Goal: Task Accomplishment & Management: Use online tool/utility

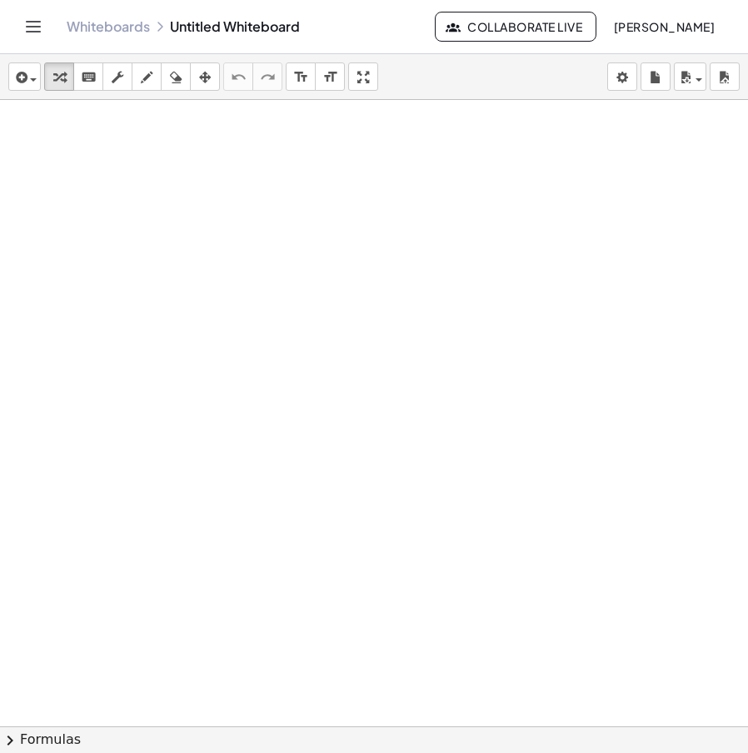
click at [524, 209] on div at bounding box center [374, 726] width 748 height 1253
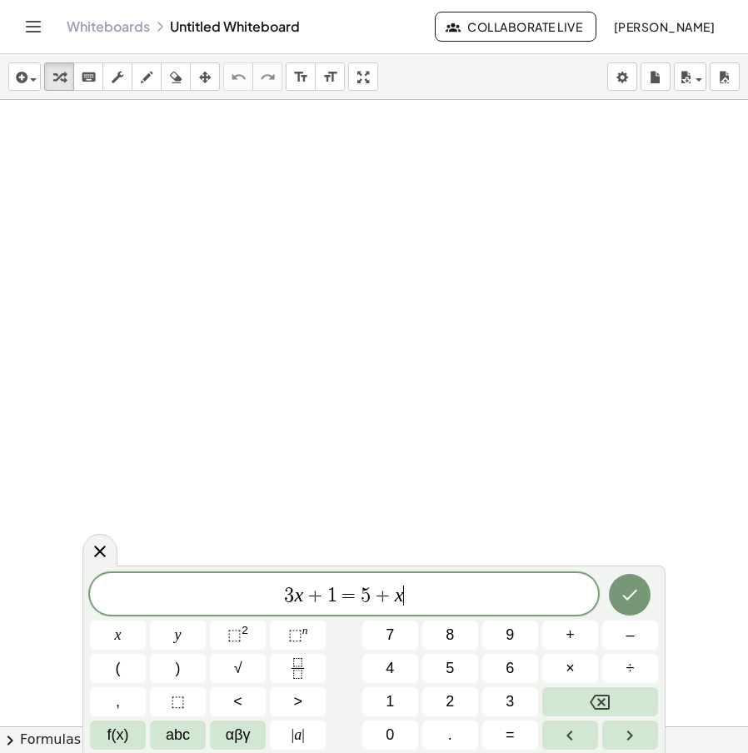
click at [158, 600] on div "3 x + 1 = 5 + x ​" at bounding box center [344, 594] width 508 height 42
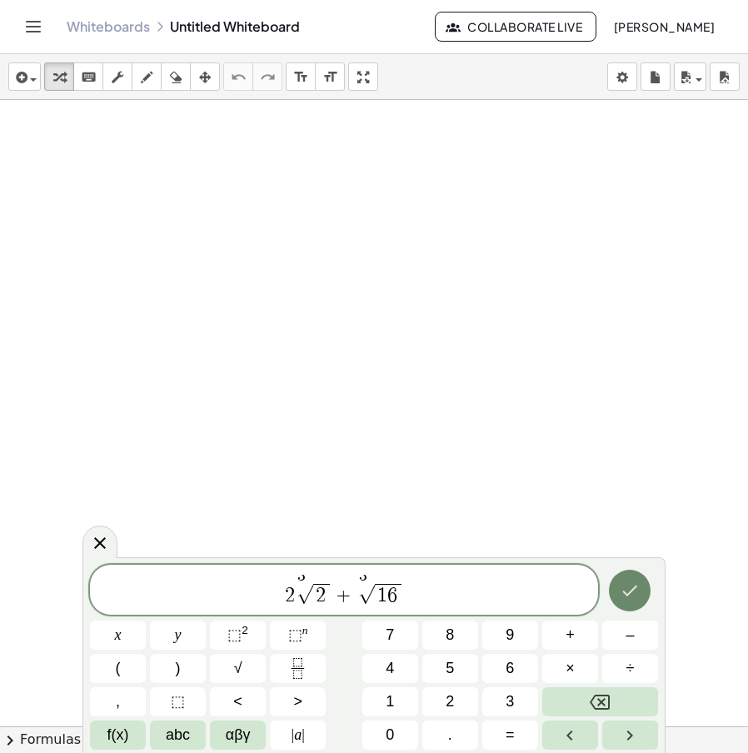
click at [638, 582] on icon "Done" at bounding box center [630, 590] width 20 height 20
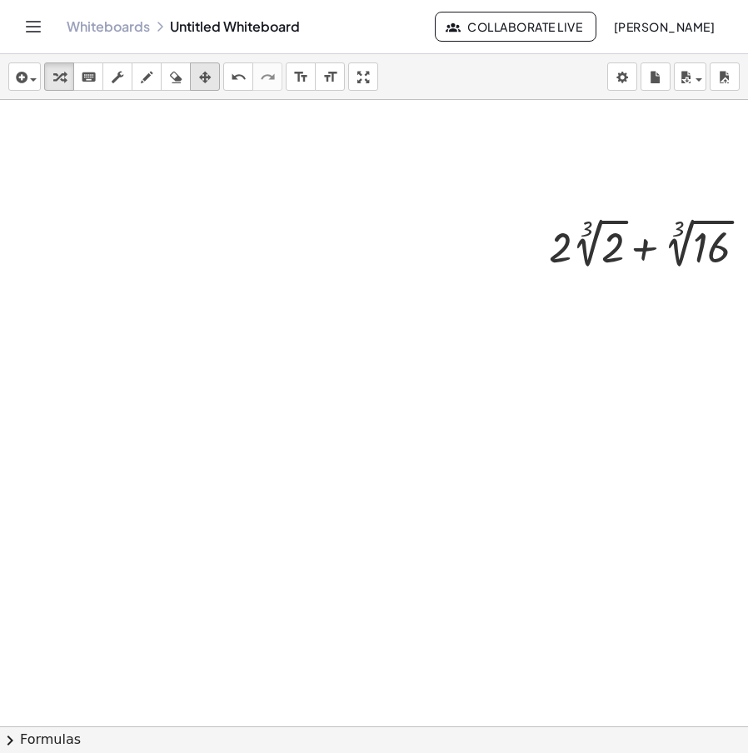
click at [206, 84] on icon "button" at bounding box center [205, 77] width 12 height 20
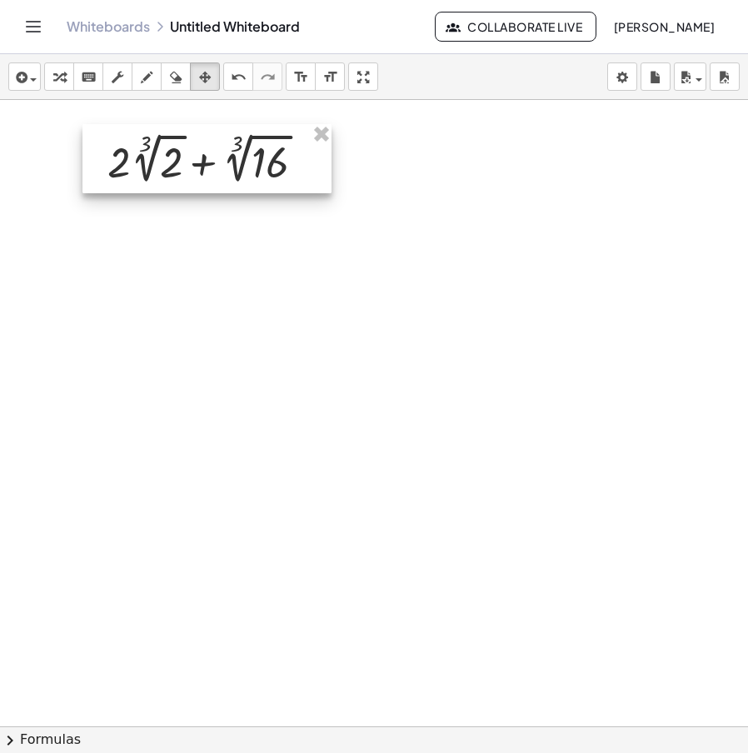
drag, startPoint x: 532, startPoint y: 211, endPoint x: 212, endPoint y: 147, distance: 326.2
click at [212, 147] on div at bounding box center [206, 158] width 249 height 69
click at [59, 76] on icon "button" at bounding box center [59, 77] width 12 height 20
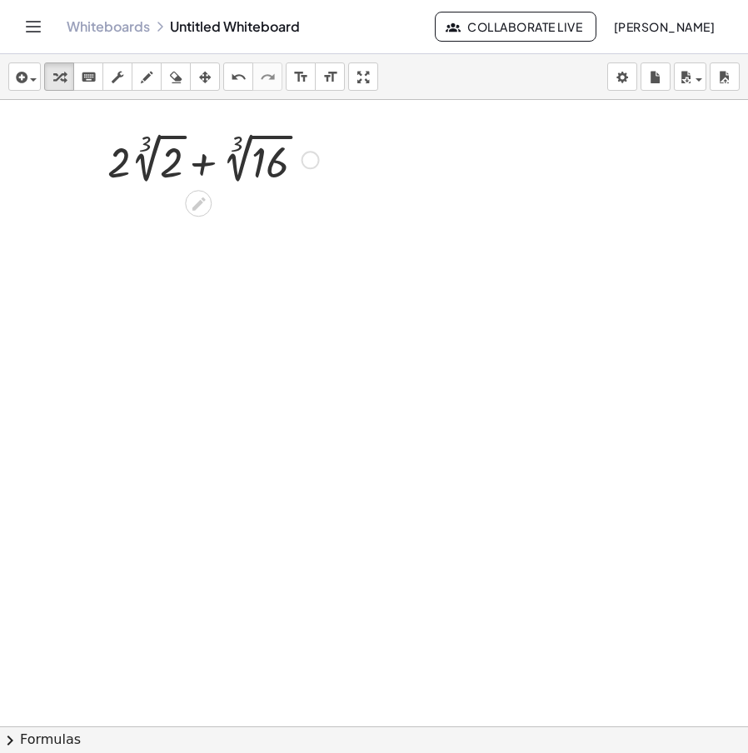
click at [308, 167] on div at bounding box center [310, 160] width 18 height 18
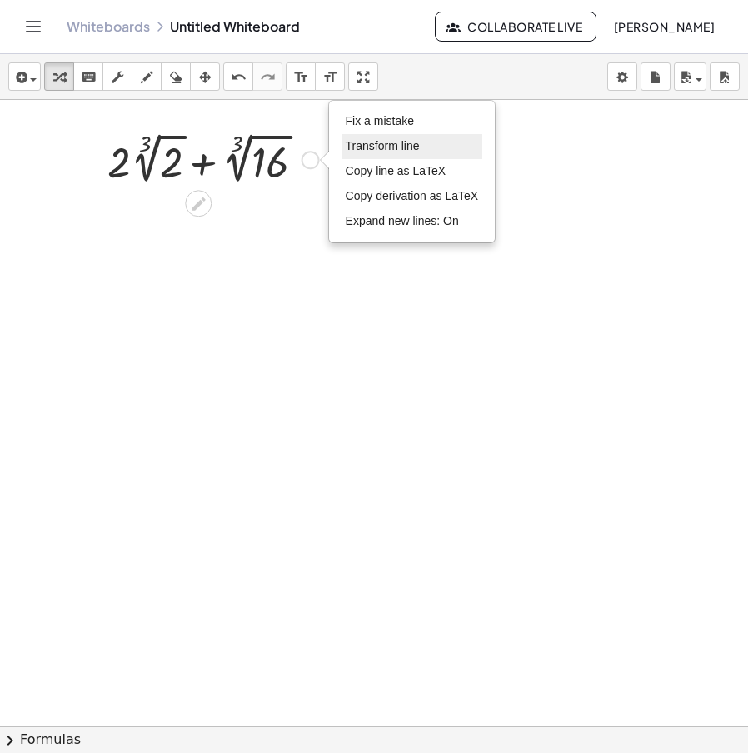
click at [411, 134] on li "Transform line" at bounding box center [412, 146] width 142 height 25
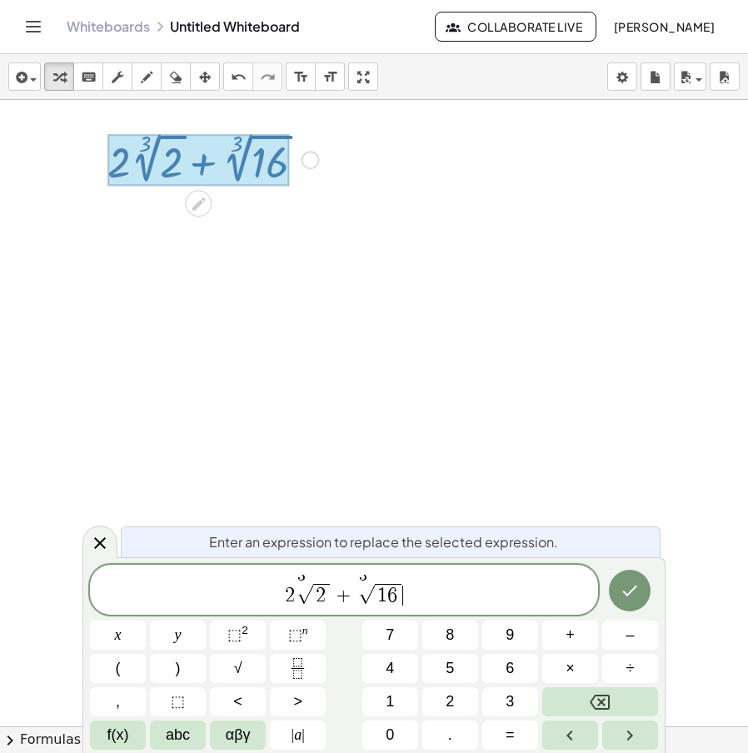
click at [427, 594] on span "2 3 √ 2 + 3 √ 1 6 ​" at bounding box center [344, 591] width 508 height 32
click at [416, 258] on div at bounding box center [388, 726] width 777 height 1253
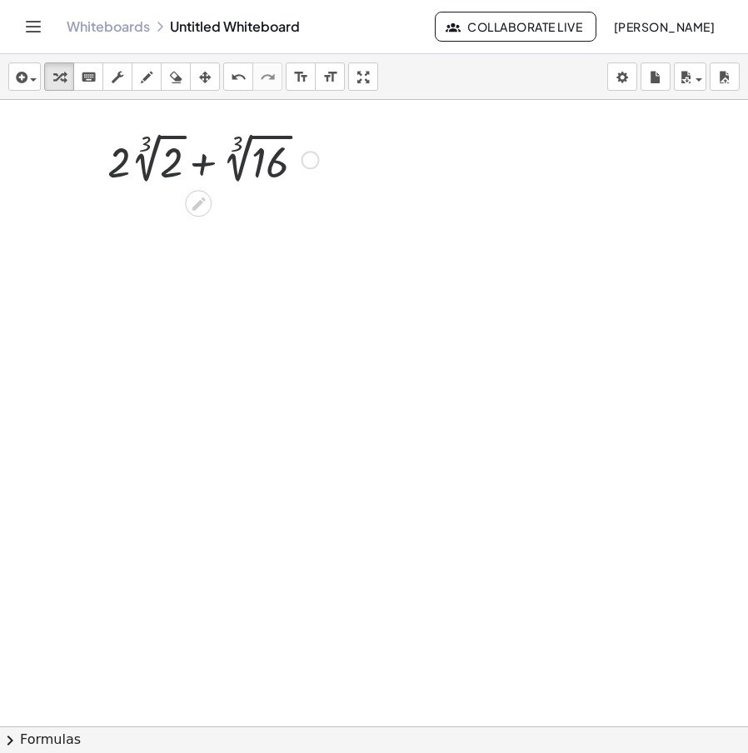
click at [313, 158] on div "Fix a mistake Transform line Copy line as LaTeX Copy derivation as LaTeX Expand…" at bounding box center [310, 160] width 18 height 18
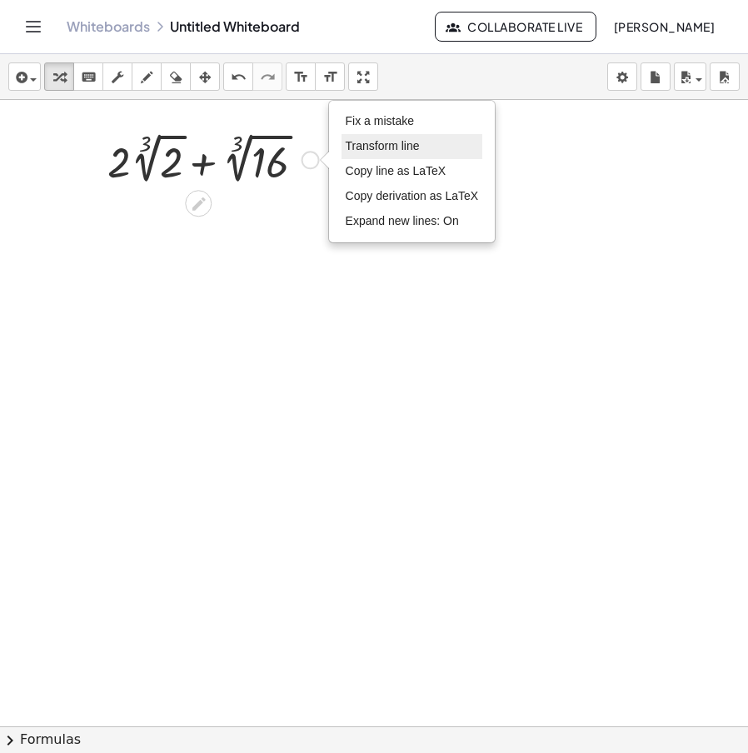
click at [401, 144] on span "Transform line" at bounding box center [383, 145] width 74 height 13
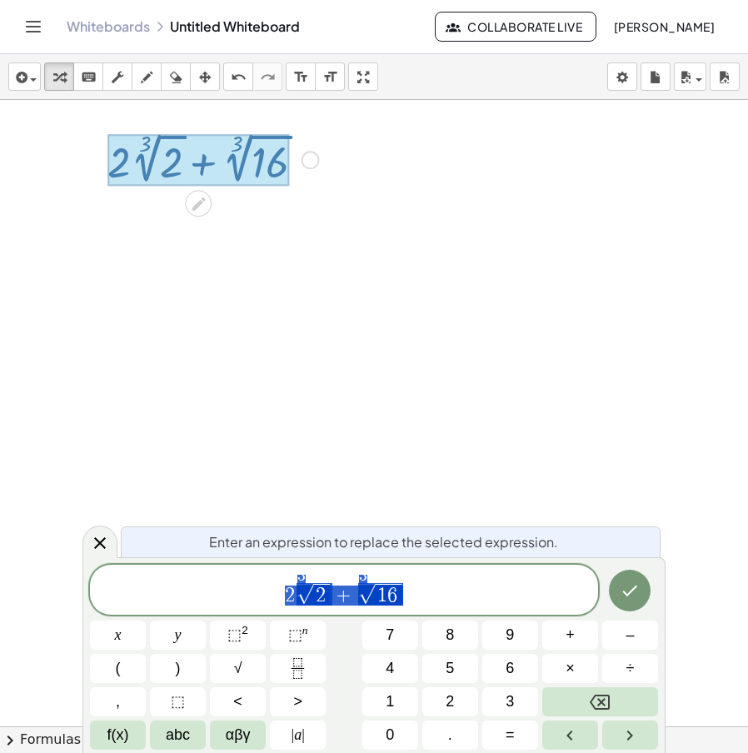
click at [429, 601] on span "2 3 √ 2 + 3 √ 1 6" at bounding box center [344, 591] width 508 height 32
drag, startPoint x: 376, startPoint y: 600, endPoint x: 384, endPoint y: 605, distance: 9.7
click at [376, 600] on span "1 6 ​ · 4 · 4" at bounding box center [388, 595] width 70 height 22
click at [361, 594] on span "4" at bounding box center [361, 595] width 10 height 20
click at [476, 587] on span "2 3 √ 2 + 3 ​ √ 2 · 2 · 2 · 2" at bounding box center [344, 591] width 508 height 32
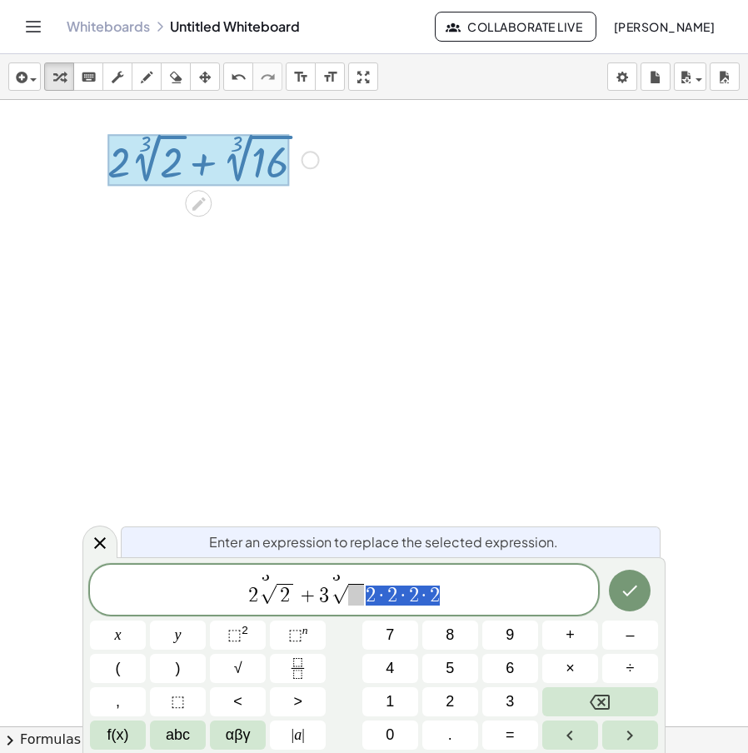
drag, startPoint x: 456, startPoint y: 596, endPoint x: 370, endPoint y: 601, distance: 86.8
click at [370, 601] on span "2 3 √ 2 + 3 3 √ 2 · 2 · 2 · 2" at bounding box center [344, 591] width 508 height 32
click at [391, 603] on span at bounding box center [393, 595] width 16 height 22
click at [466, 601] on span "2 3 √ 2 + 3 3 √ 2 · 2 · 2 · 2 ​" at bounding box center [344, 591] width 508 height 32
click at [441, 590] on span "2 3 √ 2 + 3 3 √ 2 · 2 · 2 · 2" at bounding box center [344, 591] width 508 height 32
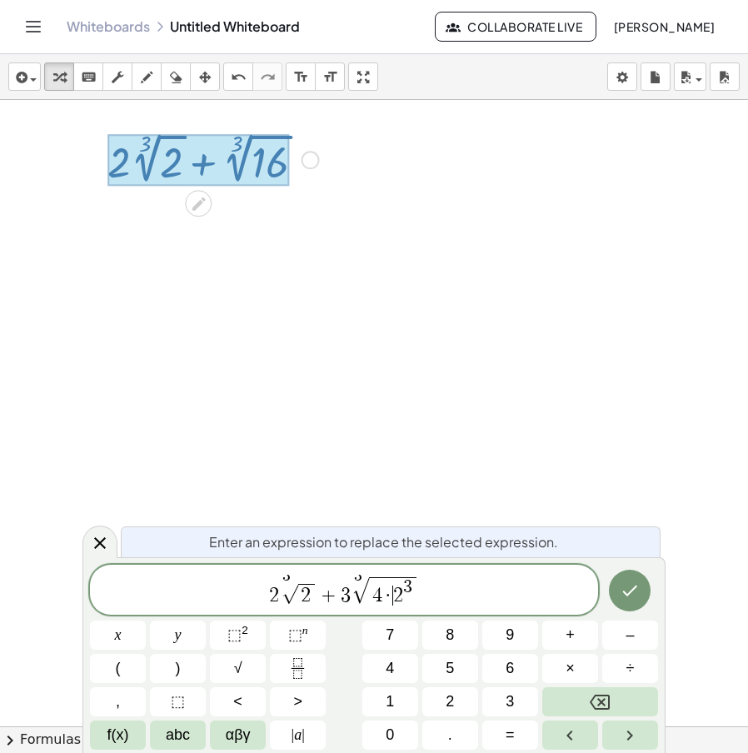
click at [451, 580] on span "2 3 √ 2 + 3 3 √ 4 · ​ 2 3" at bounding box center [344, 591] width 508 height 32
click at [387, 605] on span "·" at bounding box center [388, 595] width 12 height 20
click at [411, 584] on span "3" at bounding box center [407, 588] width 9 height 18
click at [405, 598] on span "2 · 2 3" at bounding box center [392, 591] width 47 height 28
click at [397, 600] on span "2 · 2 3" at bounding box center [392, 591] width 47 height 28
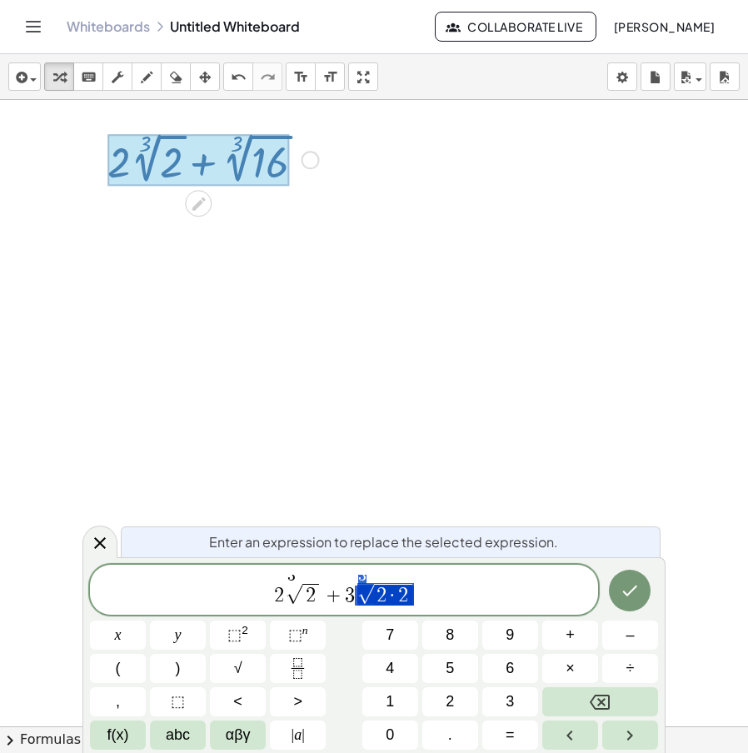
drag, startPoint x: 422, startPoint y: 597, endPoint x: 396, endPoint y: 604, distance: 27.5
click at [396, 604] on span "2 3 √ 2 + 3 3 √ 2 · 2" at bounding box center [344, 591] width 508 height 32
drag, startPoint x: 411, startPoint y: 603, endPoint x: 373, endPoint y: 597, distance: 38.8
click at [387, 600] on span "·" at bounding box center [392, 595] width 12 height 20
drag, startPoint x: 387, startPoint y: 594, endPoint x: 372, endPoint y: 595, distance: 15.1
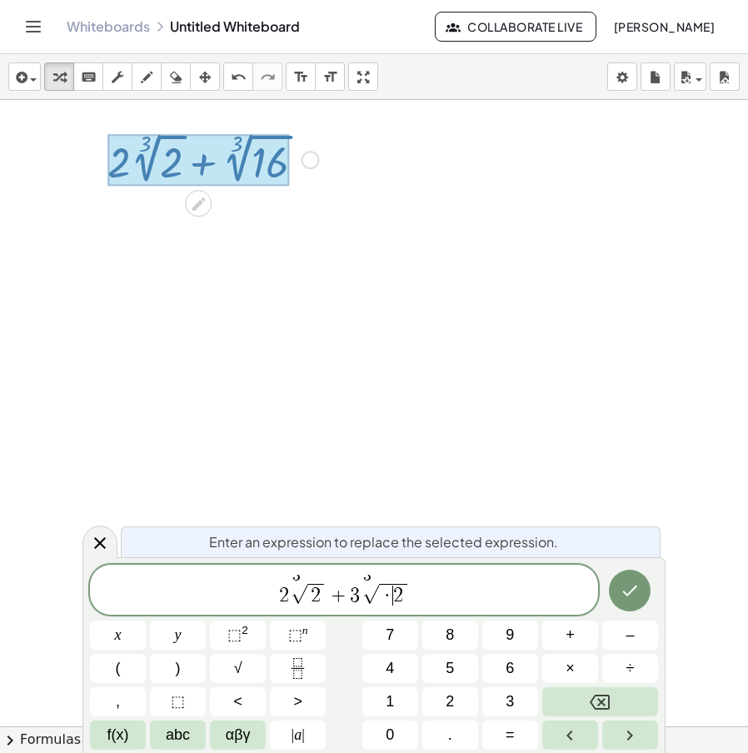
click at [390, 601] on span "·" at bounding box center [387, 595] width 12 height 20
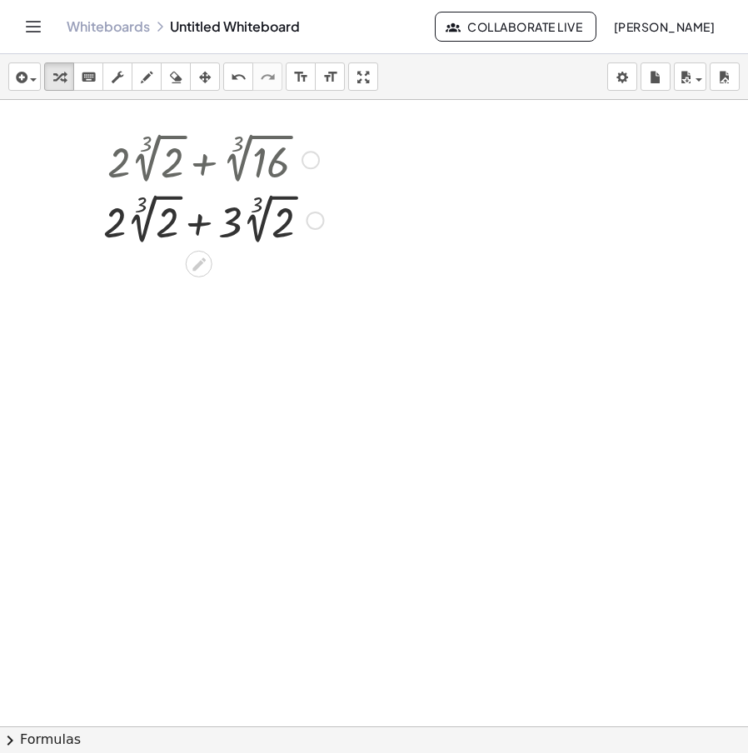
click at [202, 223] on div at bounding box center [213, 219] width 237 height 61
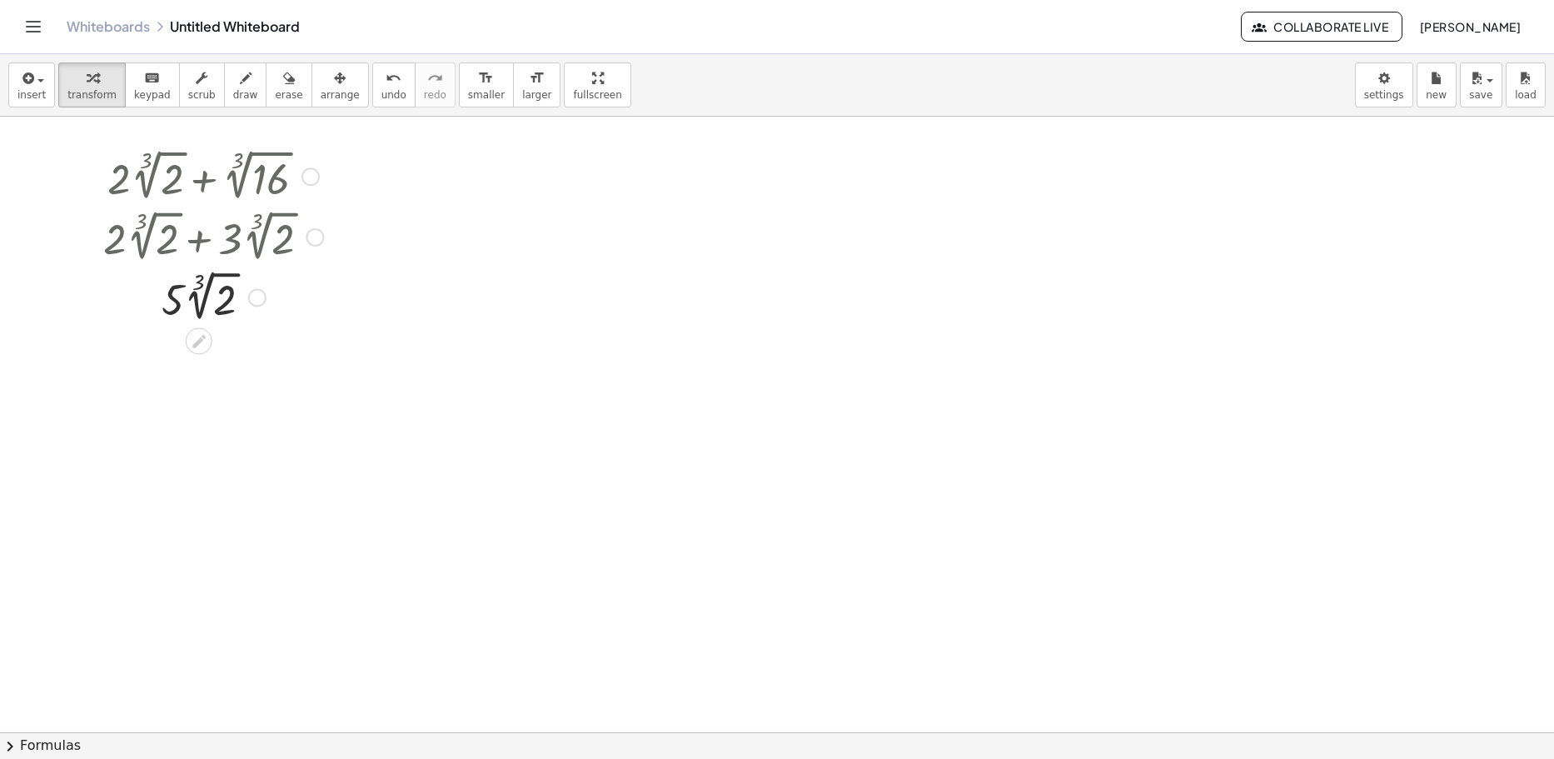
click at [306, 181] on div at bounding box center [310, 176] width 18 height 18
click at [392, 156] on span "Go back to this line" at bounding box center [395, 150] width 99 height 13
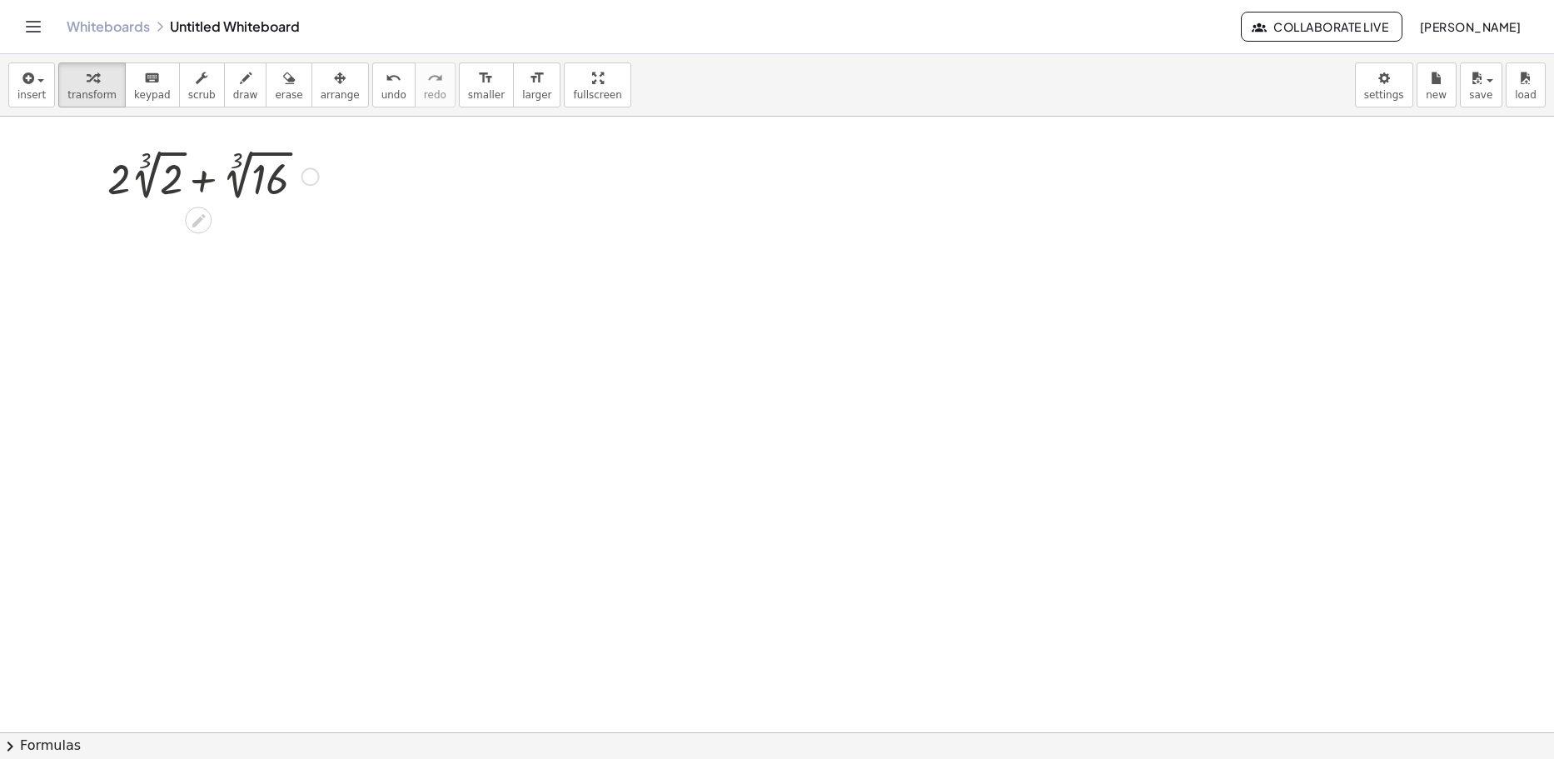
click at [307, 180] on div "Go back to this line Copy line as LaTeX Copy derivation as LaTeX" at bounding box center [310, 176] width 18 height 18
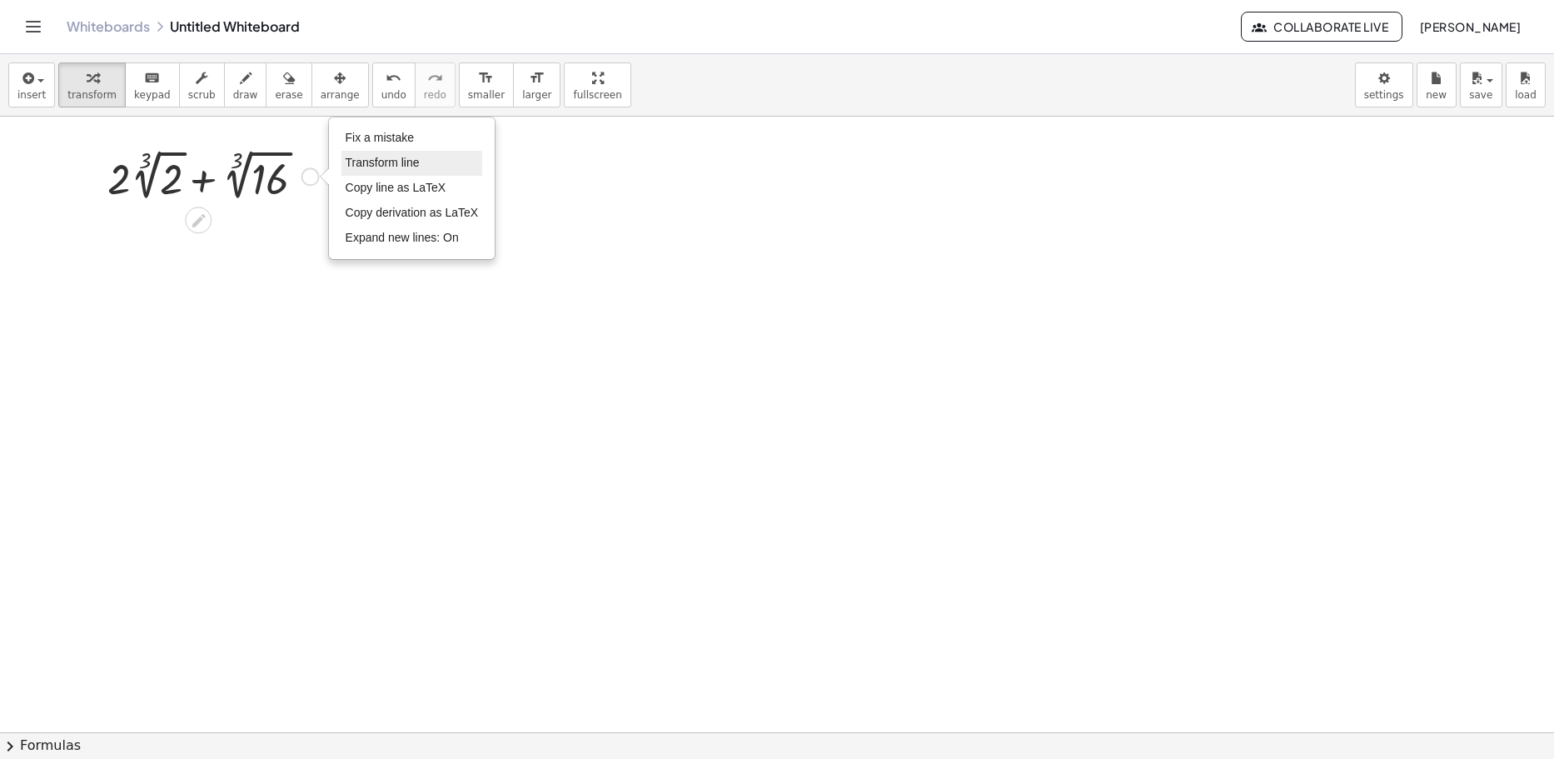
click at [387, 168] on span "Transform line" at bounding box center [383, 162] width 74 height 13
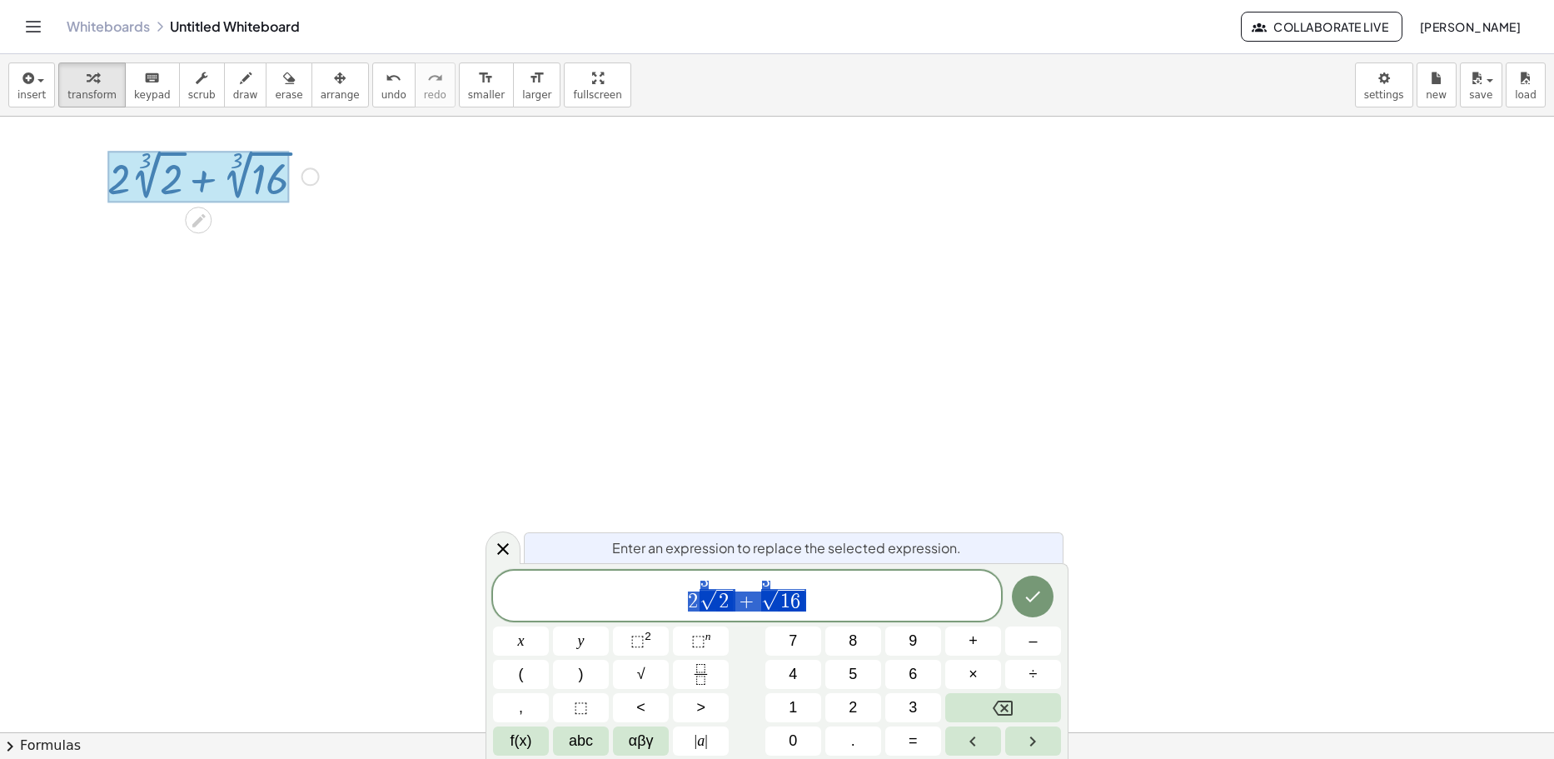
click at [747, 598] on span "2 3 √ 2 + 3 √ 1 6" at bounding box center [747, 596] width 508 height 32
click at [747, 597] on icon "Done" at bounding box center [1033, 595] width 15 height 11
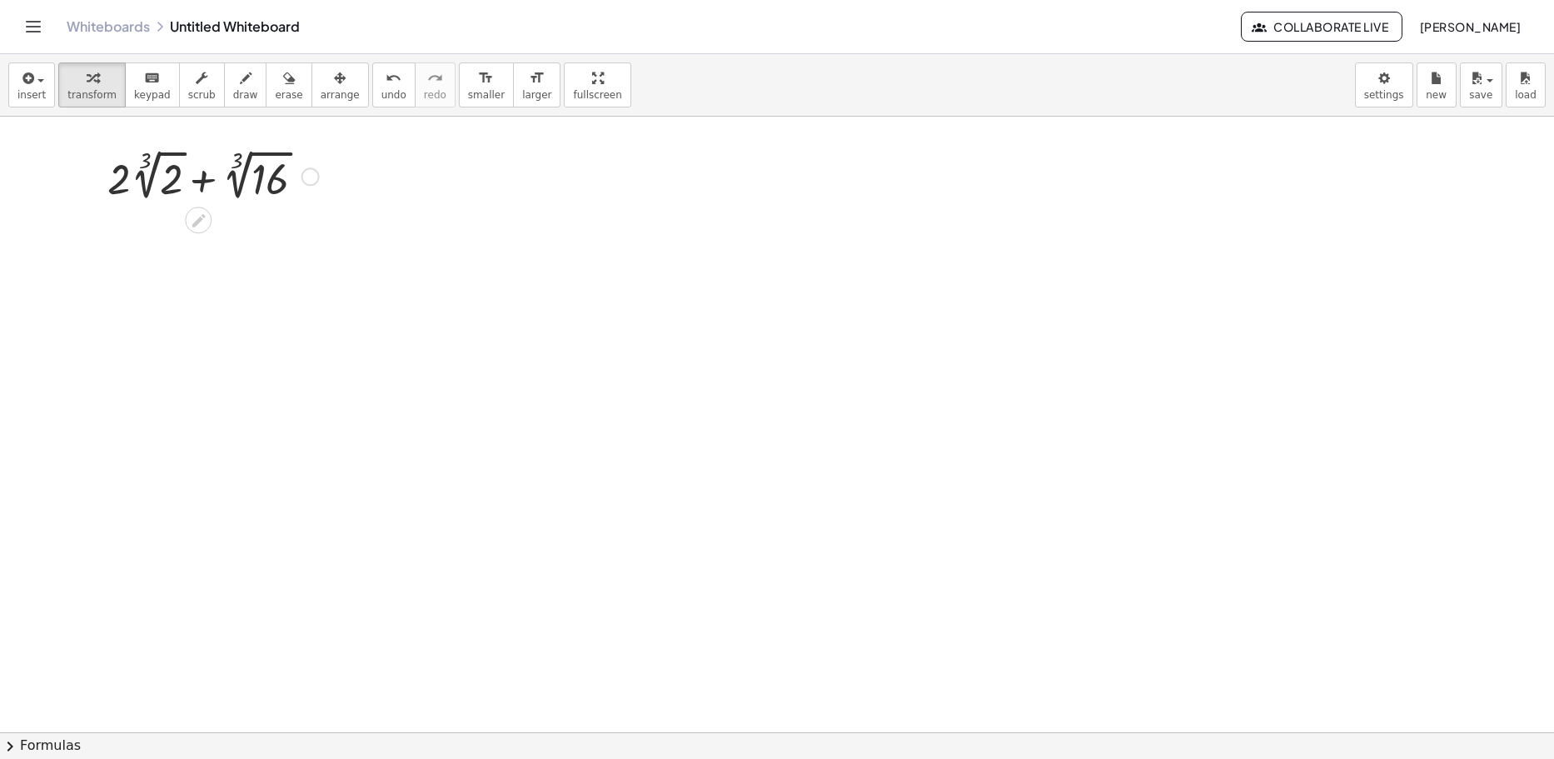
click at [314, 173] on div at bounding box center [310, 176] width 18 height 18
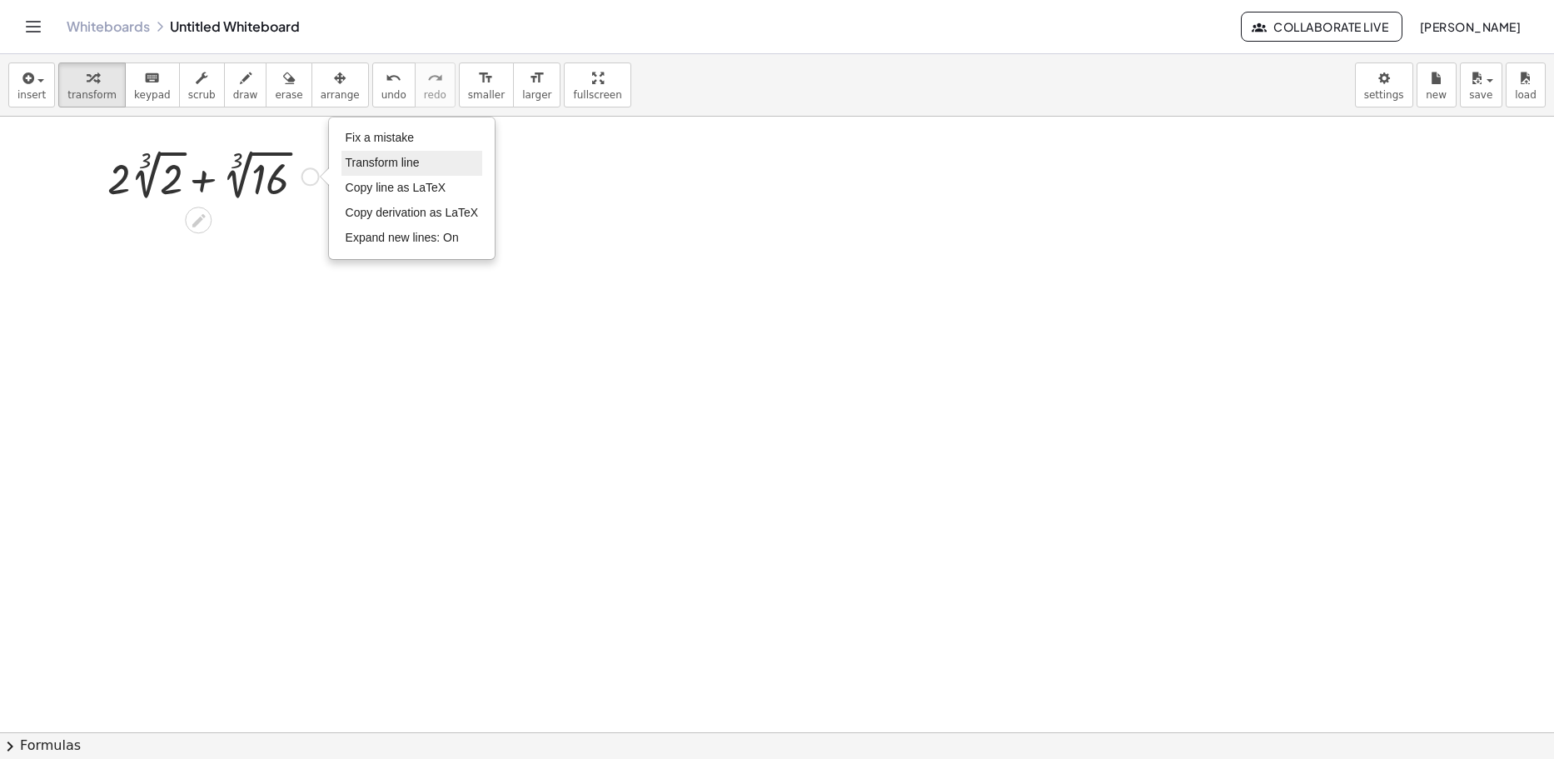
click at [377, 169] on span "Transform line" at bounding box center [383, 162] width 74 height 13
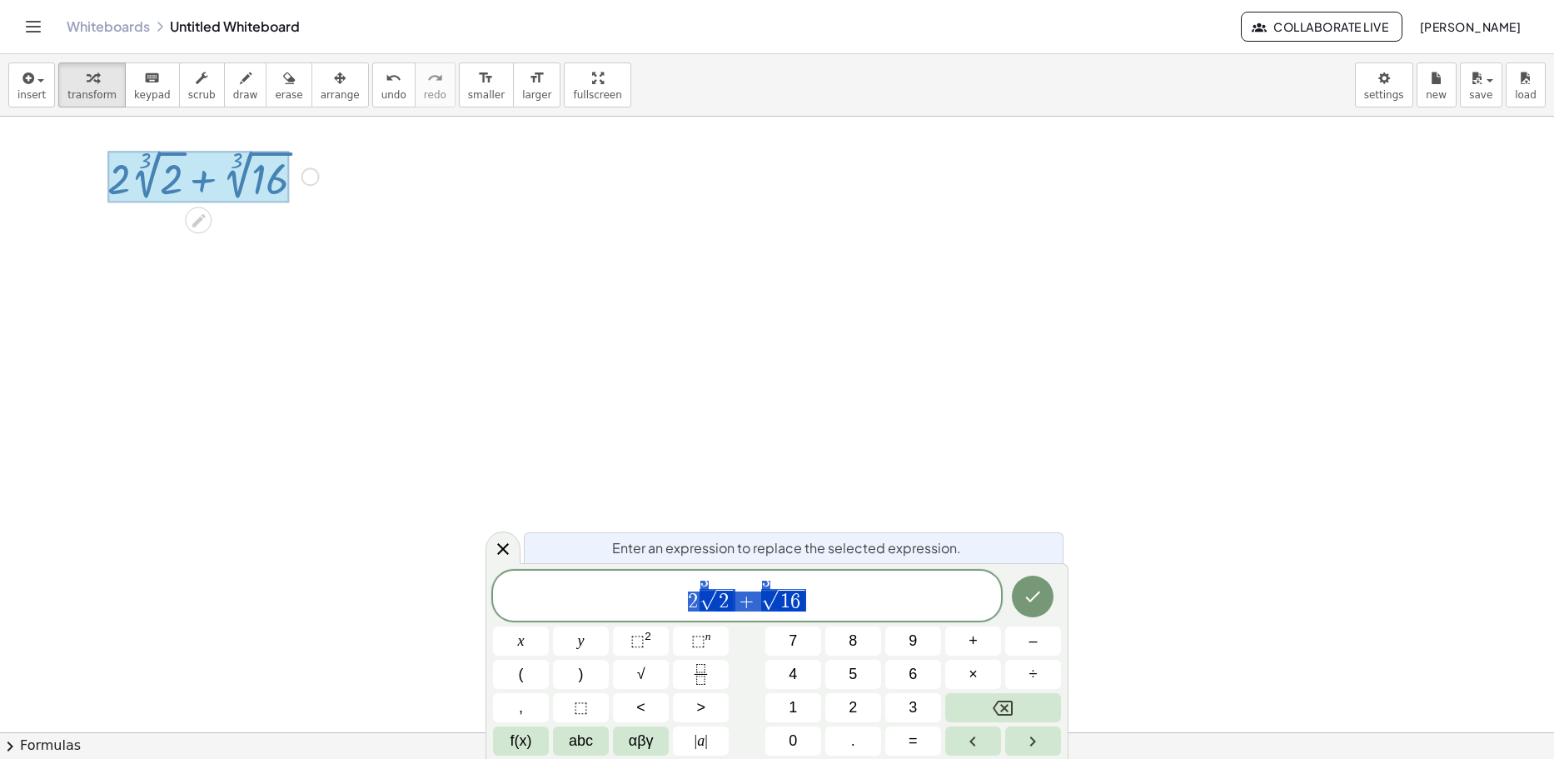
click at [747, 608] on span "2 3 √ 2 + 3 √ 1 6" at bounding box center [747, 596] width 508 height 32
drag, startPoint x: 810, startPoint y: 600, endPoint x: 790, endPoint y: 603, distance: 21.0
click at [747, 603] on span "2 3 √ 2 + 3 √ 1 6" at bounding box center [747, 596] width 508 height 32
click at [747, 591] on button "Done" at bounding box center [1033, 597] width 42 height 42
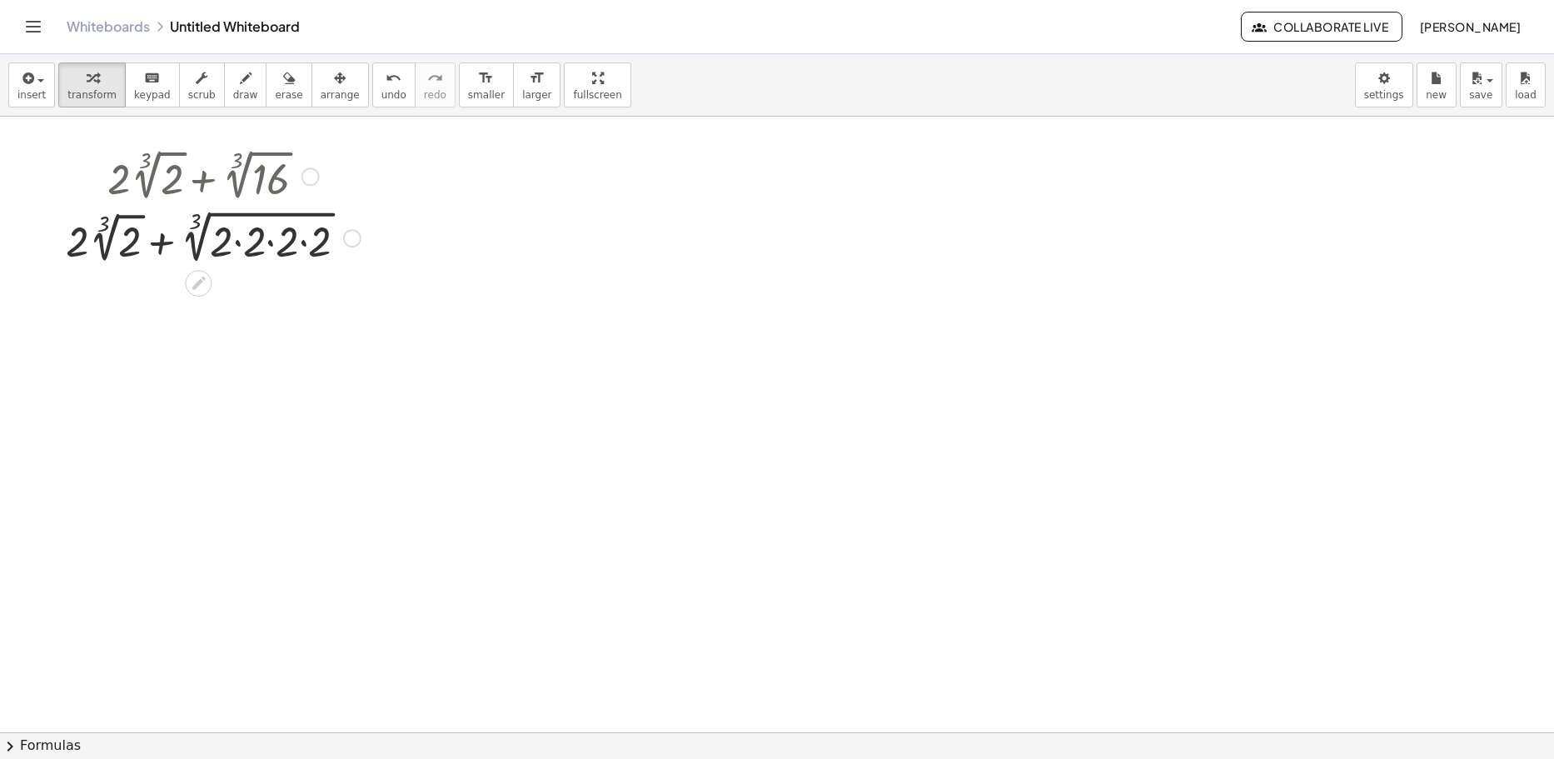
click at [352, 236] on div "Fix a mistake Transform line Copy line as LaTeX Copy derivation as LaTeX Expand…" at bounding box center [352, 238] width 18 height 18
click at [461, 202] on li "Transform line" at bounding box center [454, 200] width 142 height 25
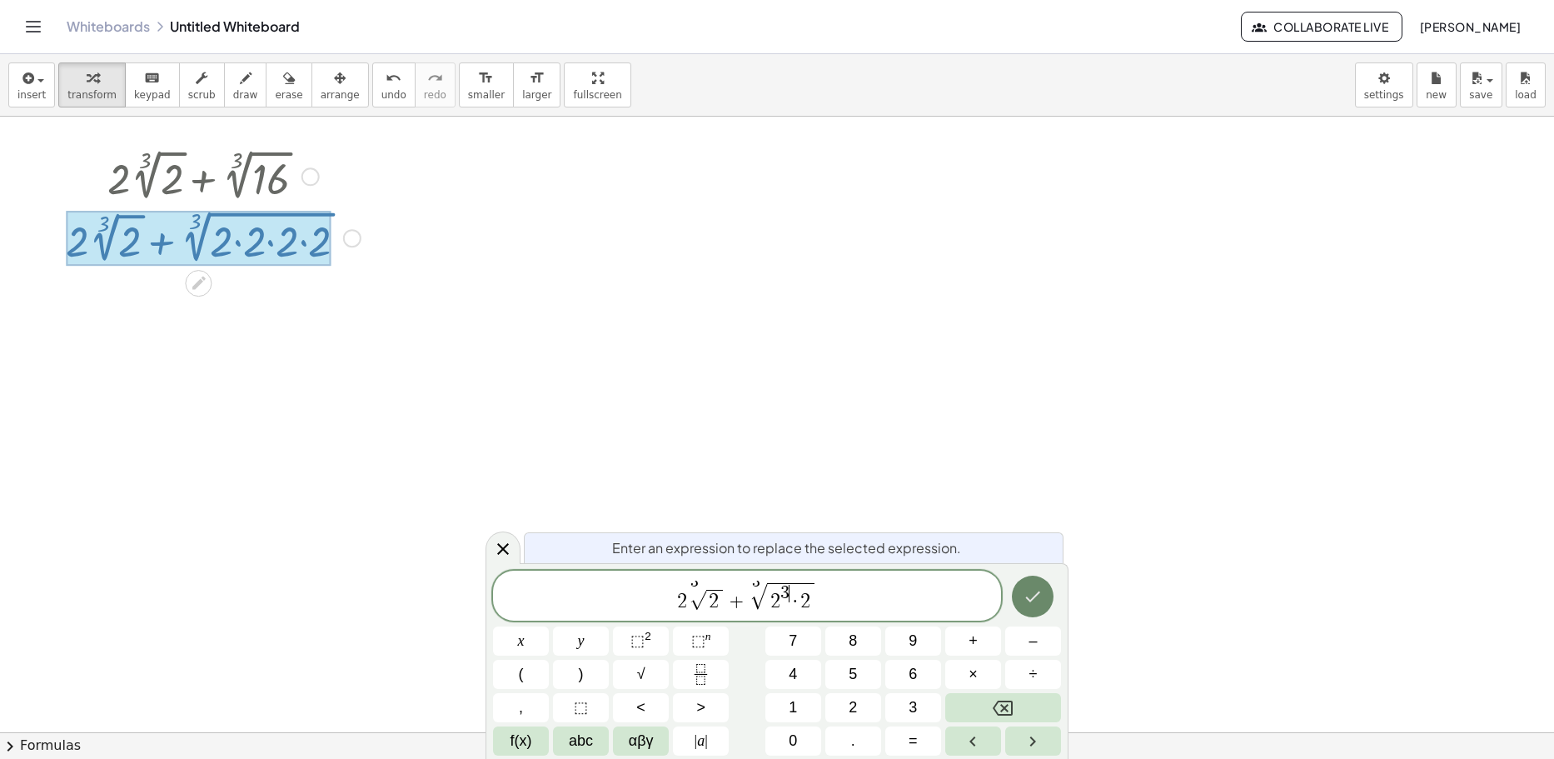
click at [747, 599] on icon "Done" at bounding box center [1033, 596] width 20 height 20
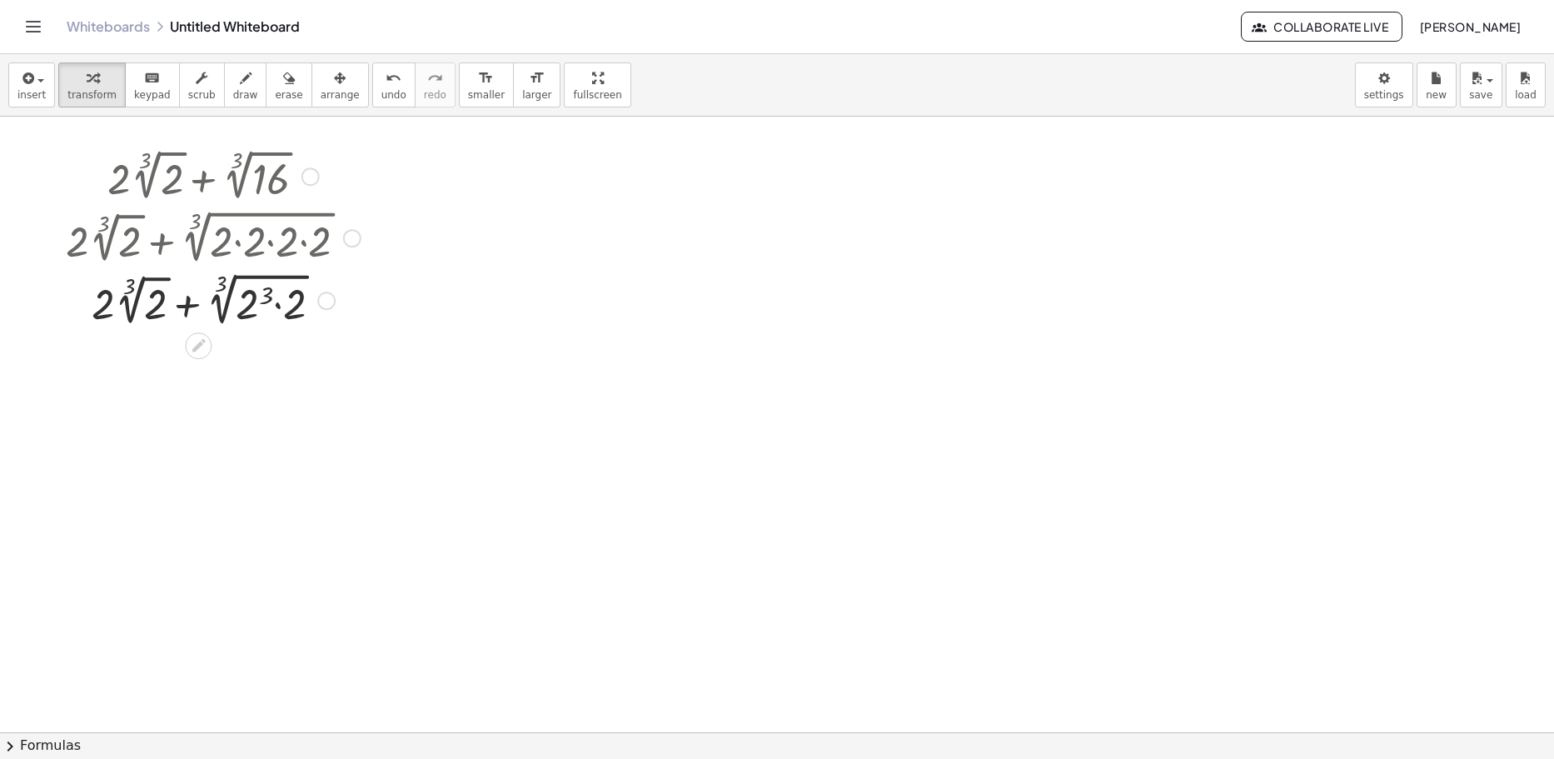
click at [322, 296] on div "Transform line Copy line as LaTeX Copy derivation as LaTeX Expand new lines: On" at bounding box center [326, 300] width 18 height 18
click at [436, 254] on li "Transform line" at bounding box center [428, 263] width 142 height 25
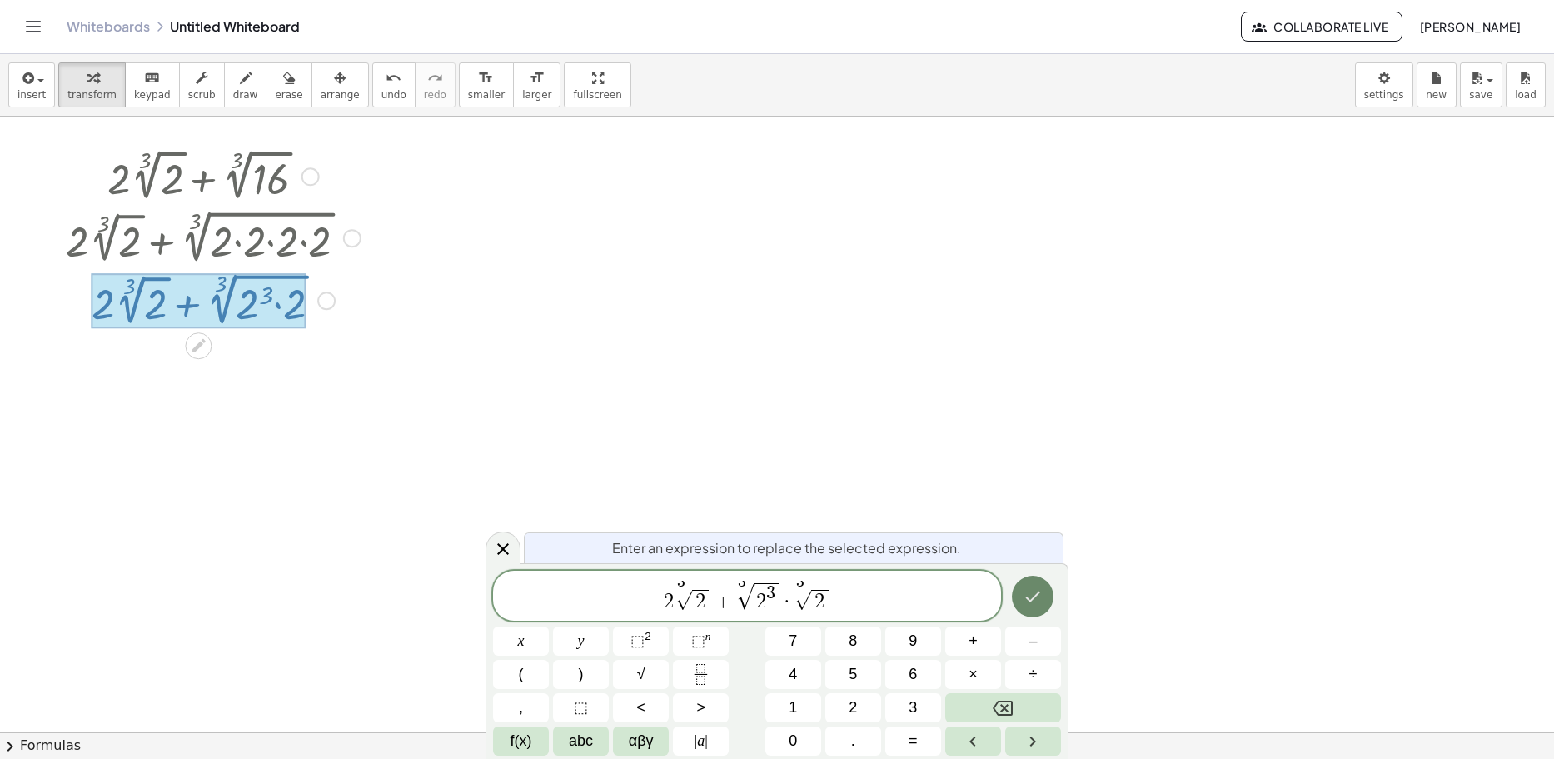
click at [747, 601] on icon "Done" at bounding box center [1033, 595] width 15 height 11
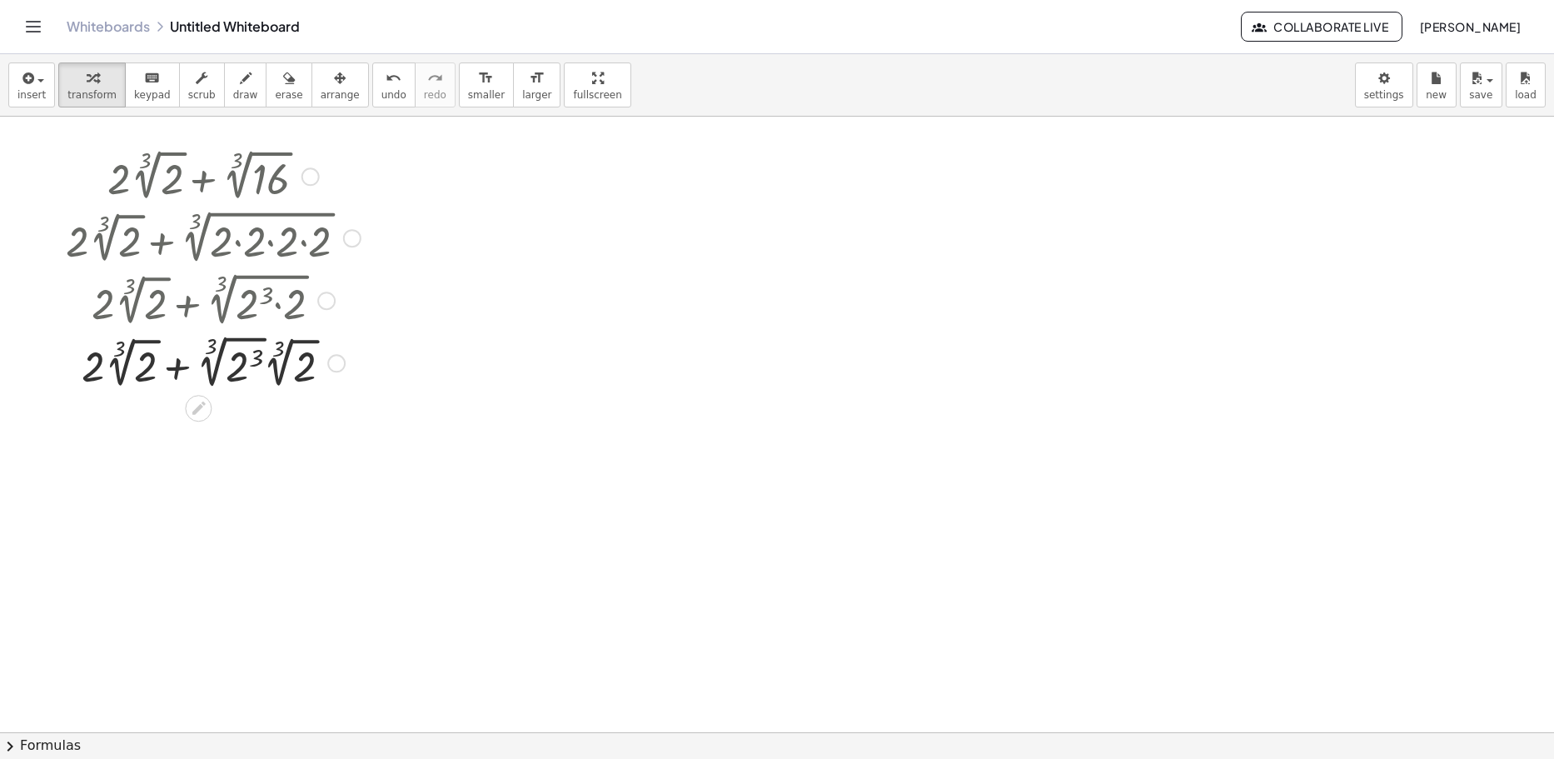
click at [337, 363] on div "Transform line Copy line as LaTeX Copy derivation as LaTeX Expand new lines: On" at bounding box center [336, 363] width 18 height 18
click at [466, 323] on li "Transform line" at bounding box center [438, 325] width 142 height 25
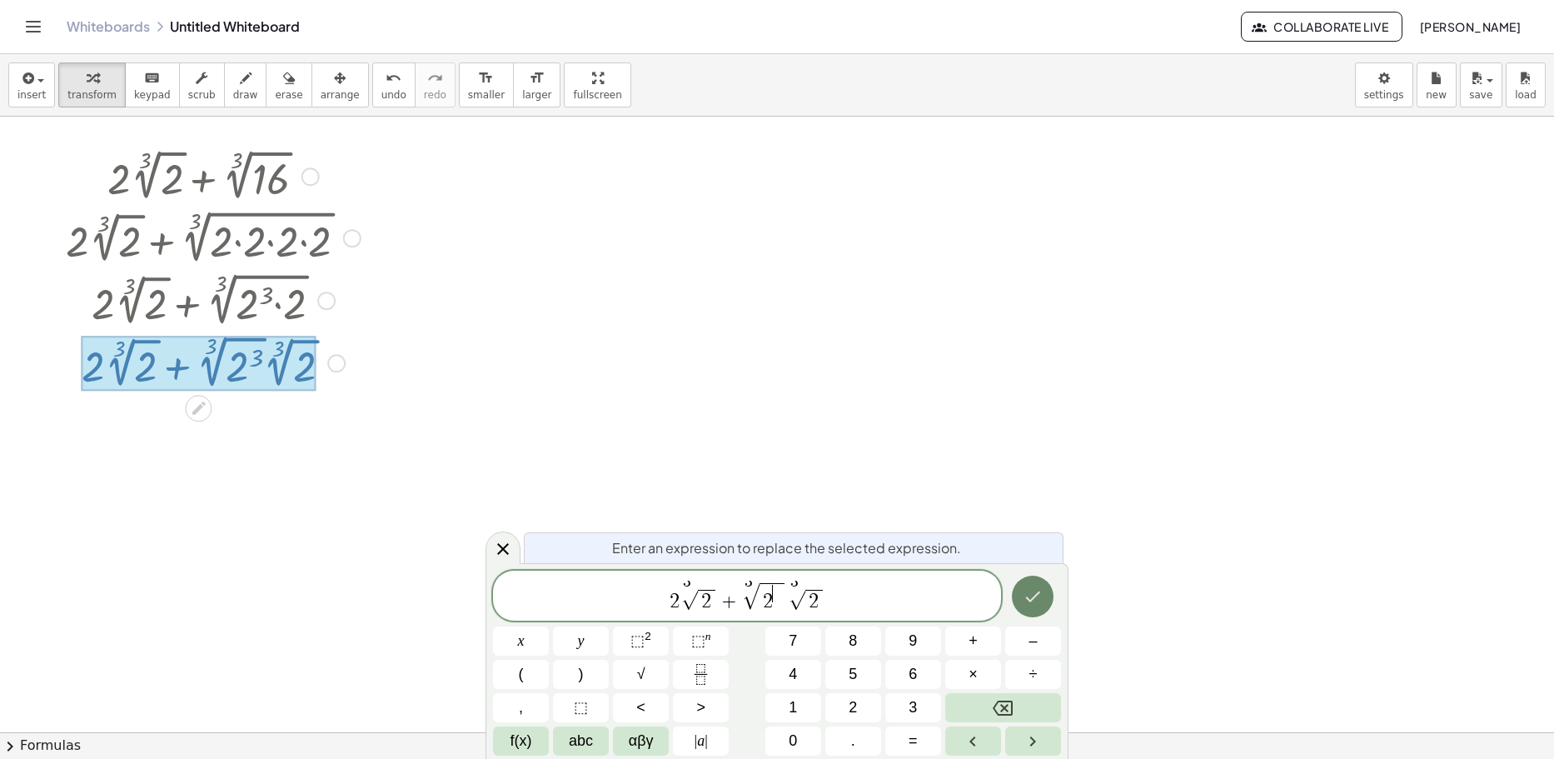
click at [747, 604] on icon "Done" at bounding box center [1033, 596] width 20 height 20
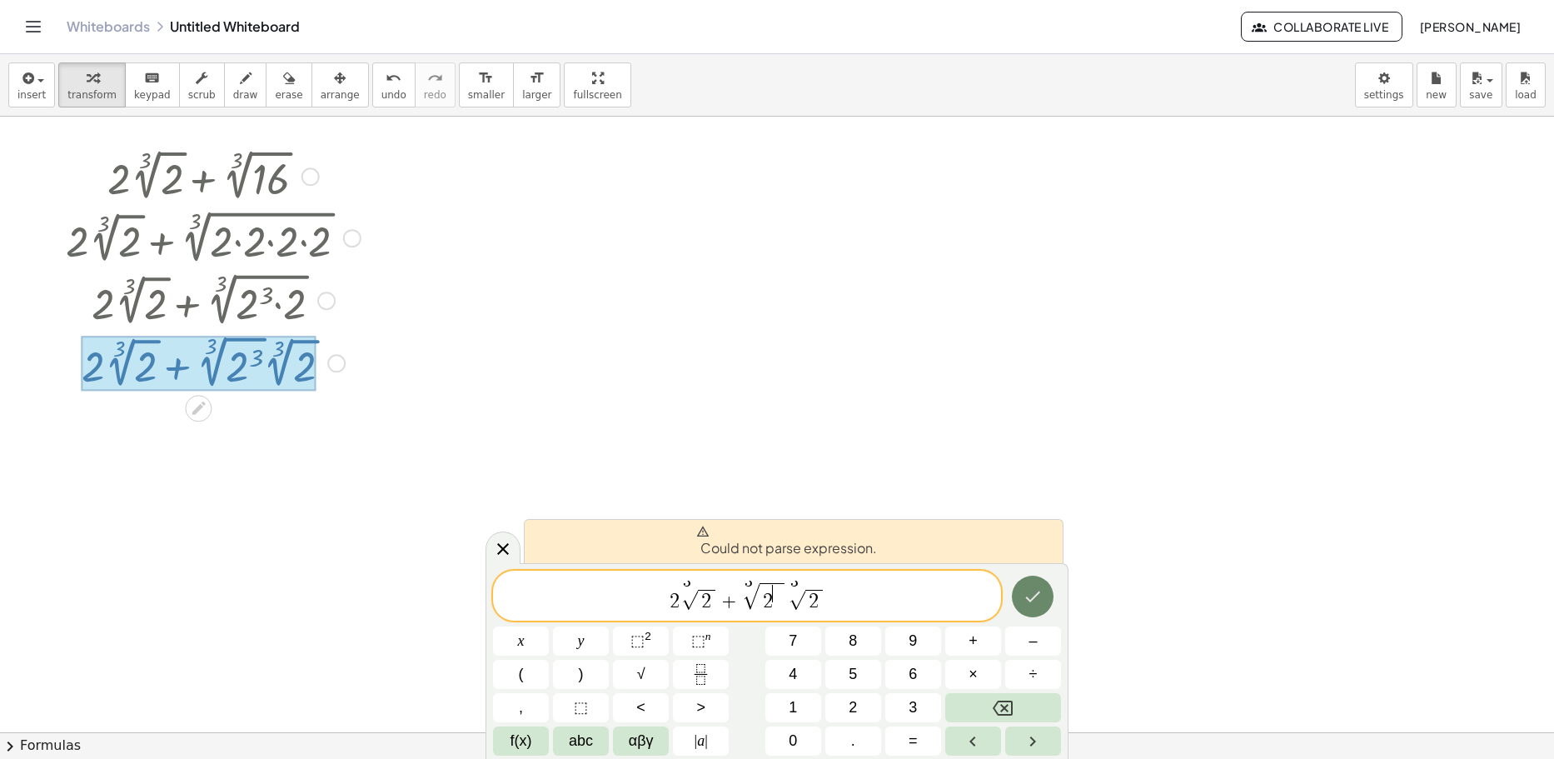
click at [747, 604] on icon "Done" at bounding box center [1033, 596] width 20 height 20
click at [747, 600] on span "2 3 √ 2 + 3 √ 2 ​ 3 √ 2" at bounding box center [747, 596] width 508 height 32
click at [747, 601] on span at bounding box center [777, 593] width 8 height 18
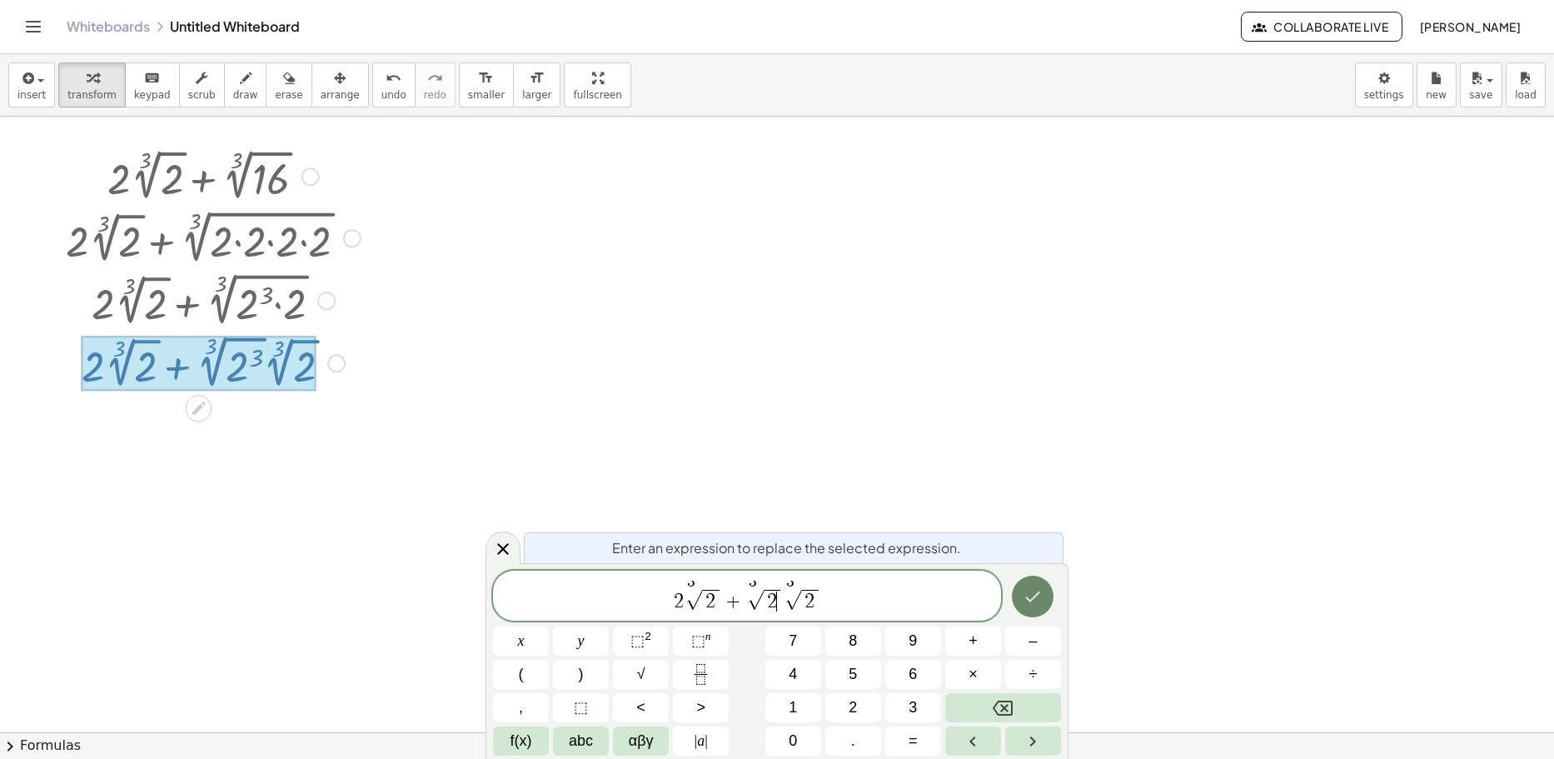
click at [747, 592] on button "Done" at bounding box center [1033, 597] width 42 height 42
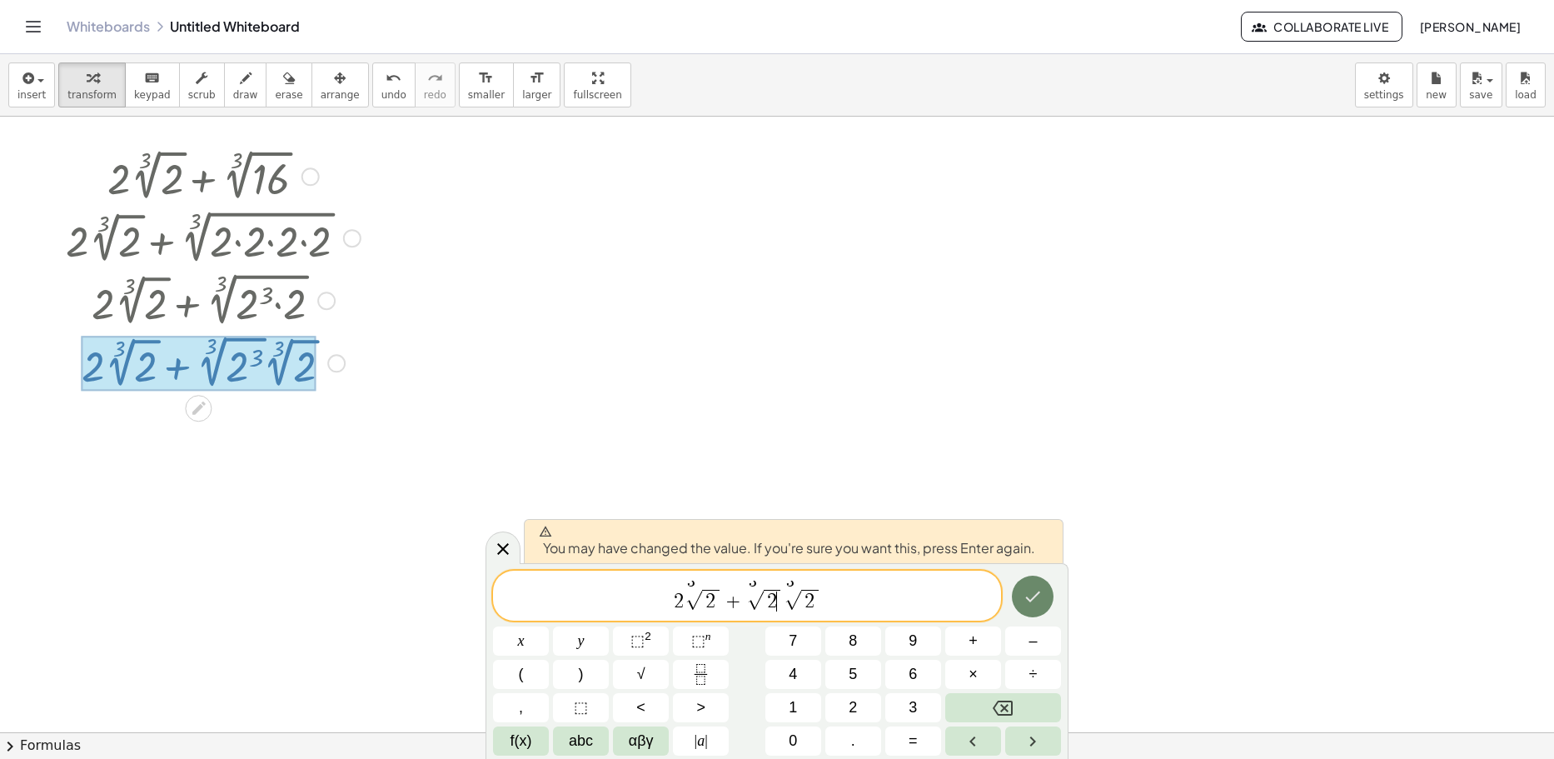
click at [747, 592] on button "Done" at bounding box center [1033, 597] width 42 height 42
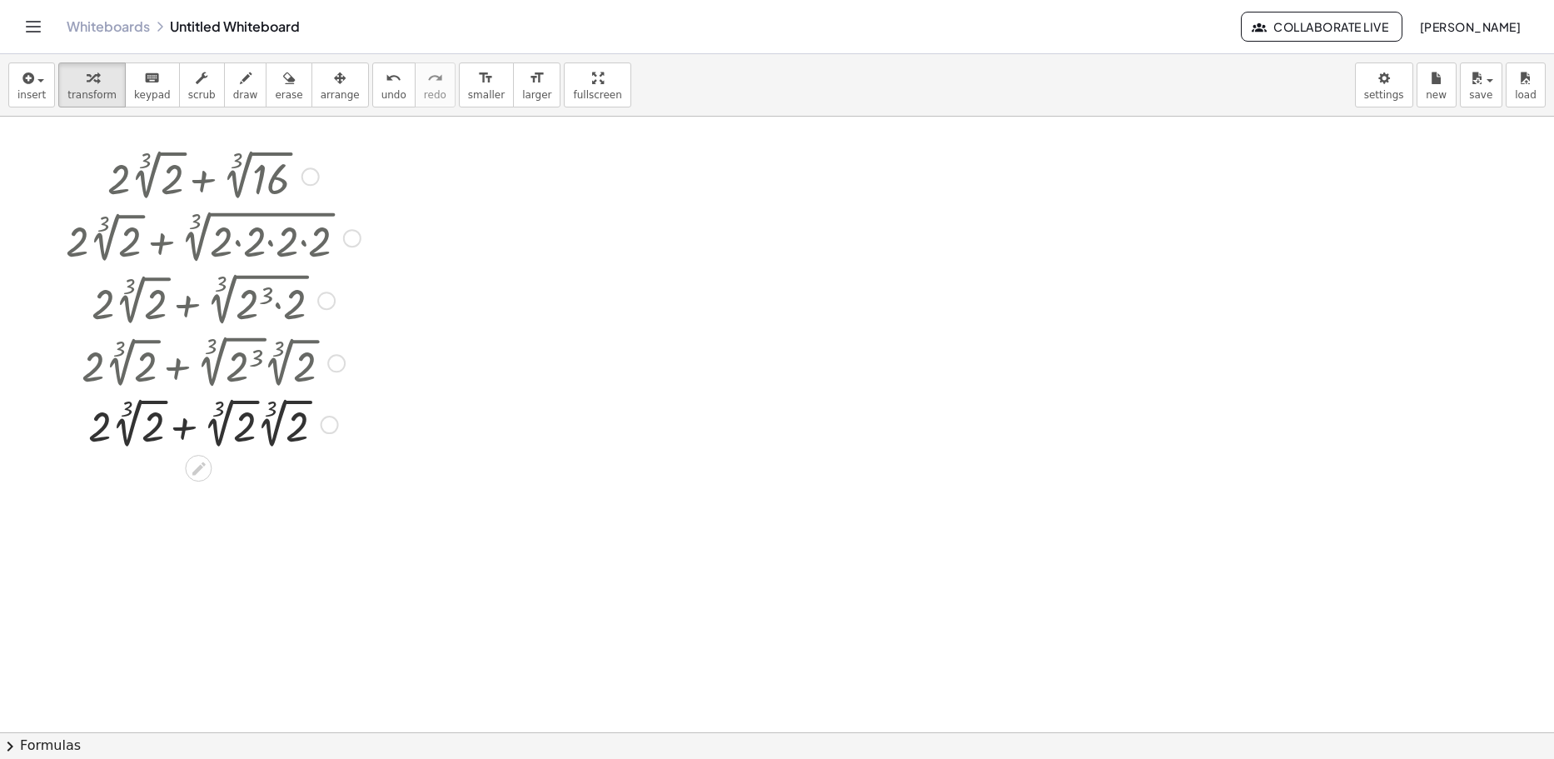
click at [325, 432] on div "Transform line Copy line as LaTeX Copy derivation as LaTeX Expand new lines: On" at bounding box center [330, 425] width 18 height 18
click at [645, 374] on div at bounding box center [777, 736] width 1554 height 1238
click at [326, 303] on div at bounding box center [326, 300] width 18 height 18
click at [395, 401] on div at bounding box center [777, 736] width 1554 height 1238
click at [339, 362] on div at bounding box center [336, 363] width 18 height 18
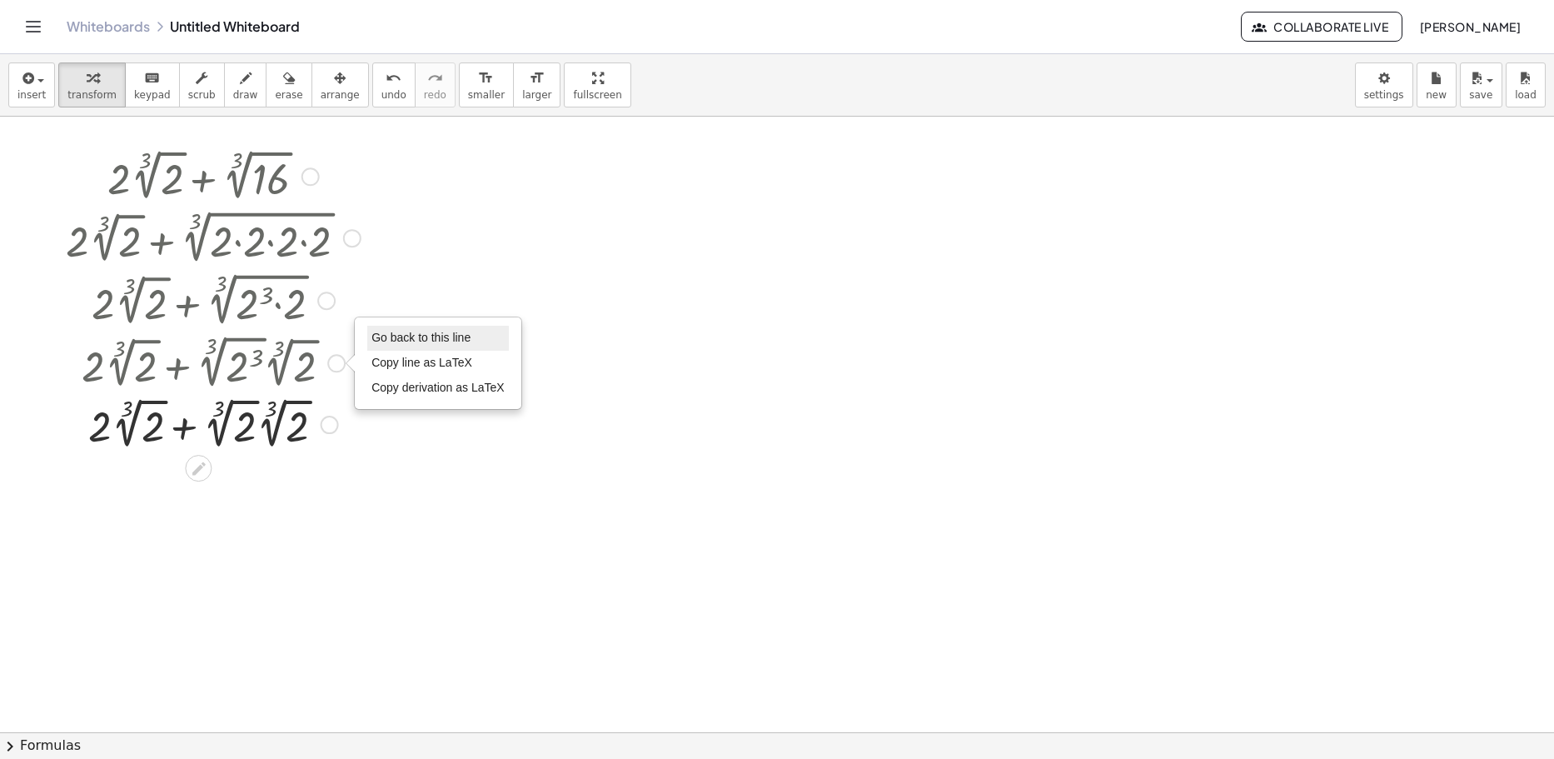
click at [436, 328] on li "Go back to this line" at bounding box center [438, 338] width 142 height 25
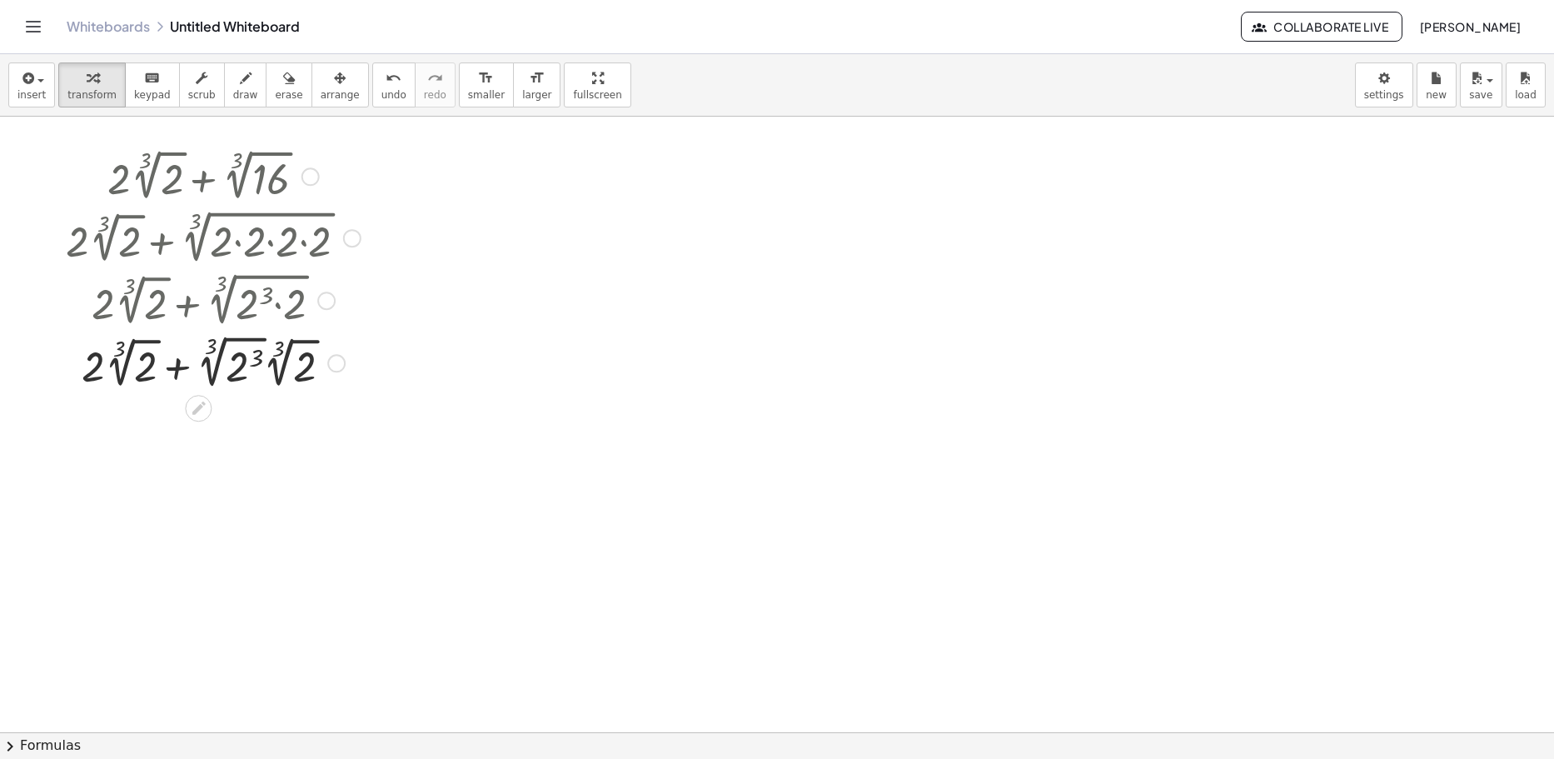
click at [341, 366] on div "Go back to this line Copy line as LaTeX Copy derivation as LaTeX" at bounding box center [336, 363] width 18 height 18
click at [413, 331] on span "Transform line" at bounding box center [408, 324] width 74 height 13
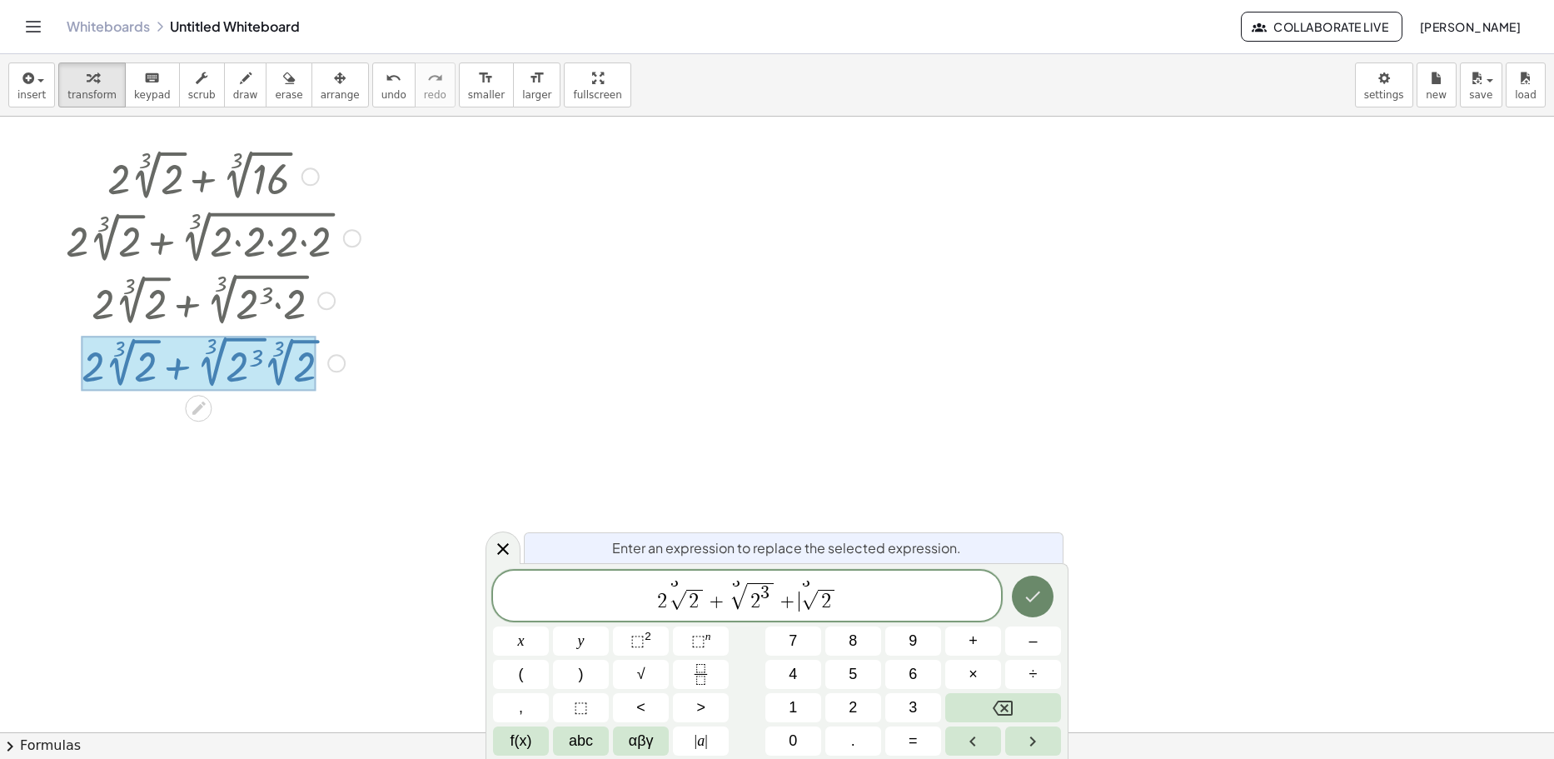
click at [747, 613] on div at bounding box center [1033, 597] width 56 height 52
click at [747, 604] on icon "Done" at bounding box center [1033, 596] width 20 height 20
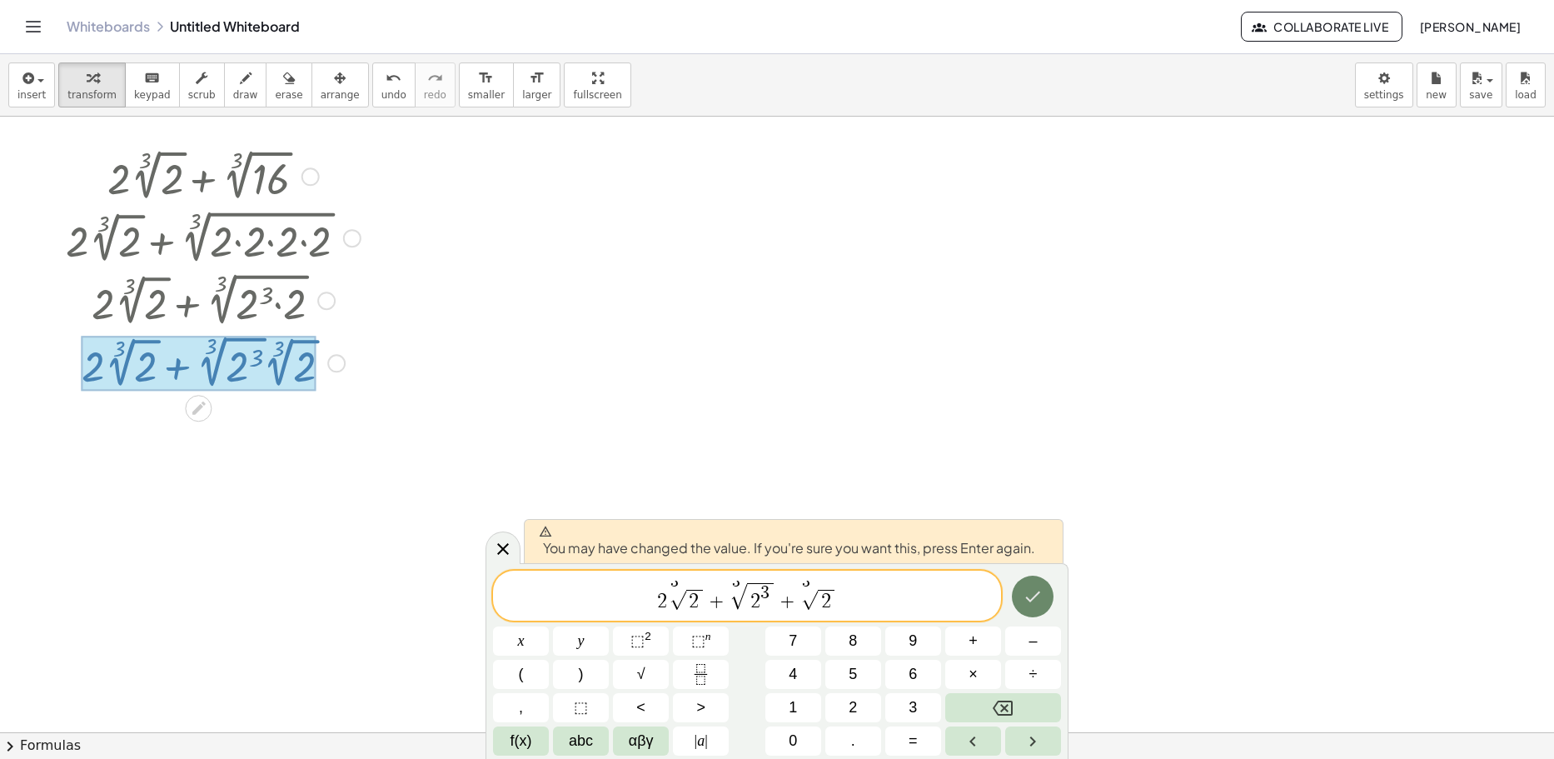
click at [747, 604] on icon "Done" at bounding box center [1033, 596] width 20 height 20
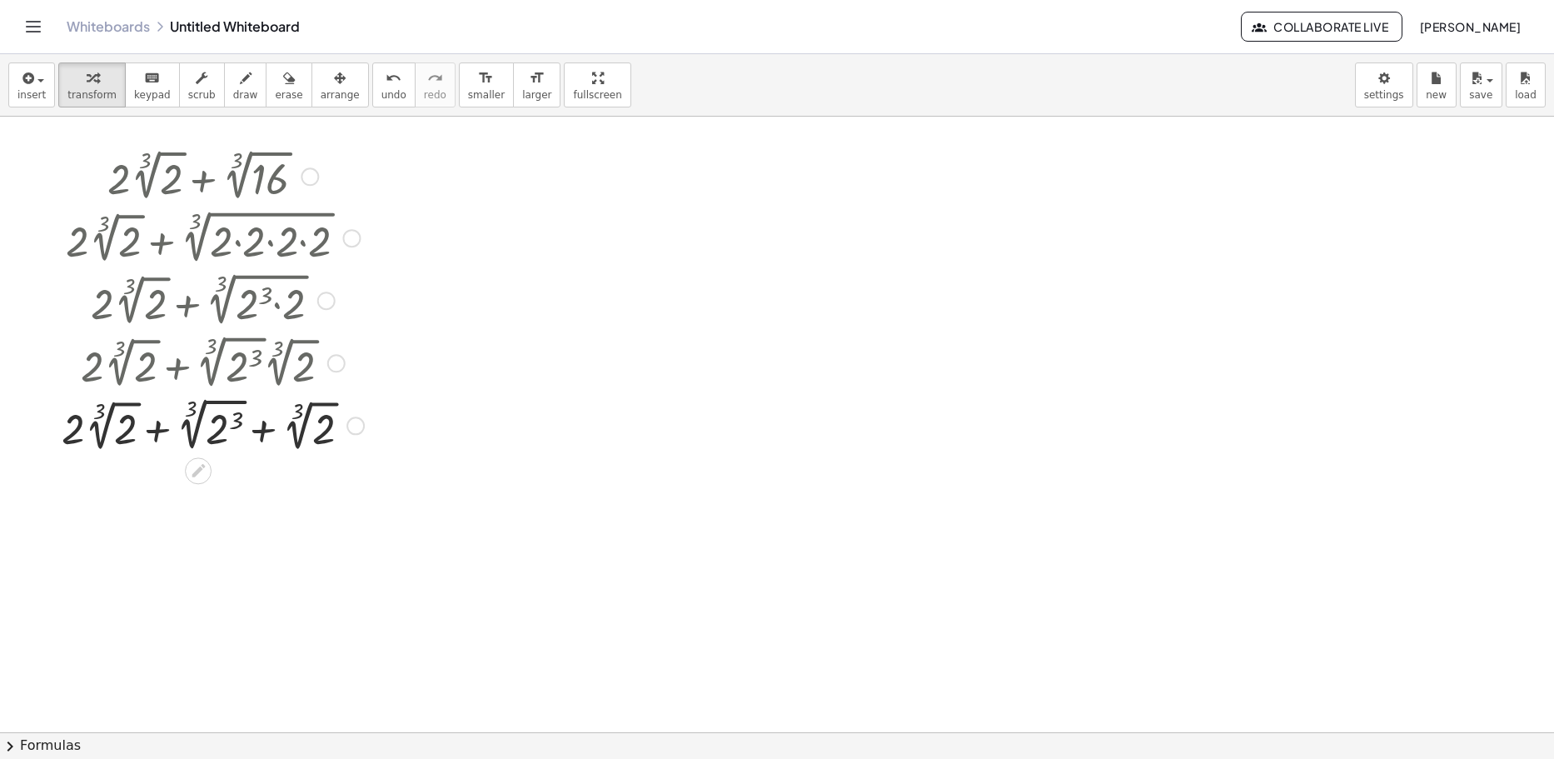
click at [351, 416] on div at bounding box center [212, 424] width 319 height 62
drag, startPoint x: 369, startPoint y: 93, endPoint x: 378, endPoint y: 110, distance: 19.0
click at [381, 92] on span "undo" at bounding box center [393, 95] width 25 height 12
click at [360, 427] on div at bounding box center [355, 425] width 18 height 18
click at [456, 394] on span "Transform line" at bounding box center [428, 387] width 74 height 13
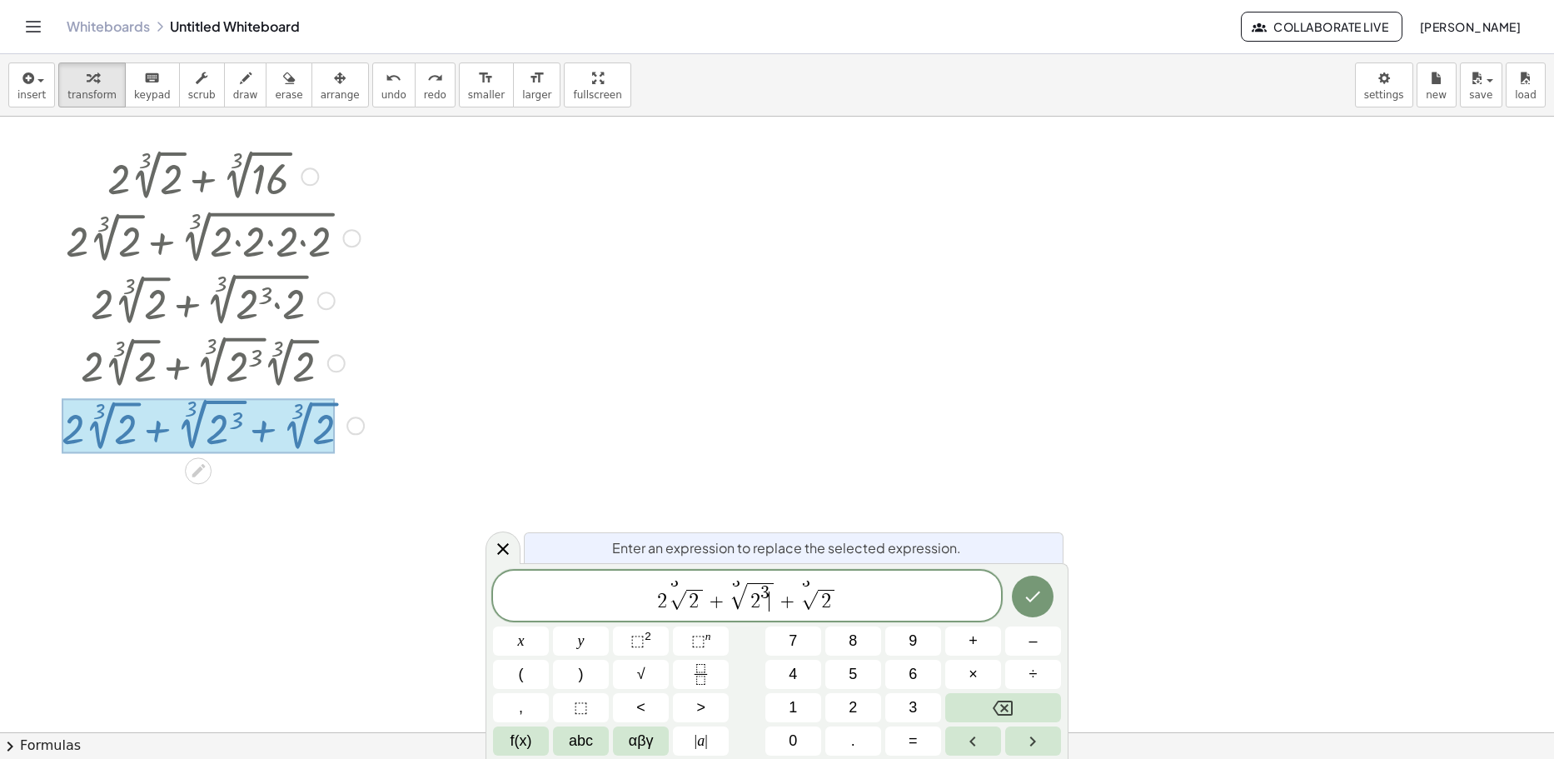
click at [747, 594] on span "2 3 ​" at bounding box center [760, 597] width 26 height 28
click at [747, 590] on icon "Done" at bounding box center [1033, 596] width 20 height 20
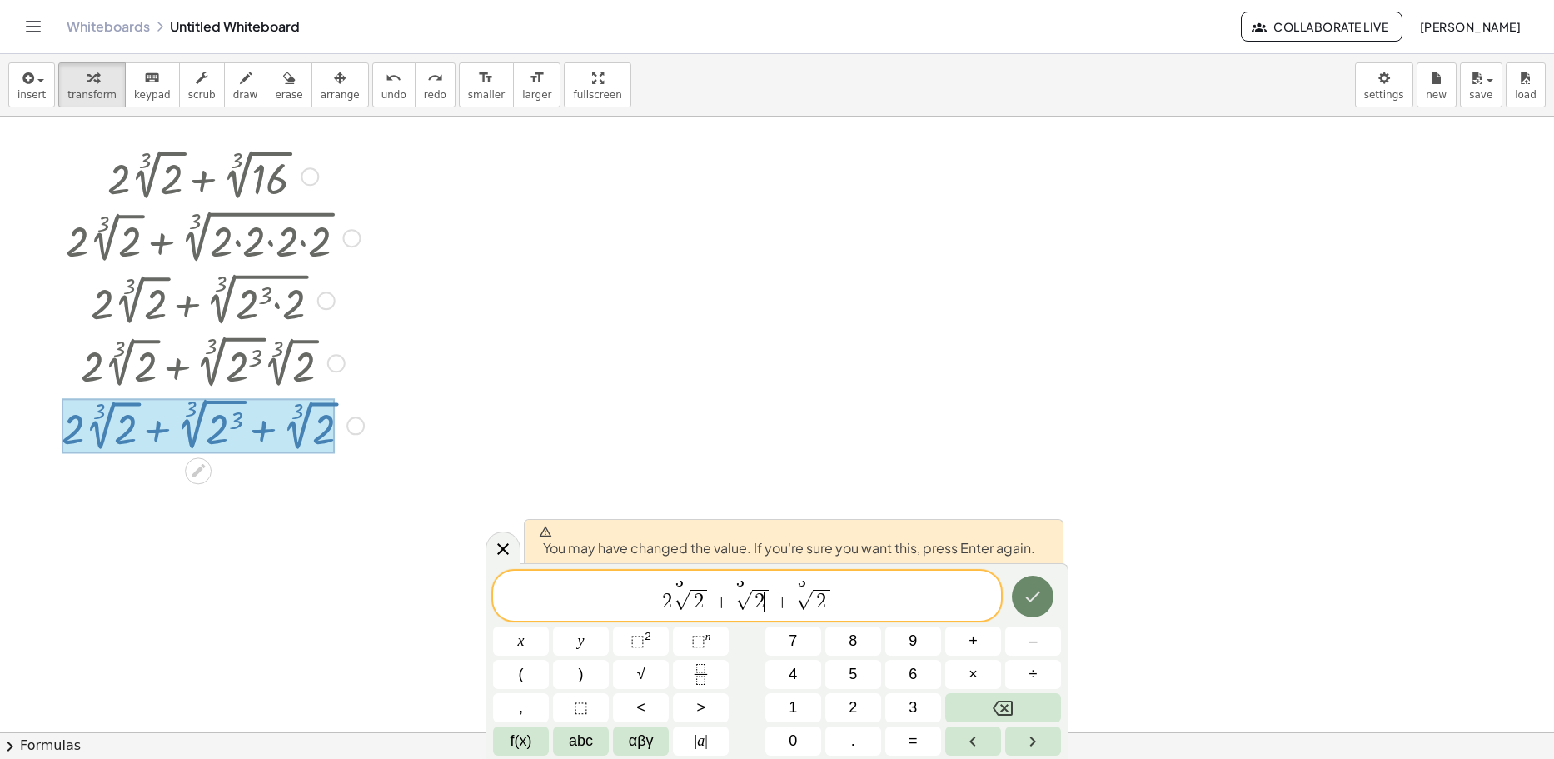
click at [747, 590] on icon "Done" at bounding box center [1033, 596] width 20 height 20
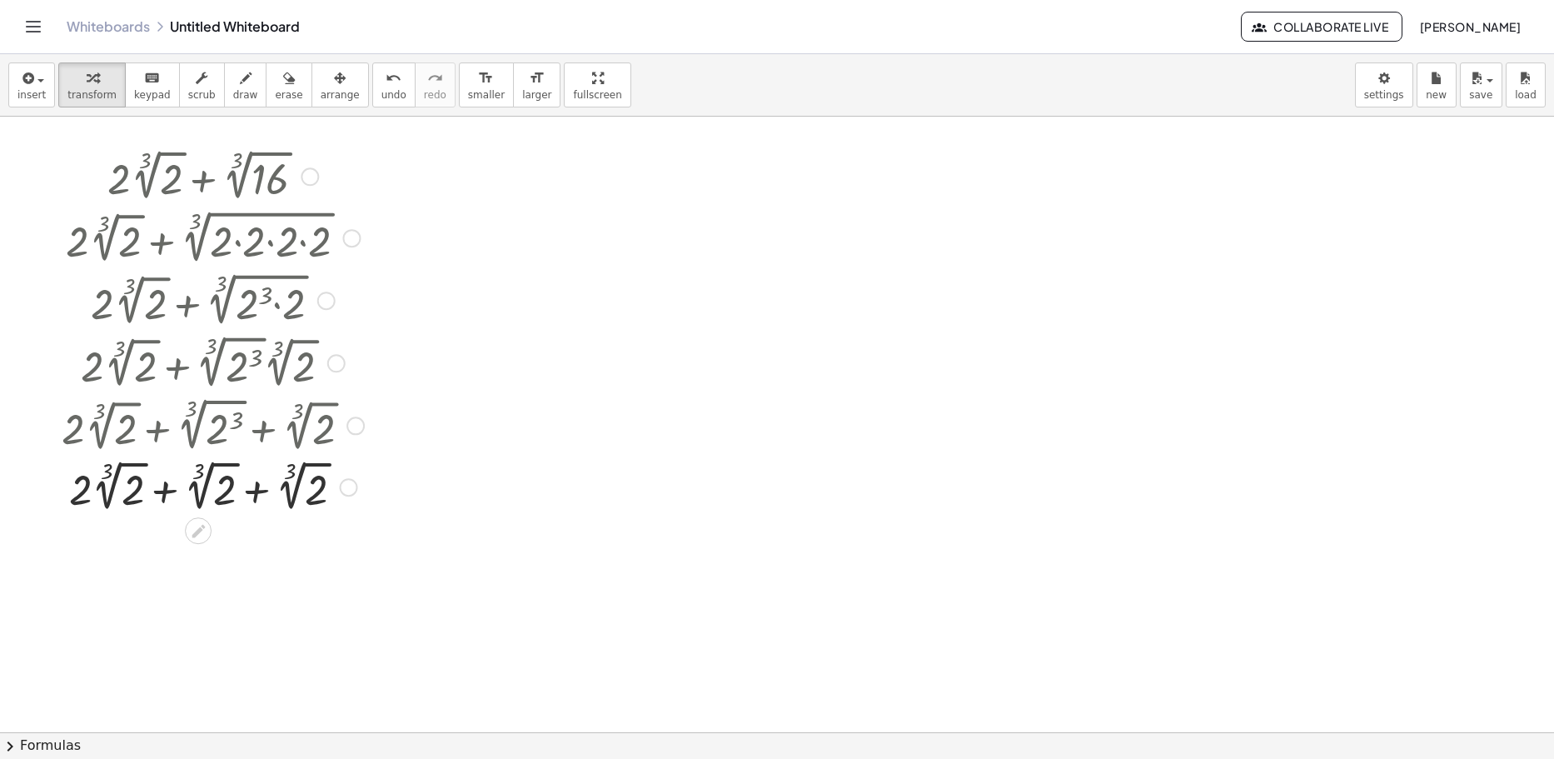
click at [346, 490] on div "Transform line Copy line as LaTeX Copy derivation as LaTeX Expand new lines: On" at bounding box center [349, 487] width 18 height 18
click at [742, 448] on div at bounding box center [777, 736] width 1554 height 1238
click at [261, 497] on div at bounding box center [212, 486] width 319 height 61
click at [208, 559] on div at bounding box center [212, 546] width 319 height 61
click at [328, 97] on span "arrange" at bounding box center [340, 95] width 39 height 12
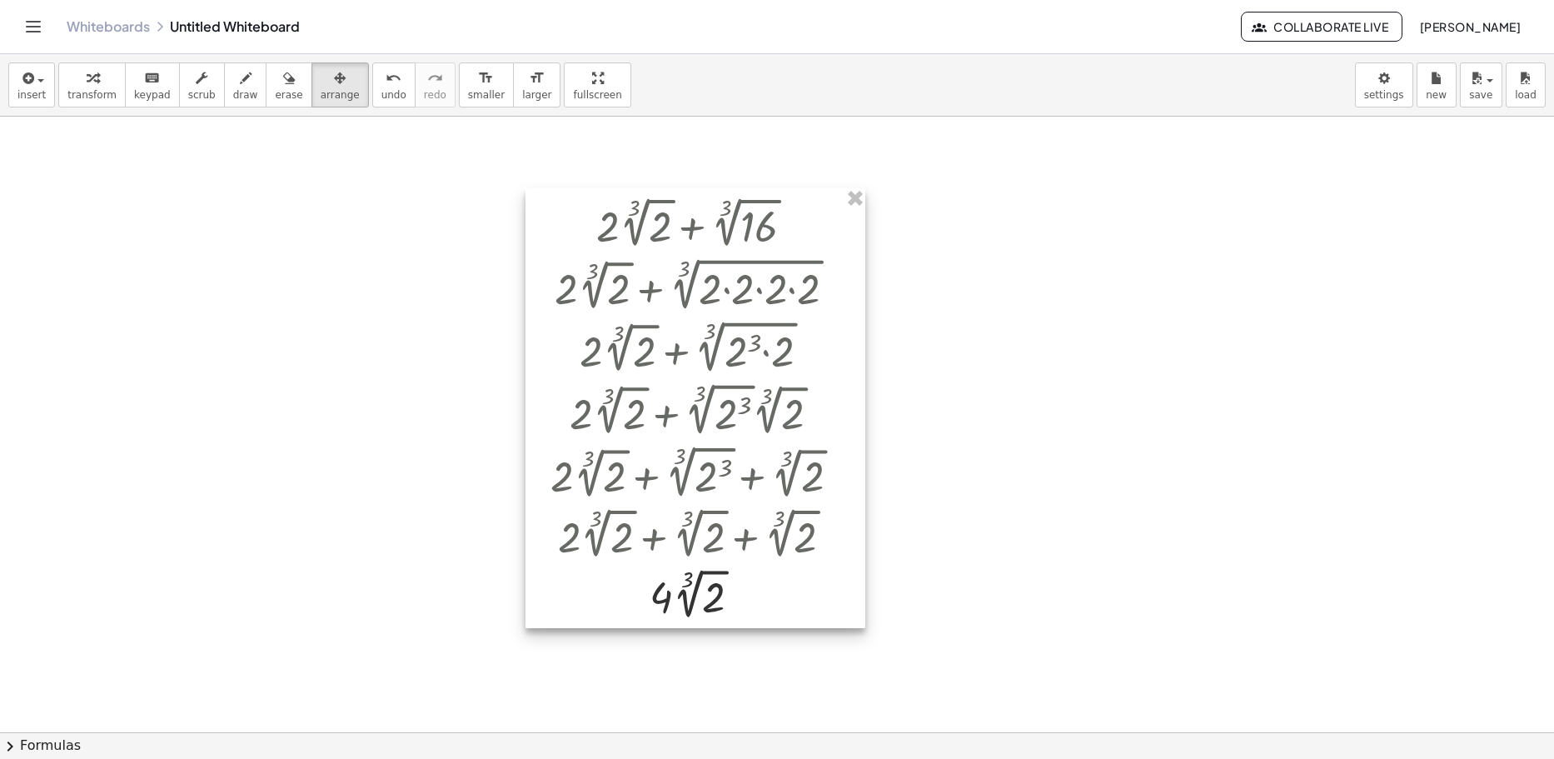
drag, startPoint x: 353, startPoint y: 314, endPoint x: 843, endPoint y: 361, distance: 492.0
click at [747, 361] on div at bounding box center [696, 408] width 340 height 440
click at [87, 79] on icon "button" at bounding box center [93, 78] width 12 height 20
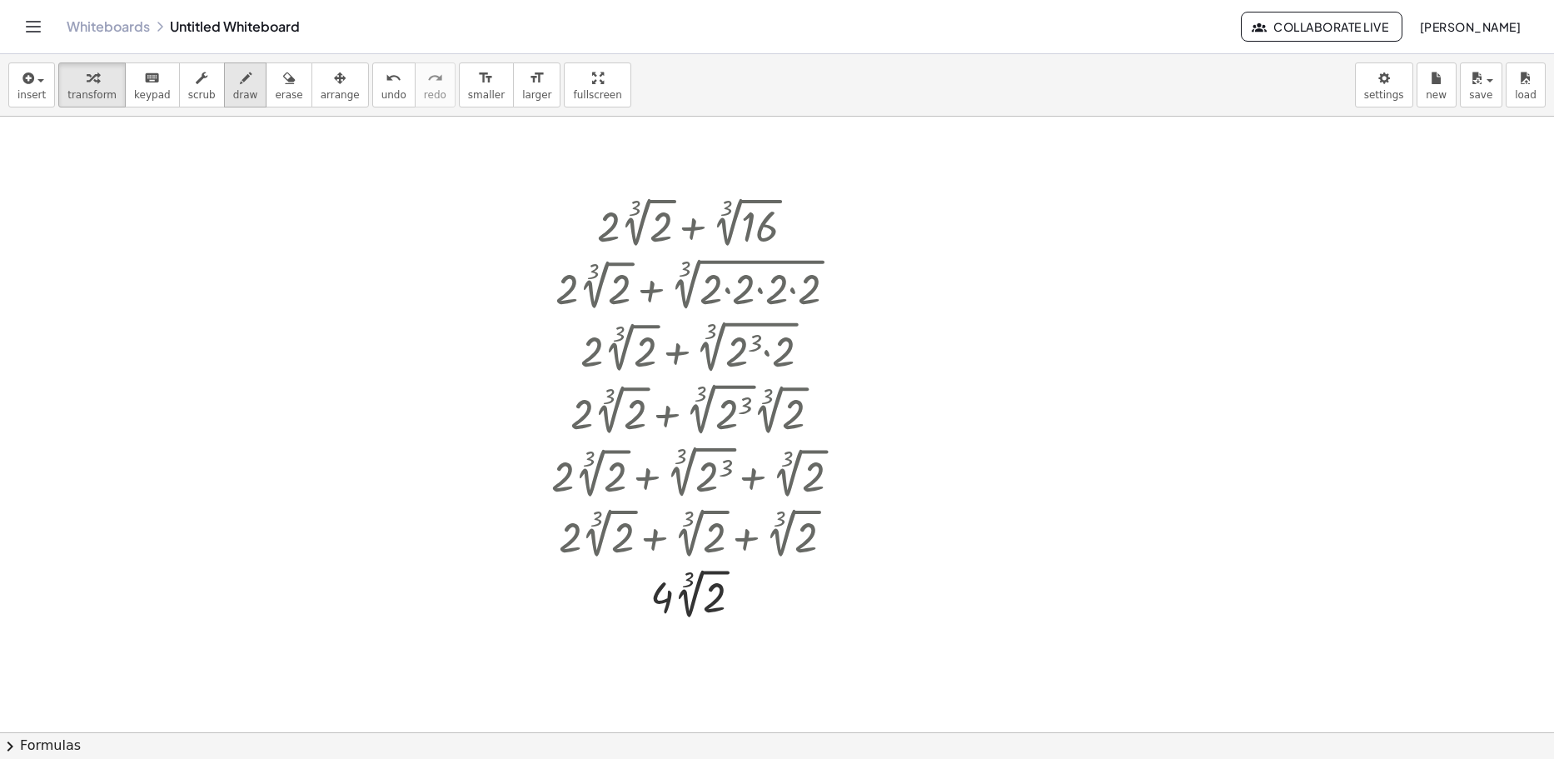
click at [240, 84] on icon "button" at bounding box center [246, 78] width 12 height 20
drag, startPoint x: 187, startPoint y: 177, endPoint x: 192, endPoint y: 228, distance: 51.9
click at [192, 228] on div at bounding box center [777, 736] width 1554 height 1238
drag, startPoint x: 188, startPoint y: 177, endPoint x: 194, endPoint y: 199, distance: 22.4
click at [194, 199] on div at bounding box center [777, 736] width 1554 height 1238
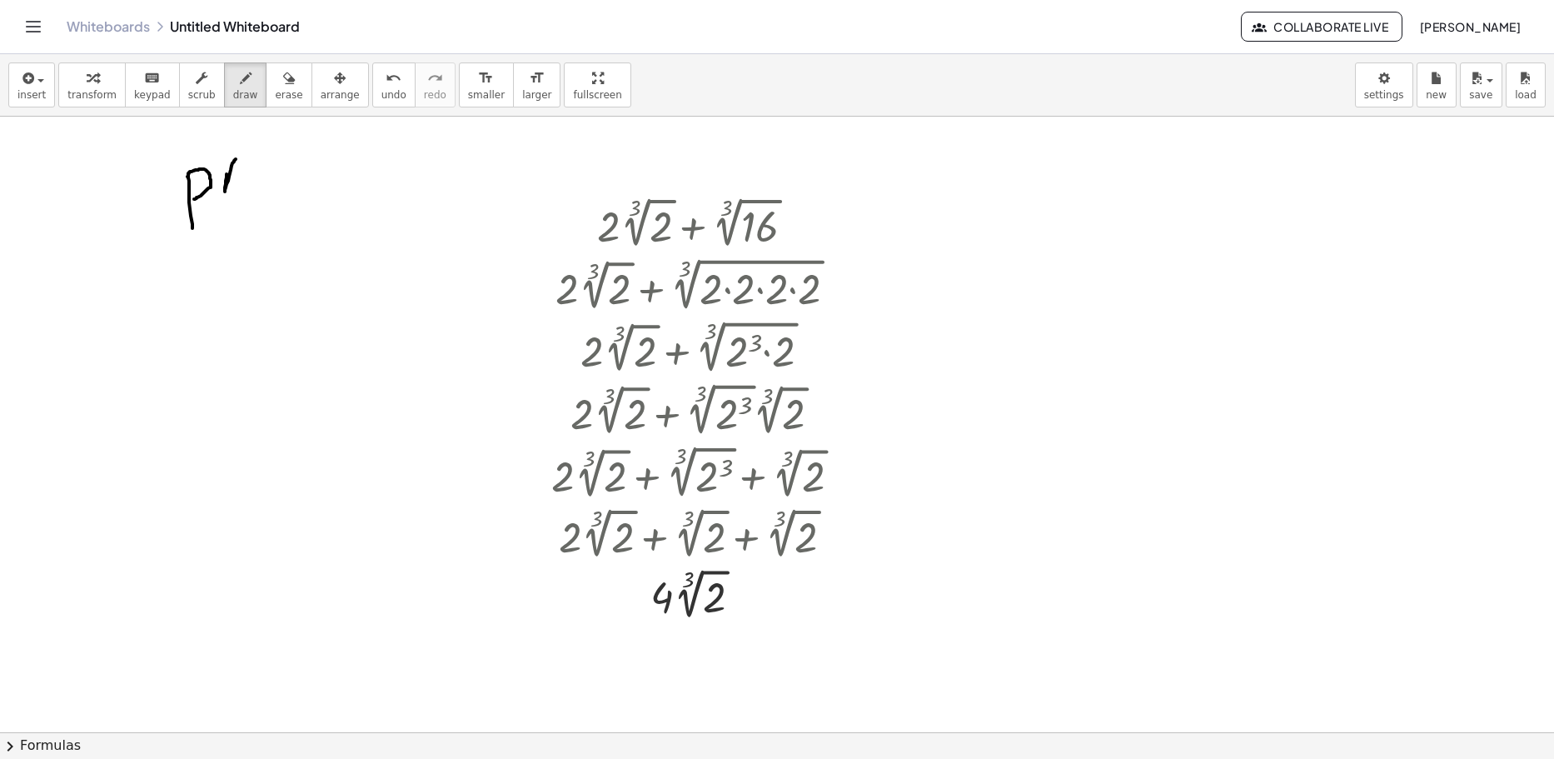
drag, startPoint x: 227, startPoint y: 174, endPoint x: 256, endPoint y: 163, distance: 31.1
click at [256, 162] on div at bounding box center [777, 736] width 1554 height 1238
click at [281, 174] on div at bounding box center [777, 736] width 1554 height 1238
click at [372, 95] on button "undo undo" at bounding box center [393, 84] width 43 height 45
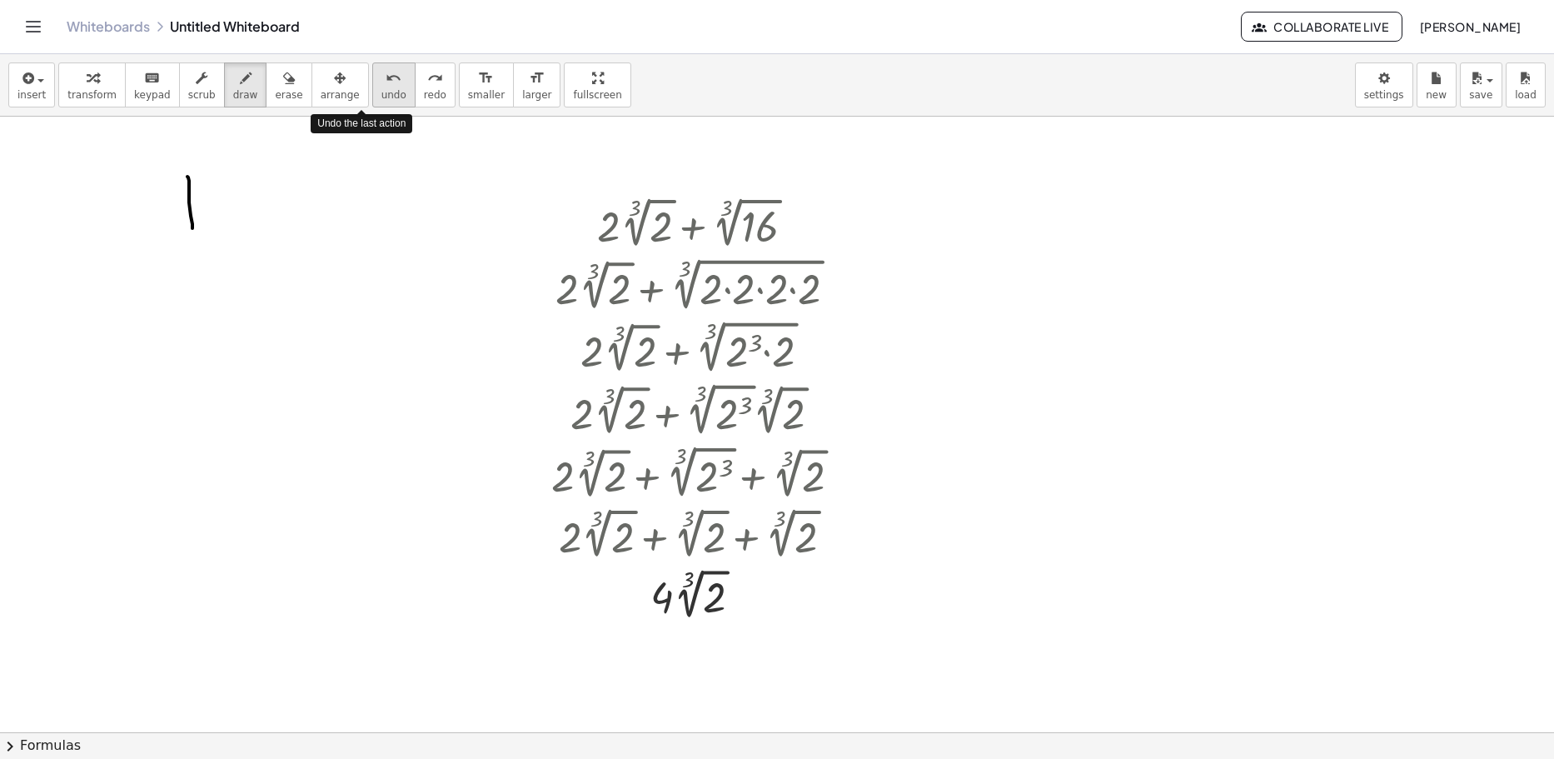
click at [372, 95] on button "undo undo" at bounding box center [393, 84] width 43 height 45
click at [372, 96] on button "undo undo" at bounding box center [393, 84] width 43 height 45
click at [82, 89] on span "transform" at bounding box center [91, 95] width 49 height 12
click at [171, 217] on div at bounding box center [777, 736] width 1554 height 1238
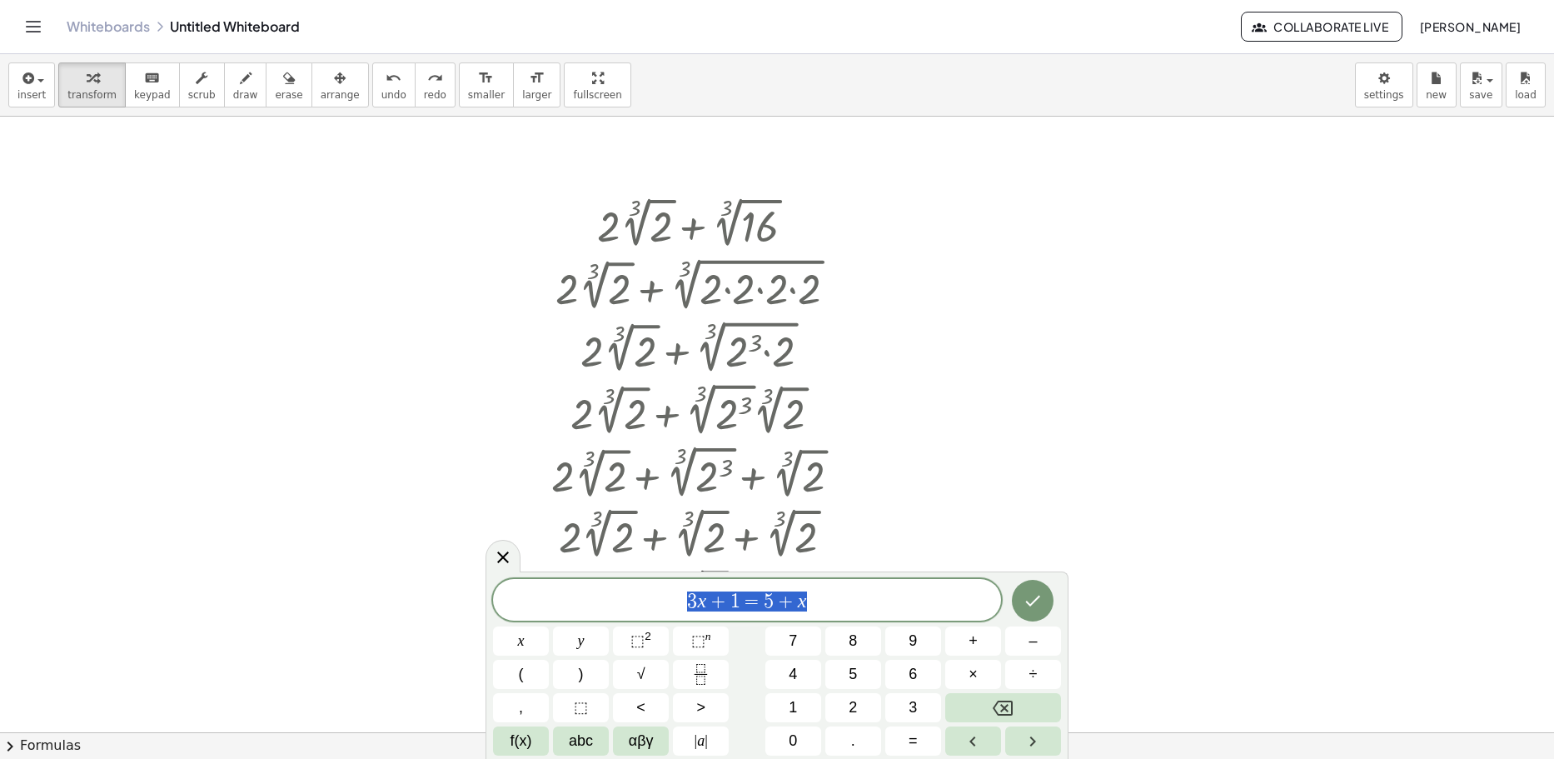
drag, startPoint x: 810, startPoint y: 605, endPoint x: 386, endPoint y: 579, distance: 425.5
click at [386, 579] on body "Graspable Math Activities Whiteboards Classes Account v1.30.2 | Privacy policy …" at bounding box center [777, 379] width 1554 height 759
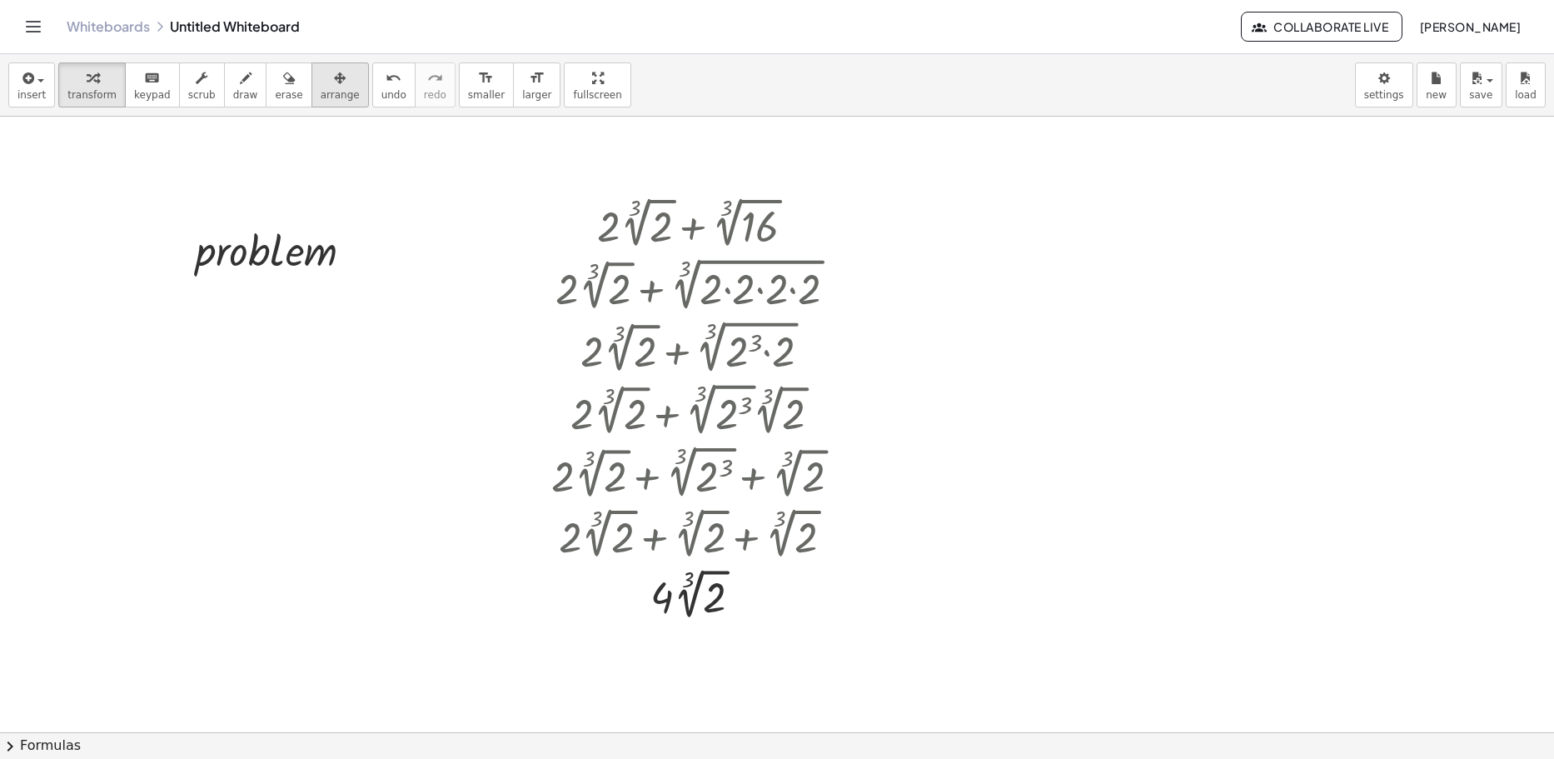
click at [321, 92] on span "arrange" at bounding box center [340, 95] width 39 height 12
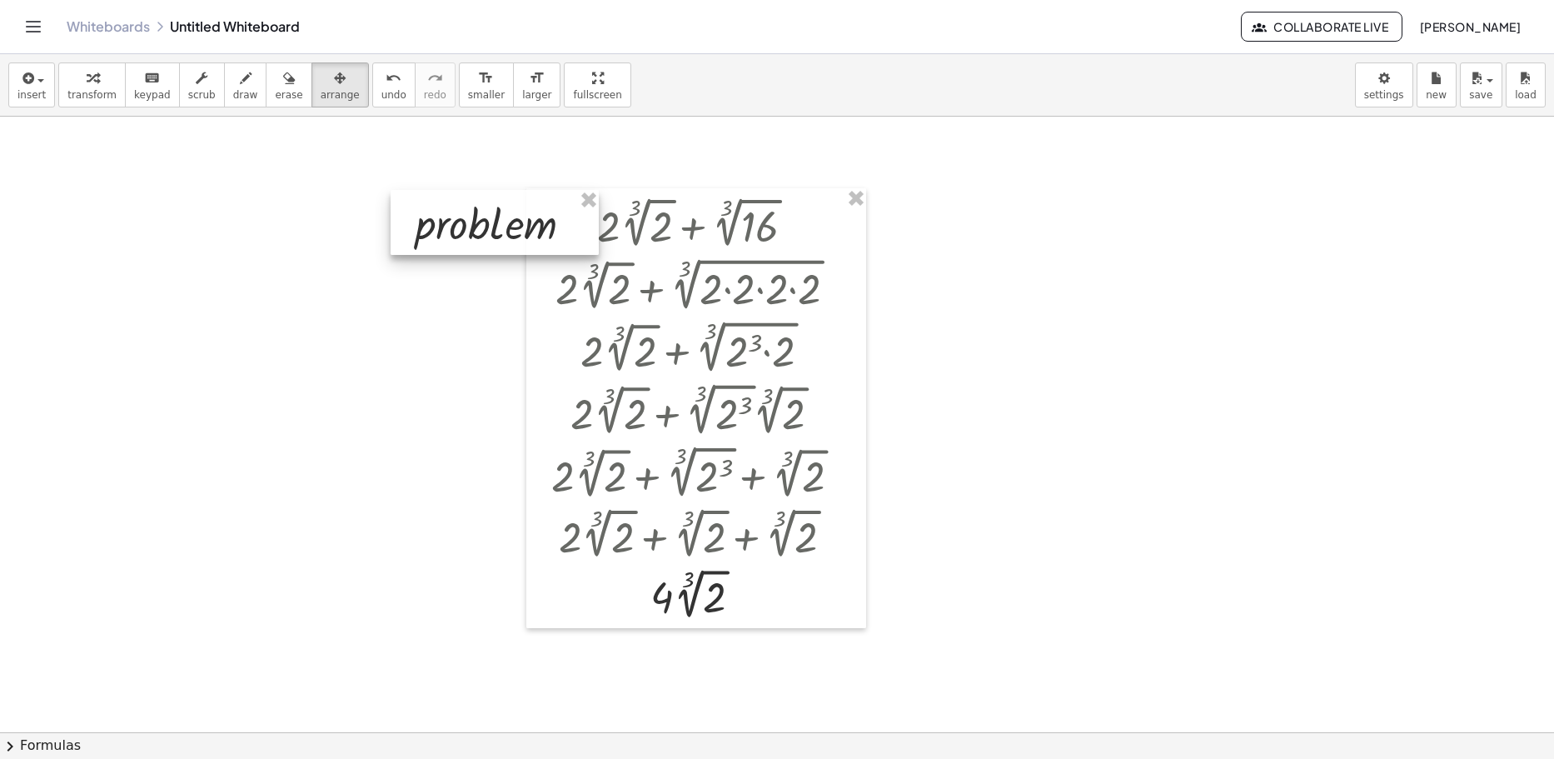
drag, startPoint x: 301, startPoint y: 234, endPoint x: 521, endPoint y: 207, distance: 221.5
click at [521, 207] on div at bounding box center [495, 222] width 208 height 65
drag, startPoint x: 526, startPoint y: 209, endPoint x: 495, endPoint y: 206, distance: 31.8
click at [495, 206] on div at bounding box center [467, 220] width 208 height 65
click at [101, 94] on span "transform" at bounding box center [91, 95] width 49 height 12
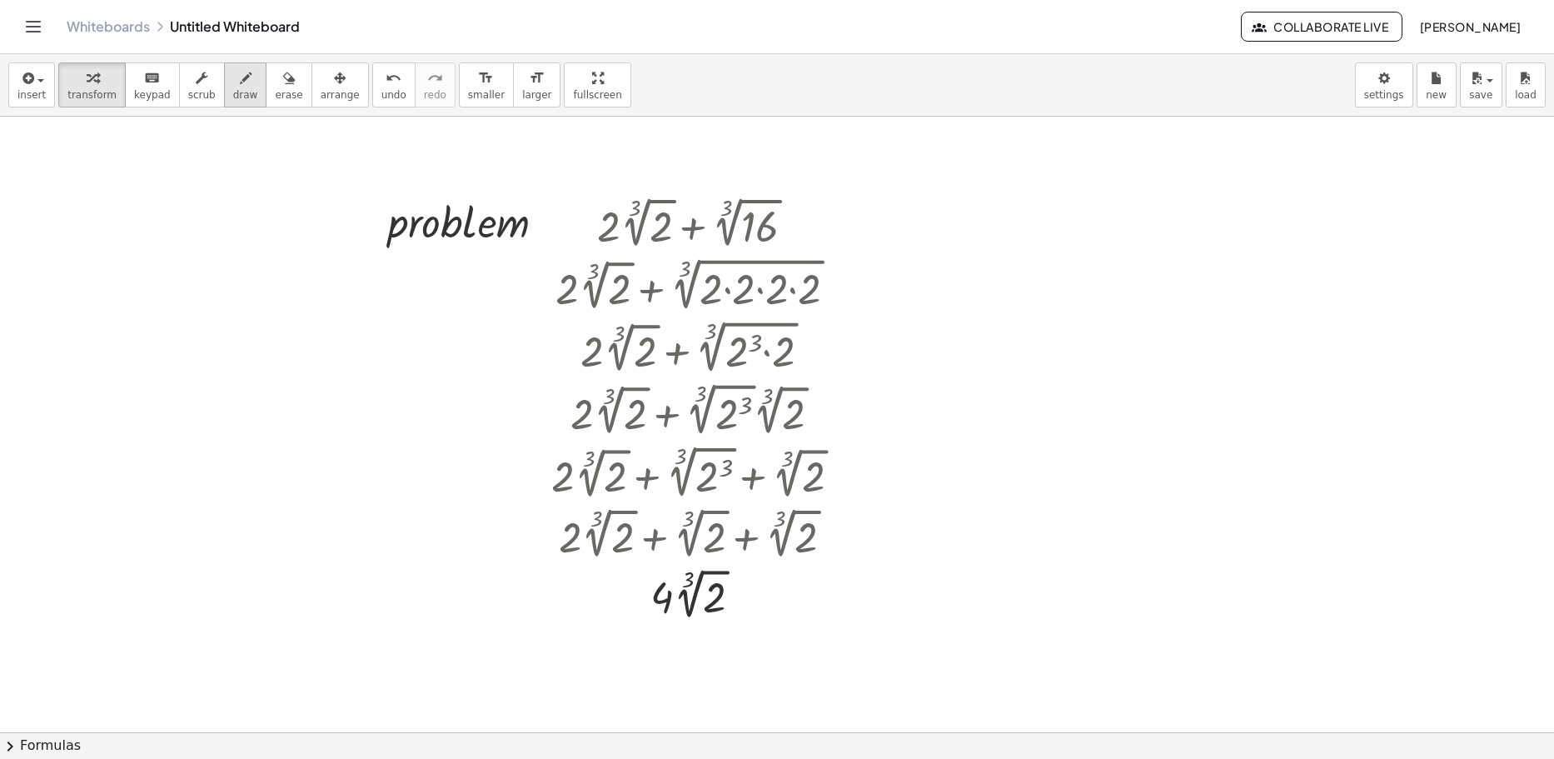
click at [233, 95] on span "draw" at bounding box center [245, 95] width 25 height 12
drag, startPoint x: 540, startPoint y: 227, endPoint x: 580, endPoint y: 227, distance: 40.8
click at [580, 227] on div at bounding box center [777, 736] width 1554 height 1238
drag, startPoint x: 576, startPoint y: 219, endPoint x: 575, endPoint y: 235, distance: 15.9
click at [575, 235] on div at bounding box center [777, 736] width 1554 height 1238
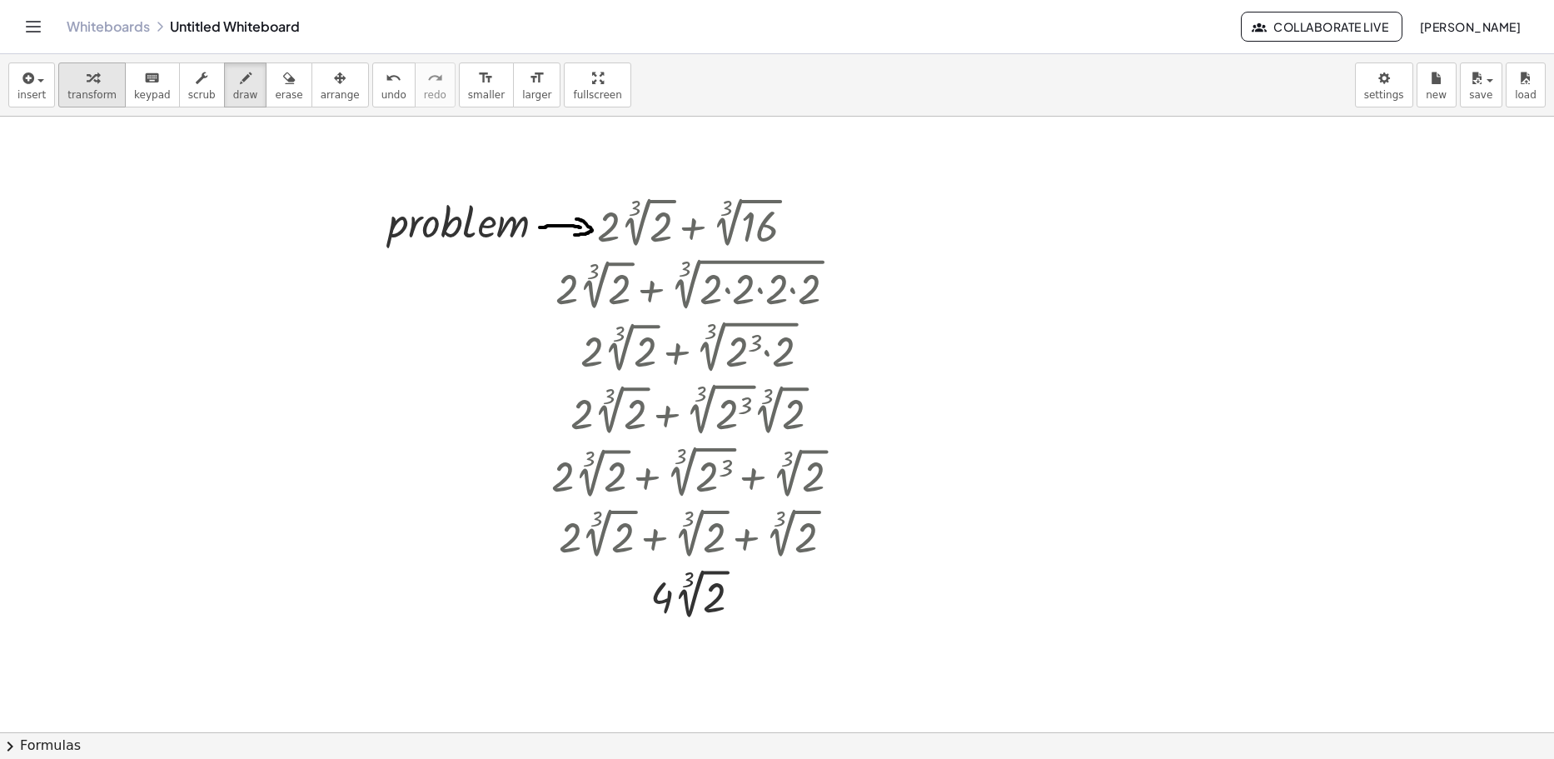
click at [82, 91] on span "transform" at bounding box center [91, 95] width 49 height 12
click at [247, 247] on div at bounding box center [777, 736] width 1554 height 1238
click at [334, 87] on icon "button" at bounding box center [340, 78] width 12 height 20
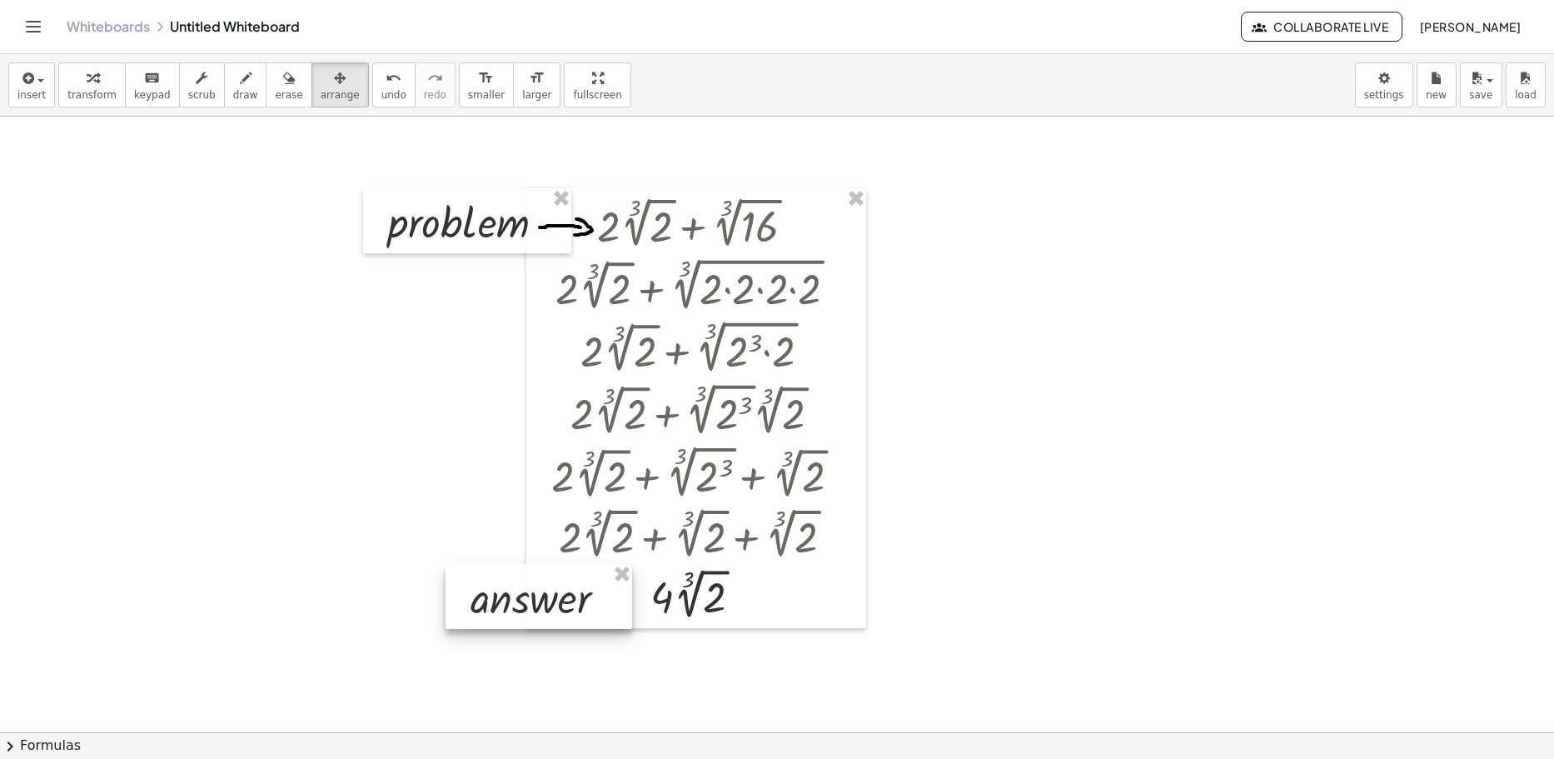
drag, startPoint x: 346, startPoint y: 295, endPoint x: 538, endPoint y: 591, distance: 353.4
click at [538, 591] on div at bounding box center [539, 596] width 187 height 65
click at [240, 80] on icon "button" at bounding box center [246, 78] width 12 height 20
drag, startPoint x: 595, startPoint y: 600, endPoint x: 631, endPoint y: 601, distance: 36.7
click at [630, 601] on div at bounding box center [777, 736] width 1554 height 1238
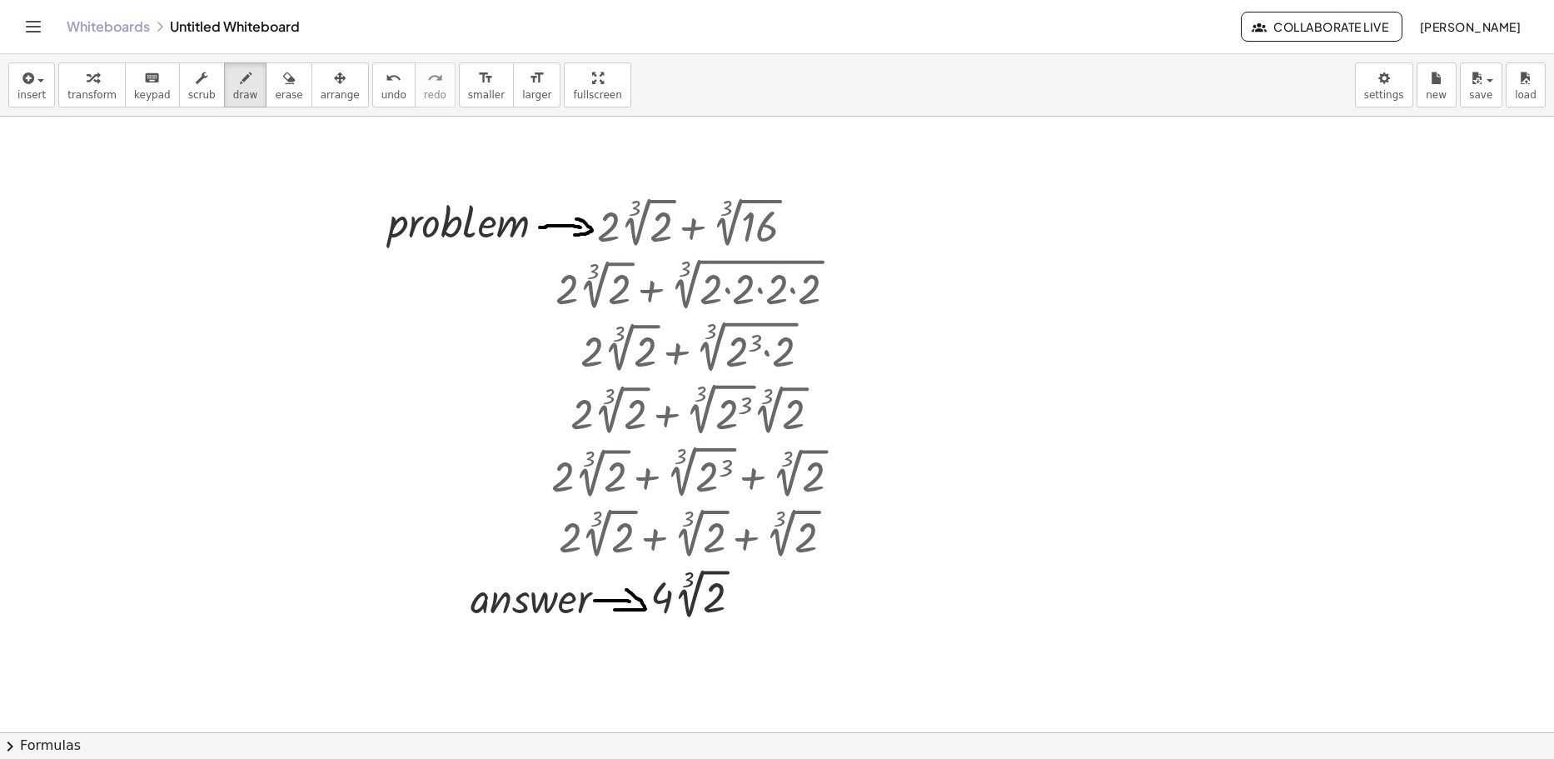
drag, startPoint x: 626, startPoint y: 590, endPoint x: 615, endPoint y: 610, distance: 23.1
click at [614, 610] on div at bounding box center [777, 736] width 1554 height 1238
click at [381, 92] on span "undo" at bounding box center [393, 95] width 25 height 12
drag, startPoint x: 627, startPoint y: 590, endPoint x: 620, endPoint y: 608, distance: 19.8
click at [620, 608] on div at bounding box center [777, 736] width 1554 height 1238
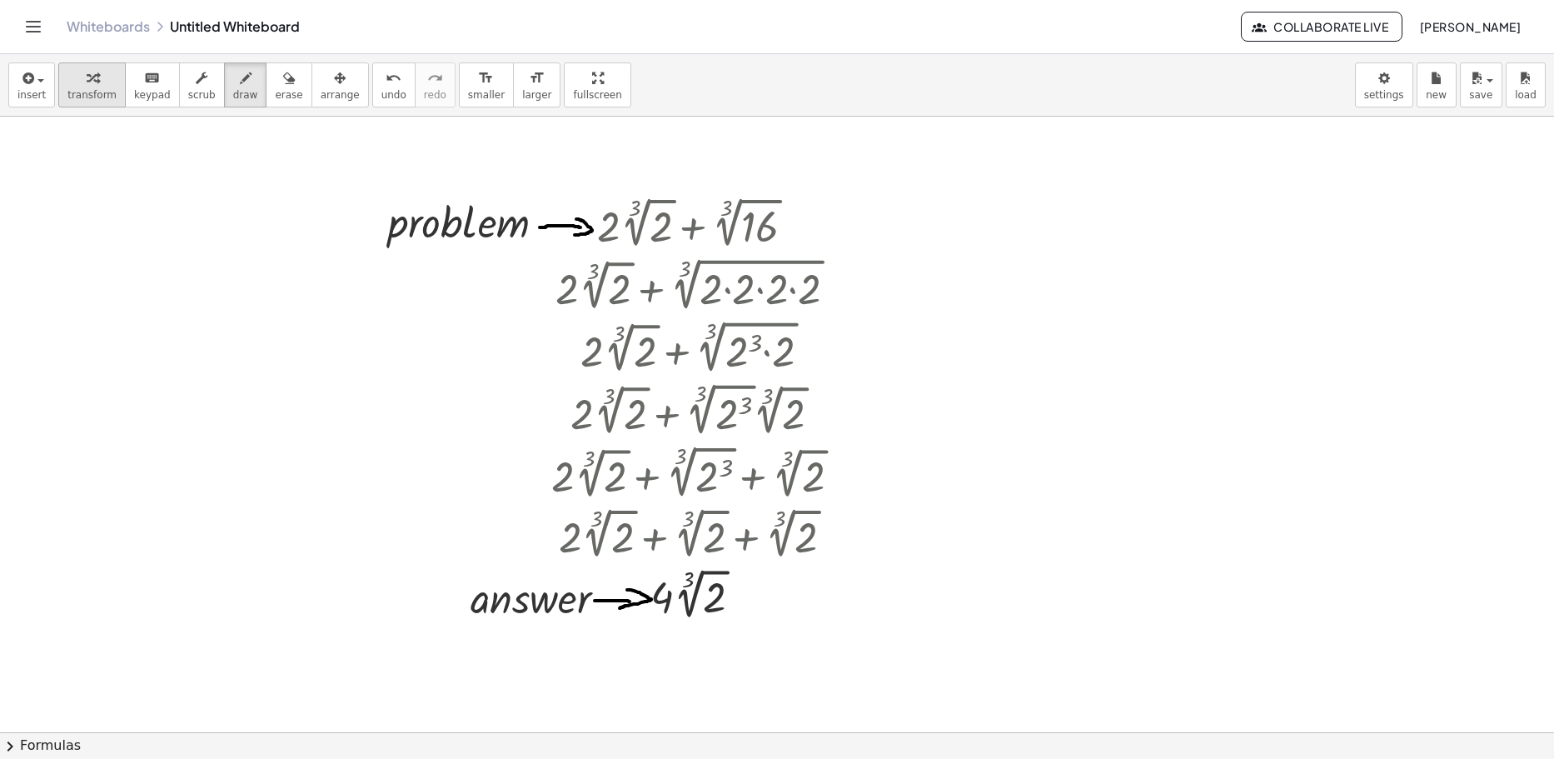
click at [87, 86] on icon "button" at bounding box center [93, 78] width 12 height 20
click at [137, 234] on div at bounding box center [777, 736] width 1554 height 1238
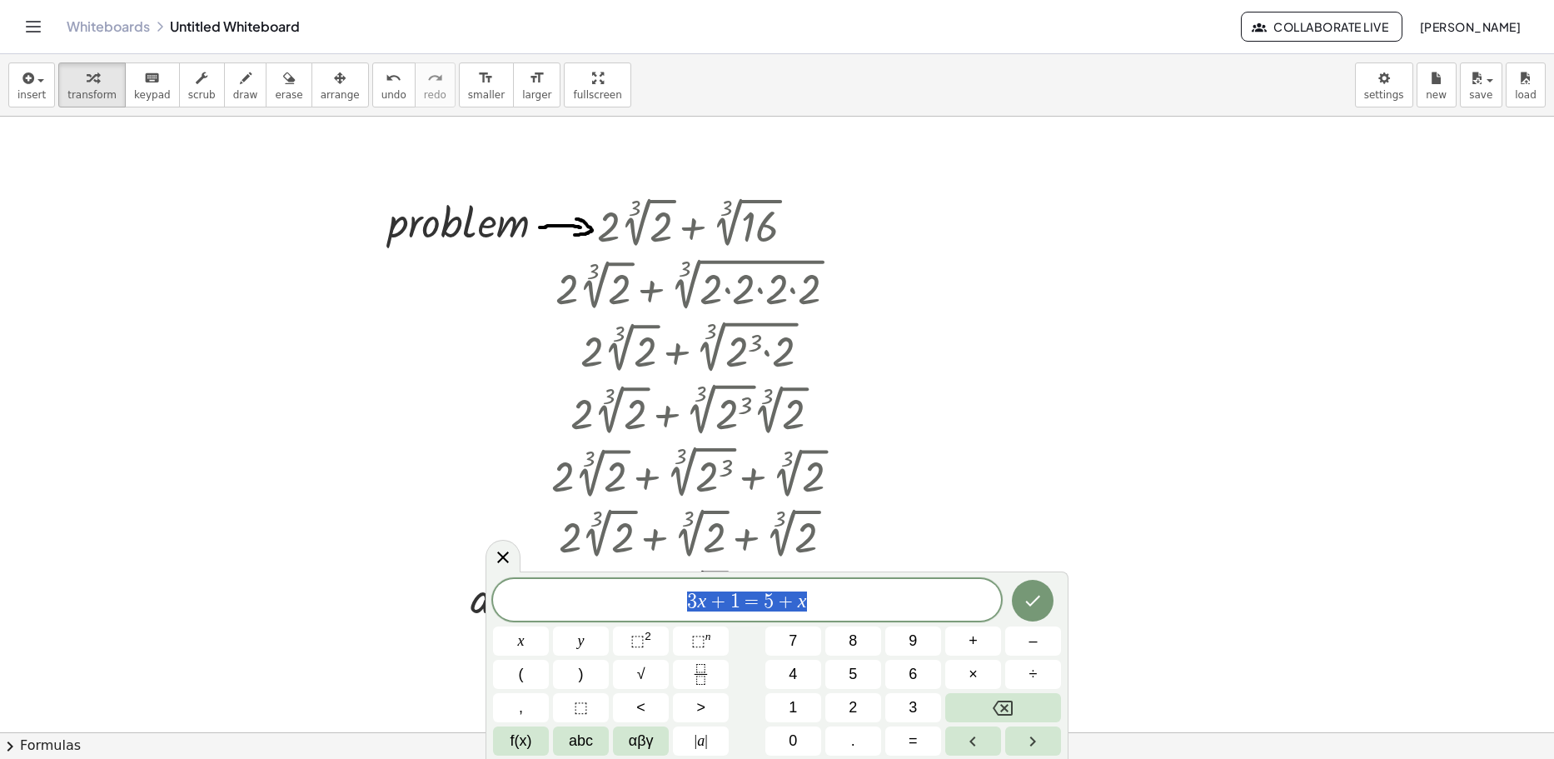
drag, startPoint x: 766, startPoint y: 602, endPoint x: 620, endPoint y: 601, distance: 145.8
click at [621, 601] on span "3 x + 1 = 5 + x" at bounding box center [747, 601] width 508 height 23
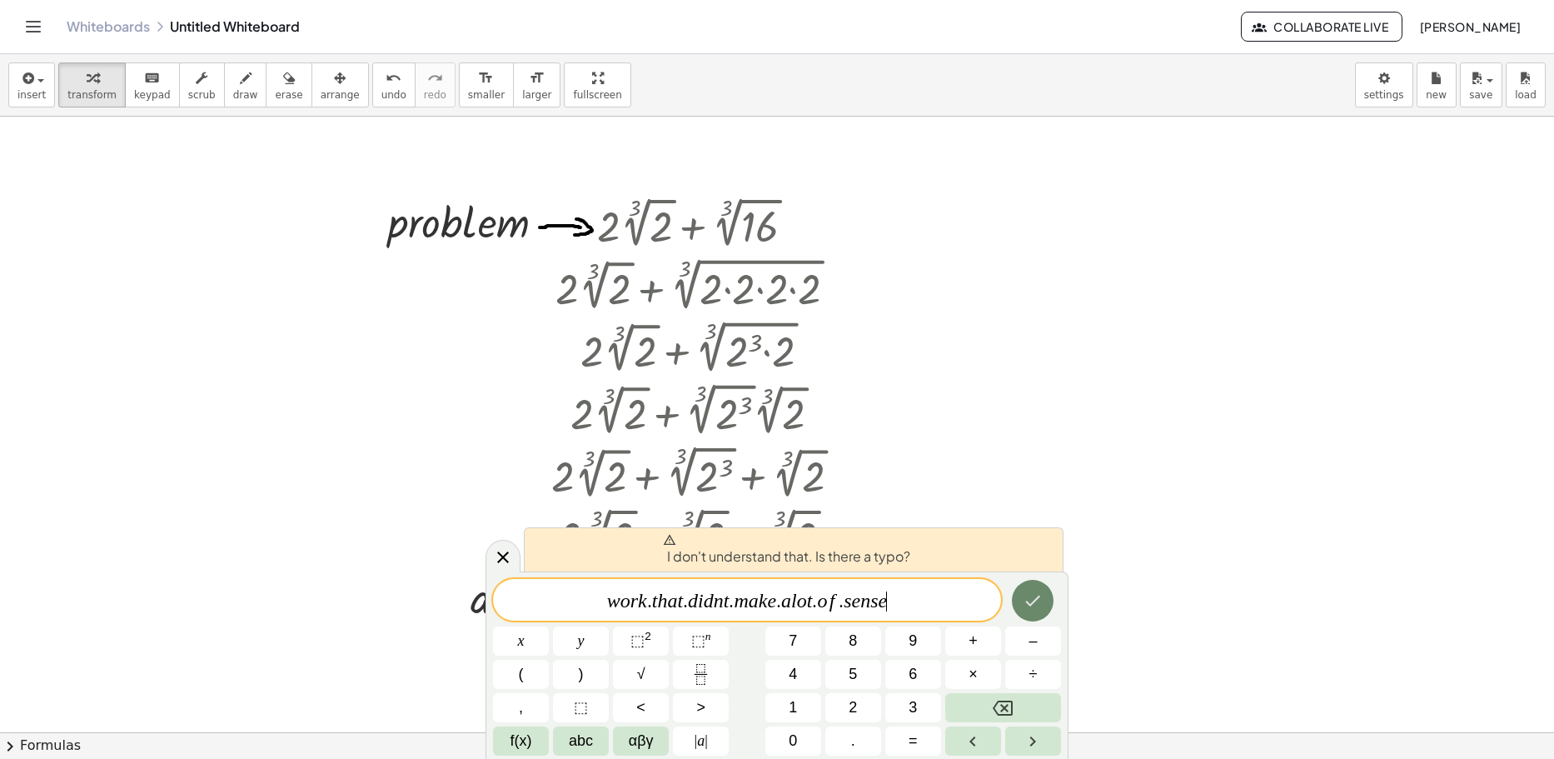
click at [747, 595] on icon "Done" at bounding box center [1033, 600] width 20 height 20
drag, startPoint x: 734, startPoint y: 609, endPoint x: 476, endPoint y: 620, distance: 257.6
click at [476, 620] on body "Graspable Math Activities Whiteboards Classes Account v1.30.2 | Privacy policy …" at bounding box center [777, 379] width 1554 height 759
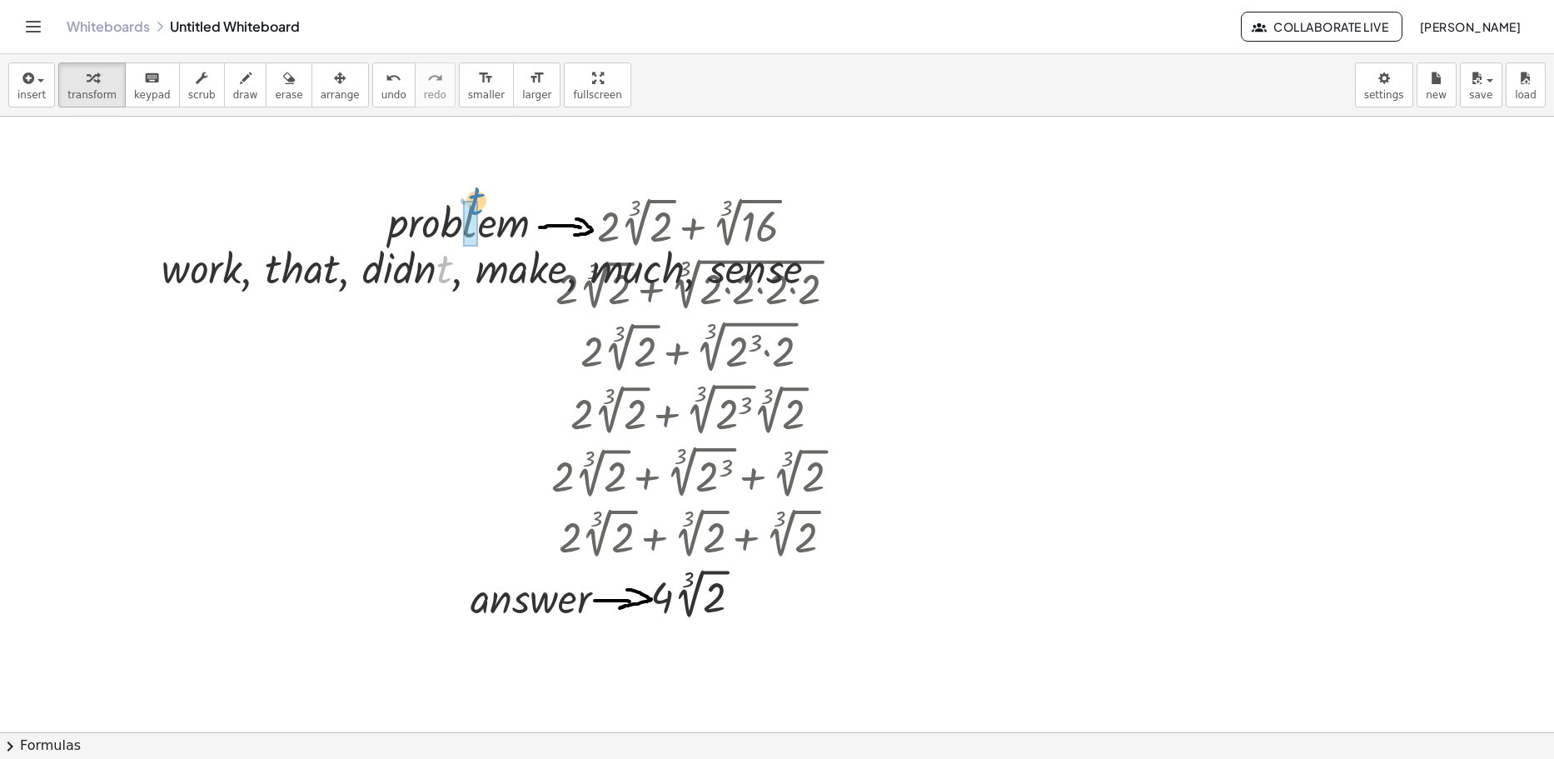
drag, startPoint x: 381, startPoint y: 288, endPoint x: 483, endPoint y: 201, distance: 134.1
click at [381, 77] on div "undo" at bounding box center [393, 77] width 25 height 20
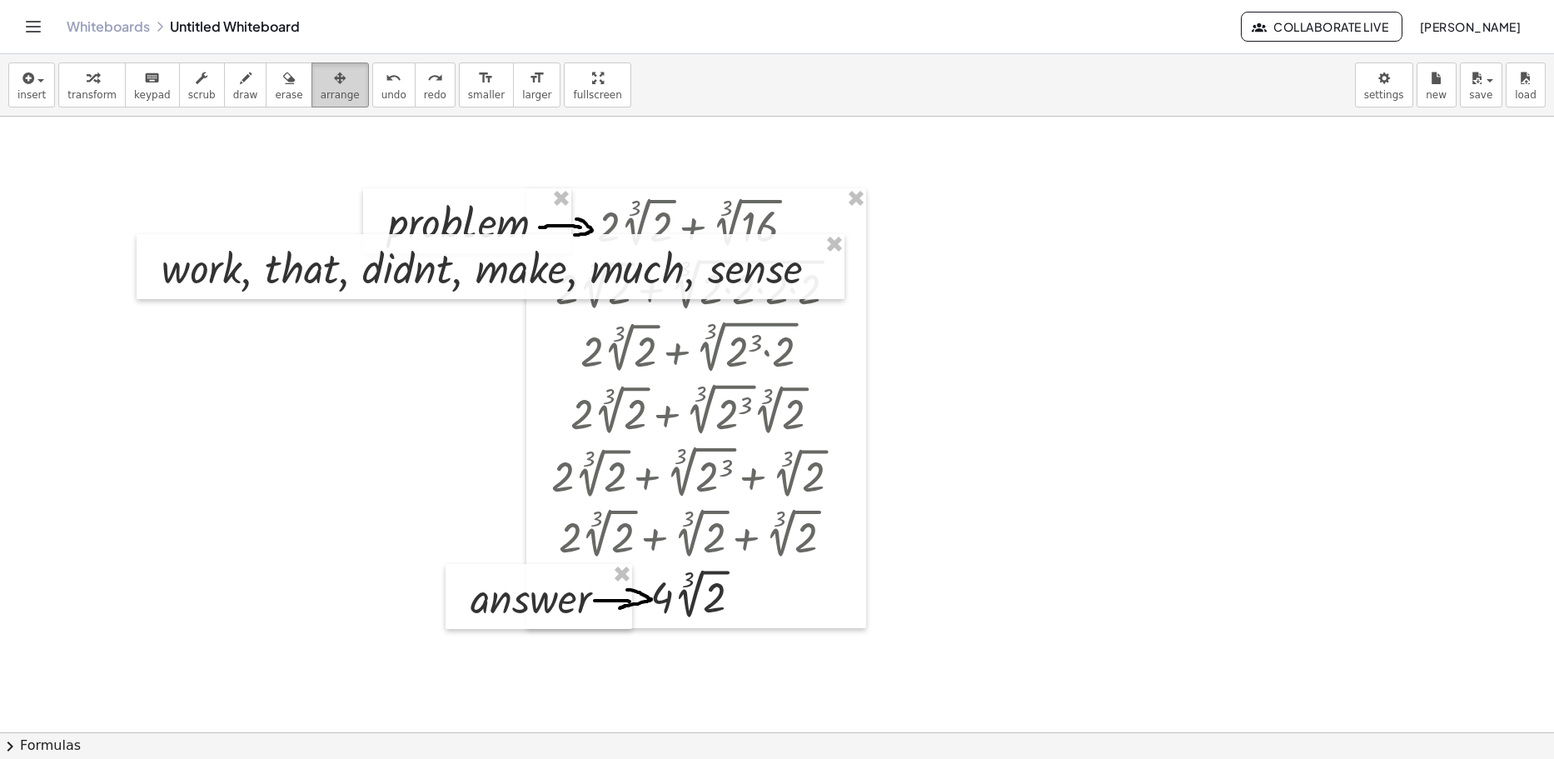
click at [321, 89] on span "arrange" at bounding box center [340, 95] width 39 height 12
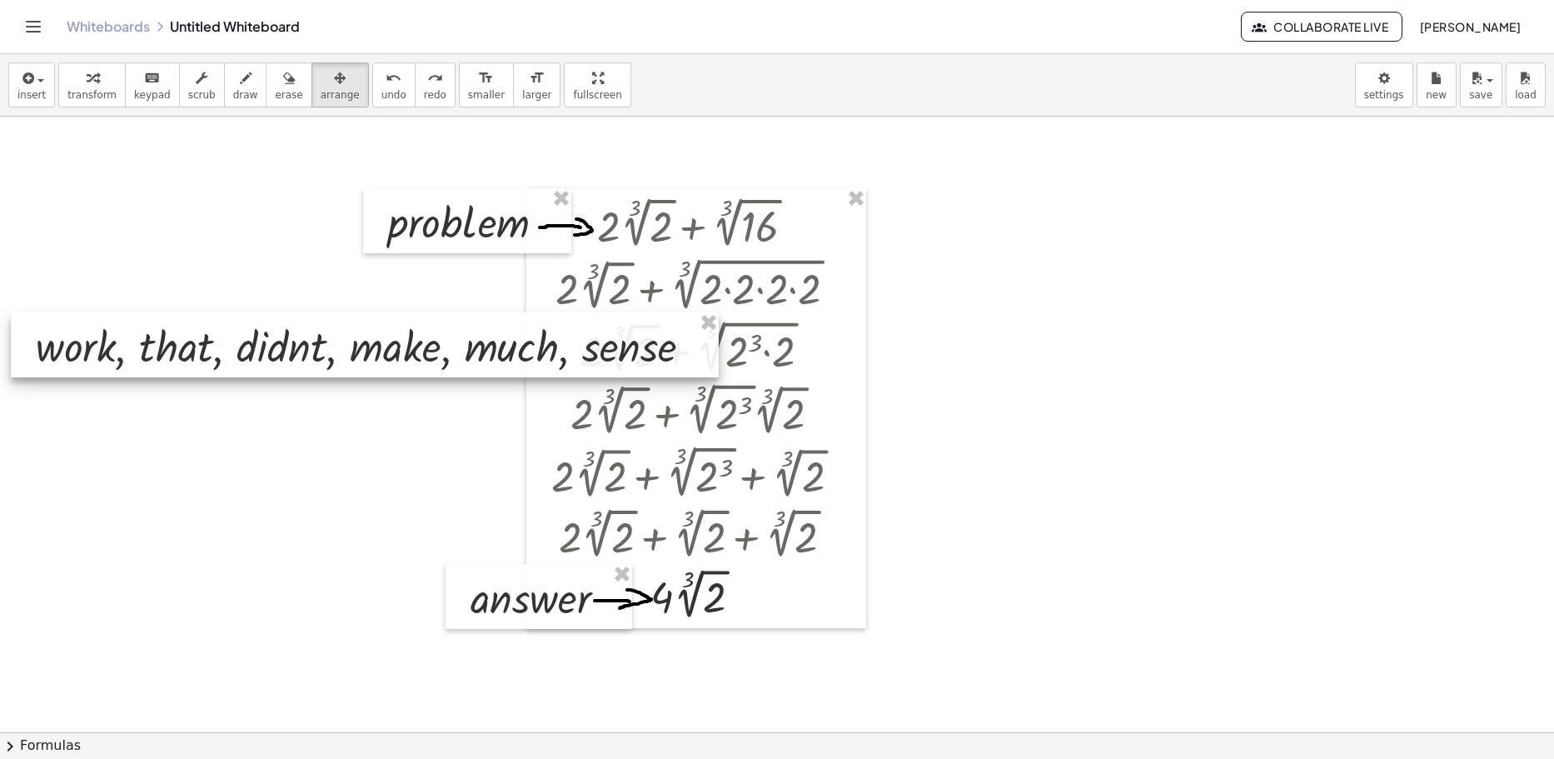
drag, startPoint x: 309, startPoint y: 250, endPoint x: 183, endPoint y: 328, distance: 148.1
click at [183, 328] on div at bounding box center [365, 344] width 708 height 65
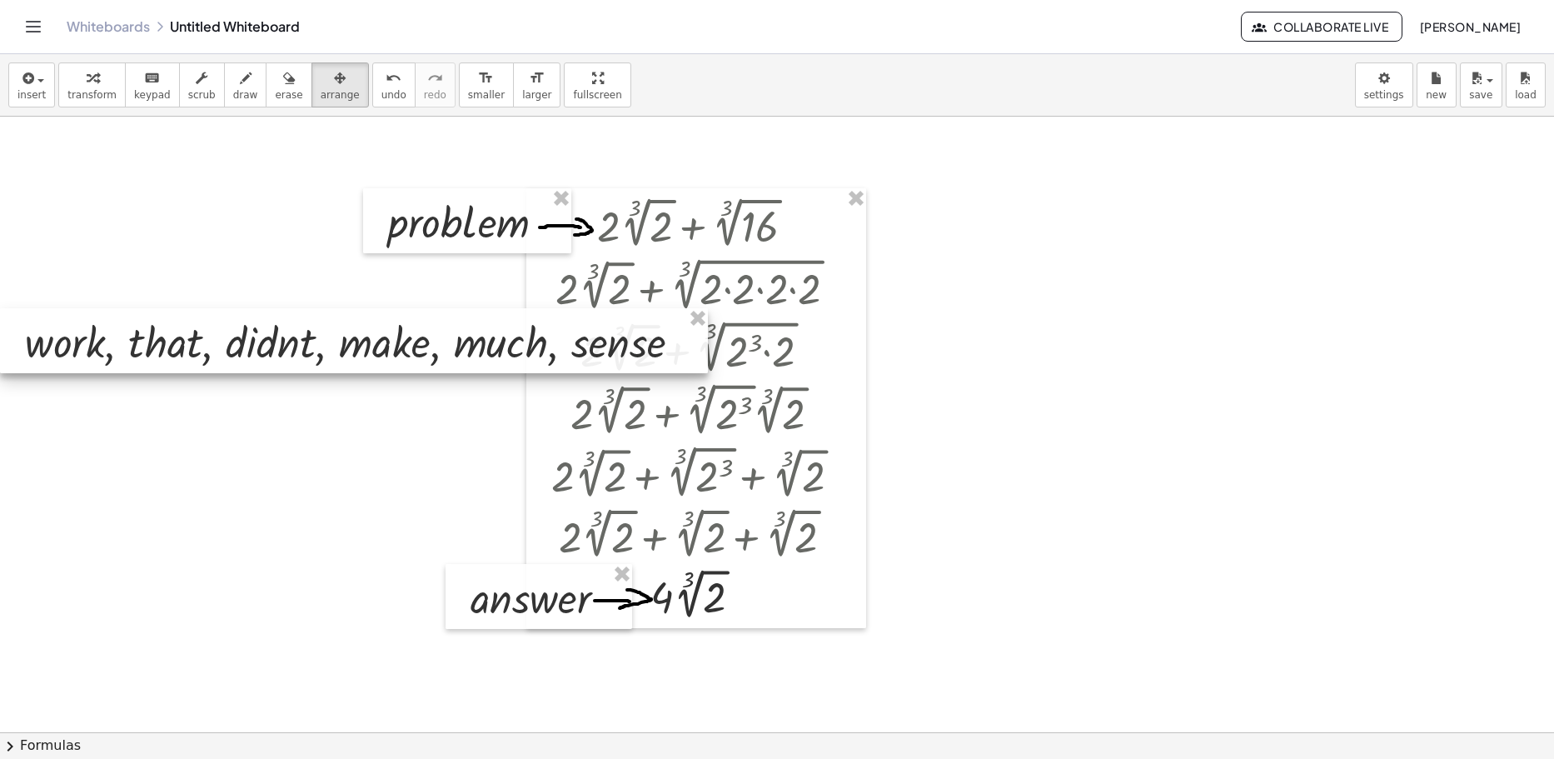
drag, startPoint x: 715, startPoint y: 346, endPoint x: 384, endPoint y: 341, distance: 331.5
click at [385, 341] on div at bounding box center [354, 340] width 708 height 65
drag, startPoint x: 376, startPoint y: 371, endPoint x: 310, endPoint y: 372, distance: 65.8
click at [310, 372] on div at bounding box center [354, 340] width 708 height 65
click at [478, 86] on icon "format_size" at bounding box center [486, 78] width 16 height 20
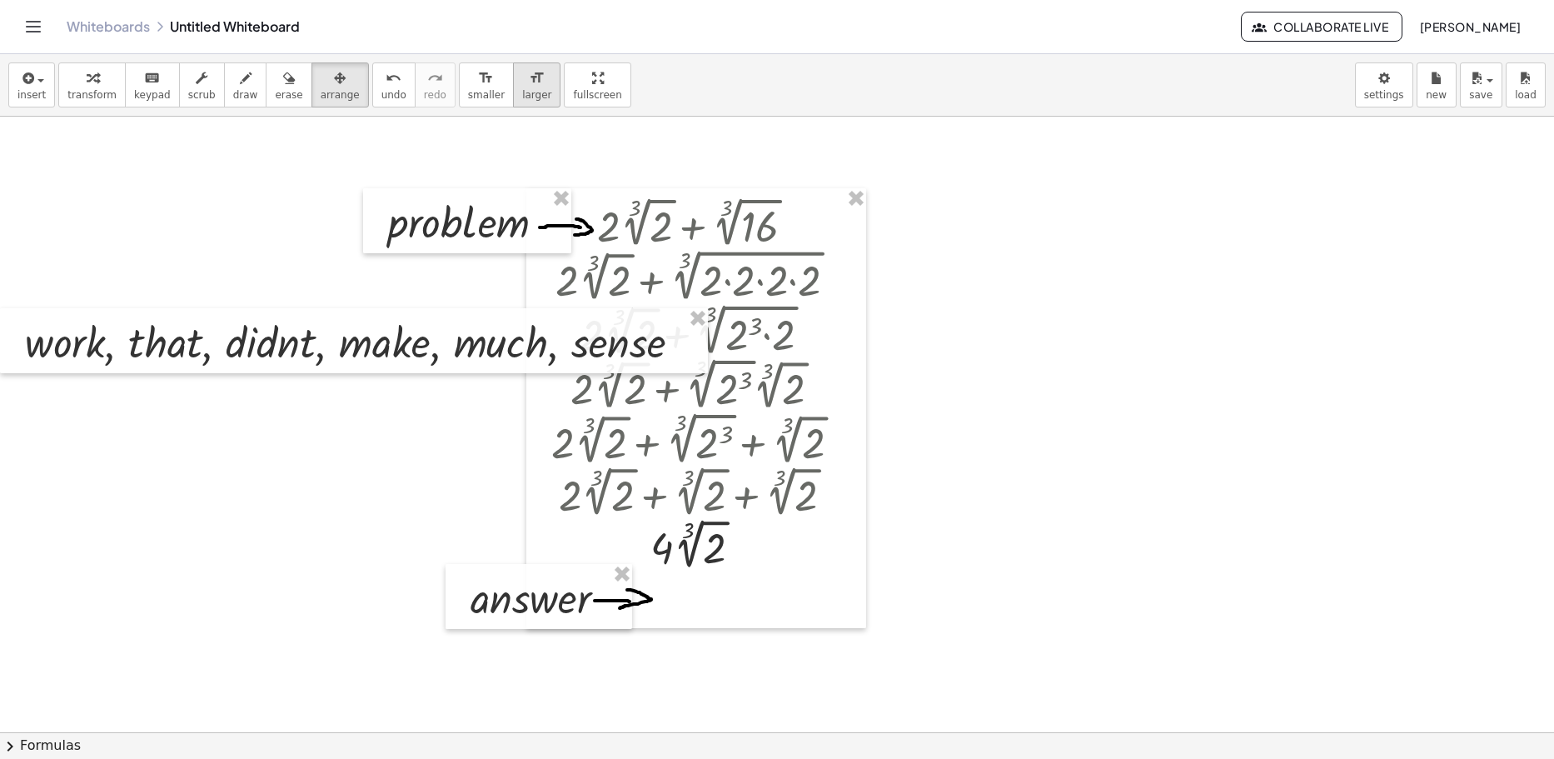
click at [513, 94] on button "format_size larger" at bounding box center [536, 84] width 47 height 45
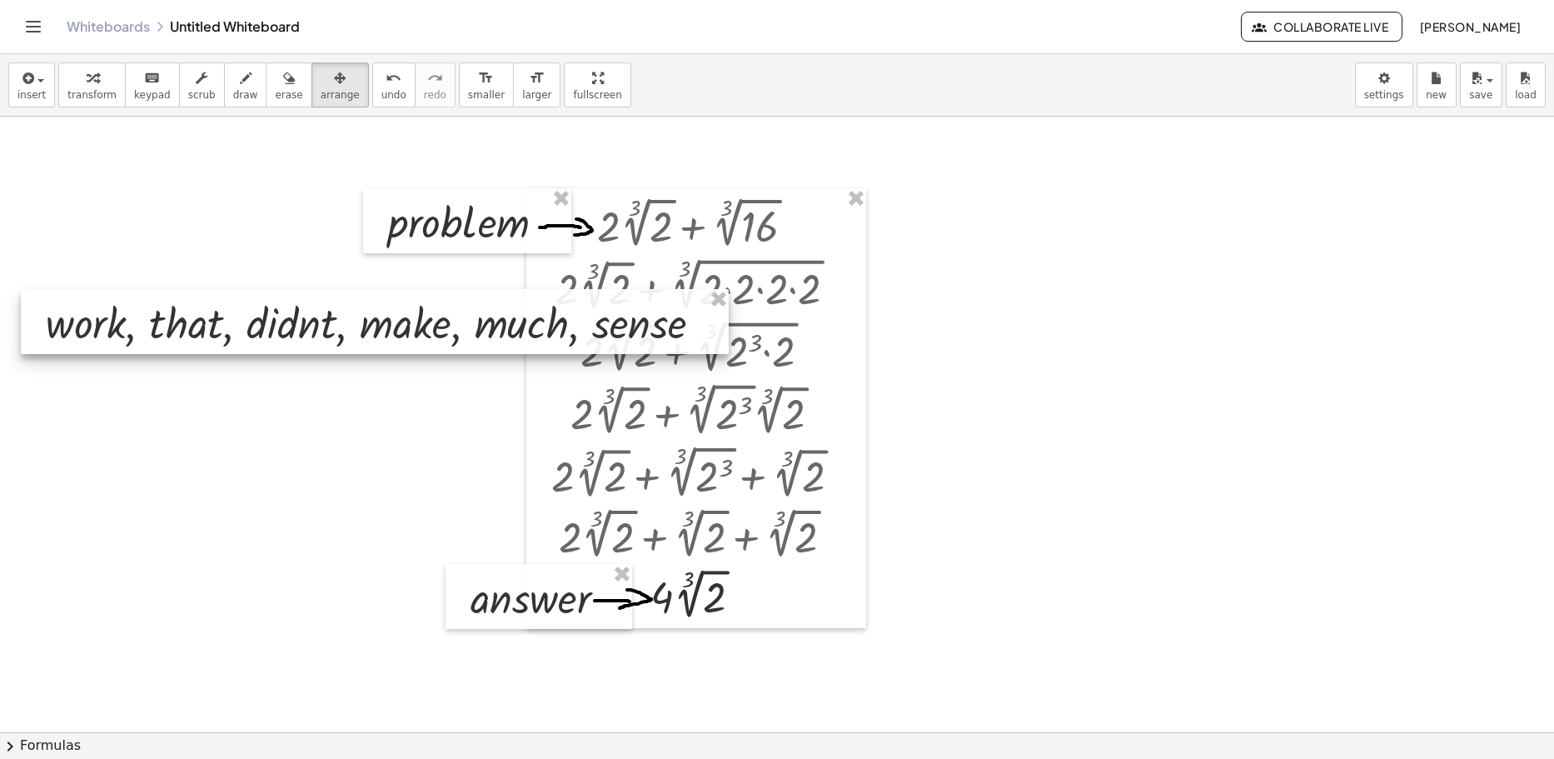
drag, startPoint x: 262, startPoint y: 332, endPoint x: 283, endPoint y: 312, distance: 28.9
click at [283, 312] on div at bounding box center [375, 321] width 708 height 65
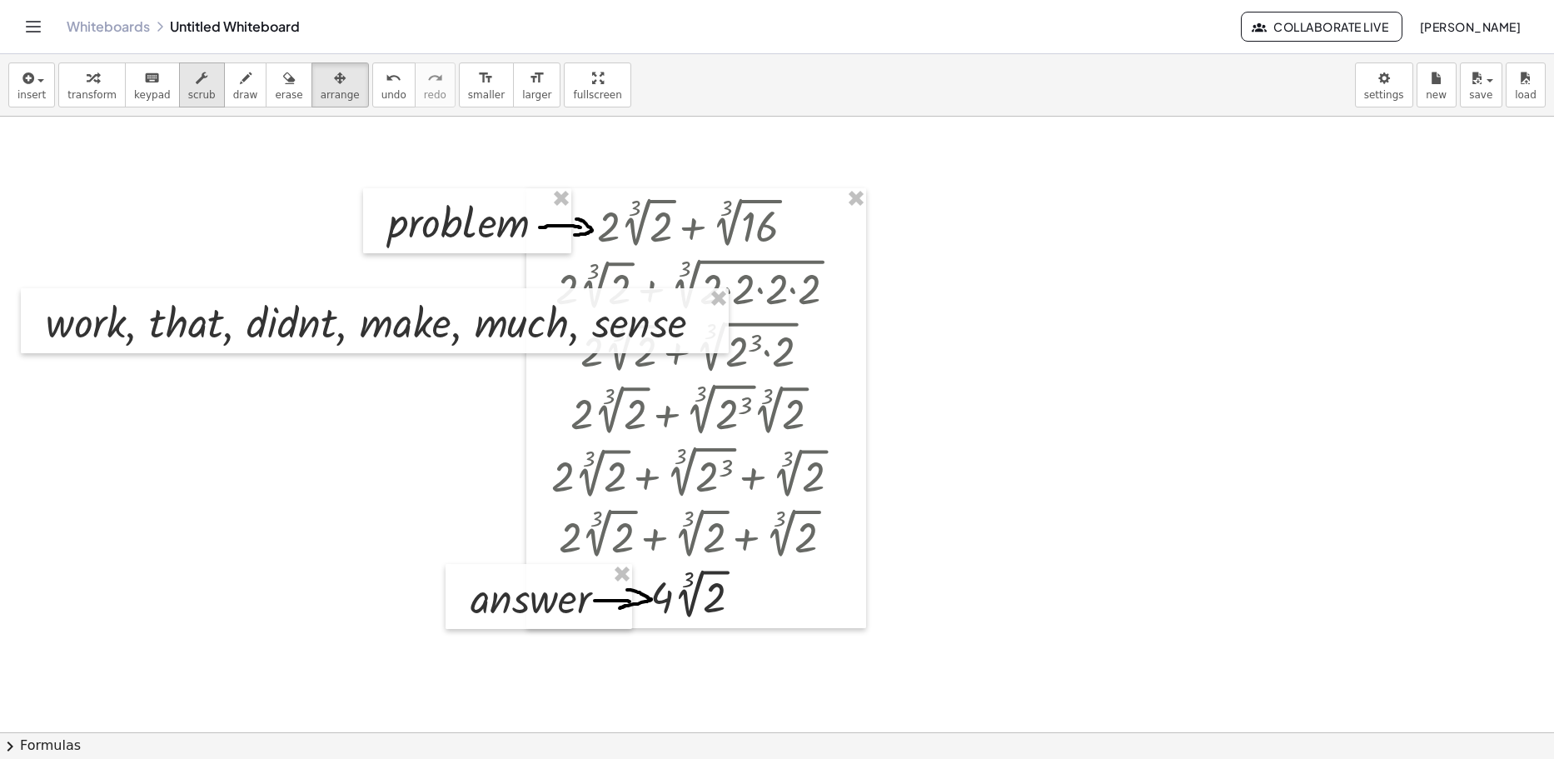
click at [194, 94] on span "scrub" at bounding box center [201, 95] width 27 height 12
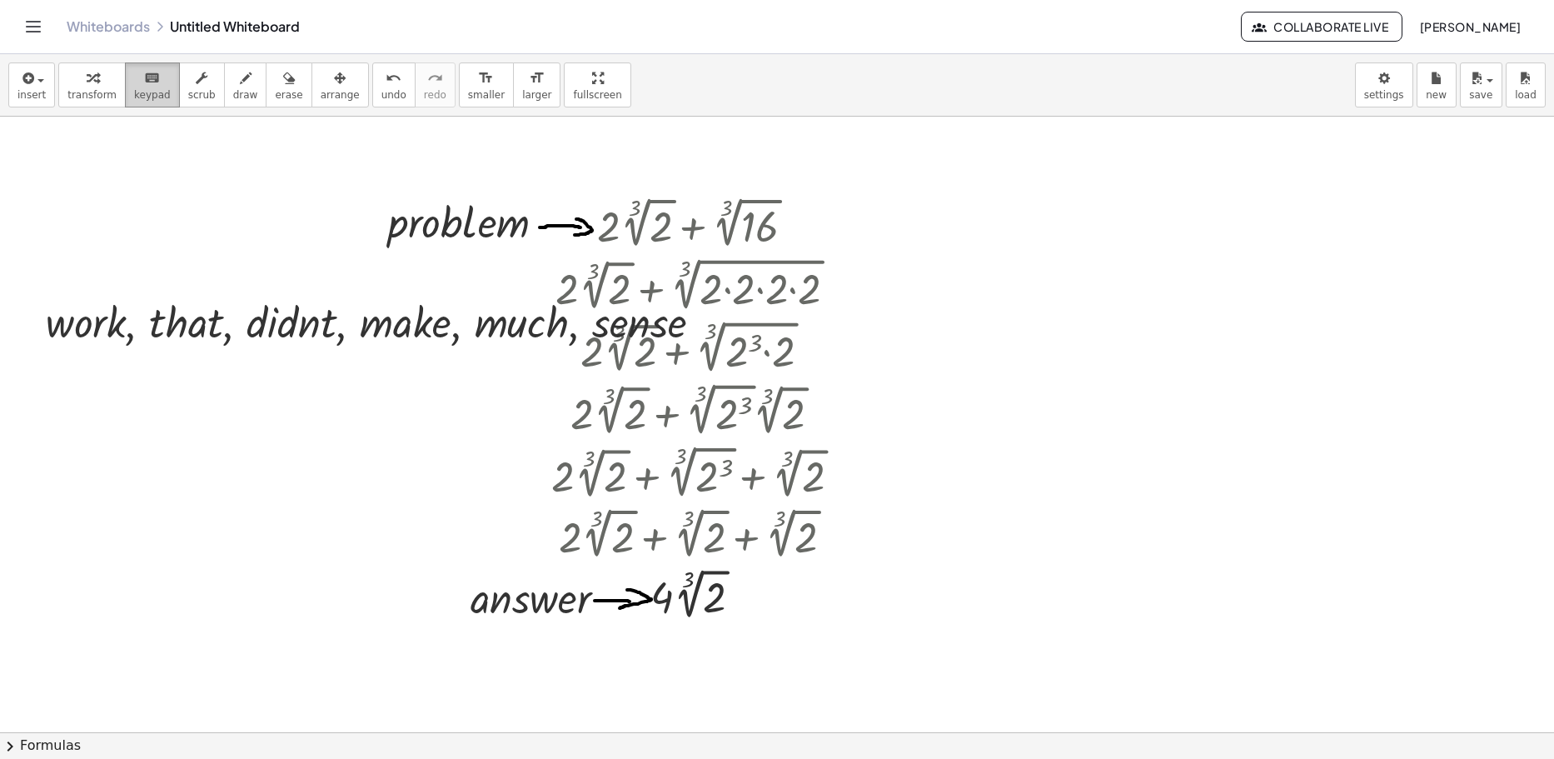
click at [150, 98] on span "keypad" at bounding box center [152, 95] width 37 height 12
drag, startPoint x: 311, startPoint y: 330, endPoint x: 421, endPoint y: 328, distance: 109.9
click at [400, 321] on div at bounding box center [405, 322] width 91 height 48
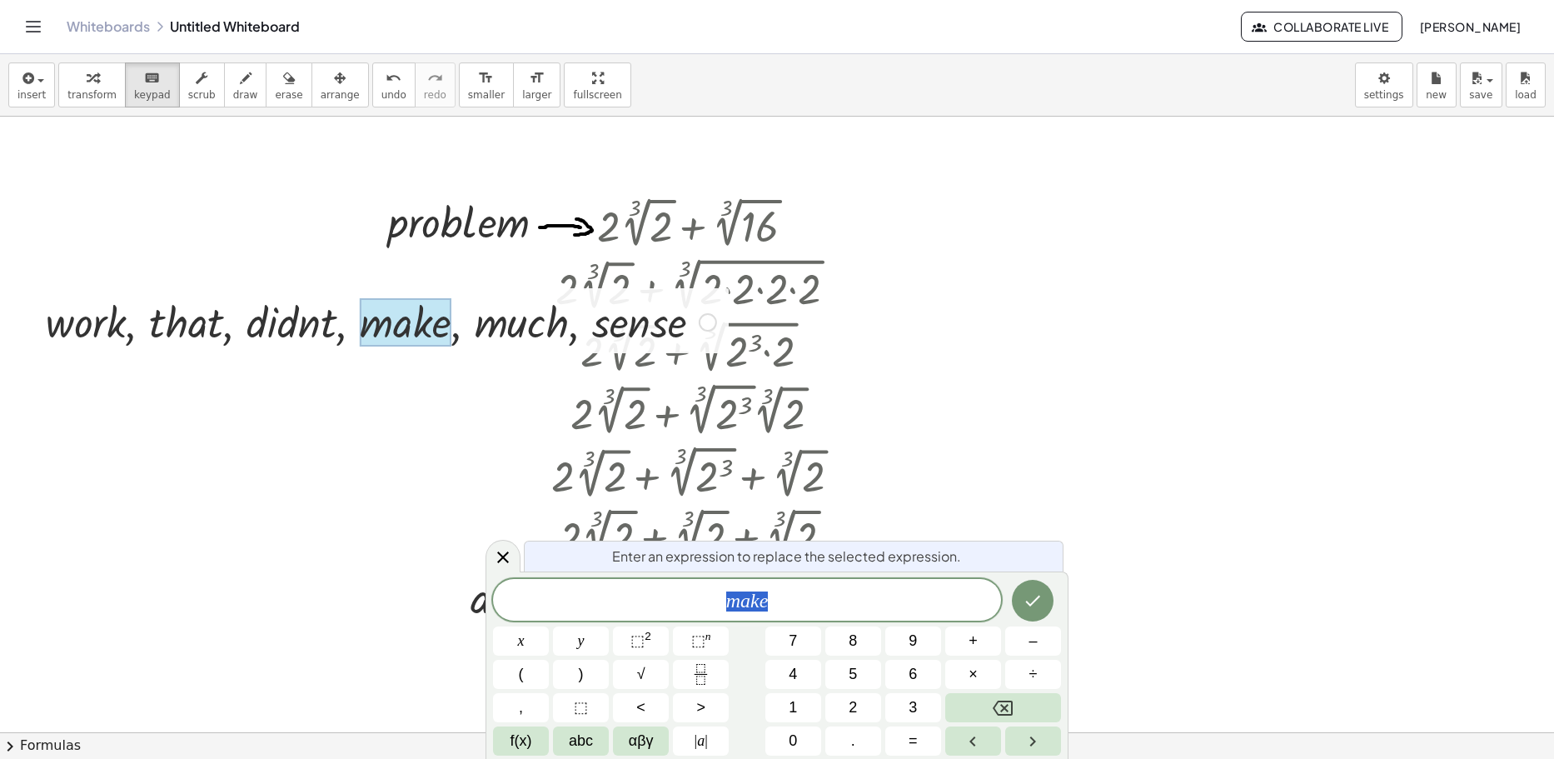
click at [368, 445] on div at bounding box center [777, 736] width 1554 height 1238
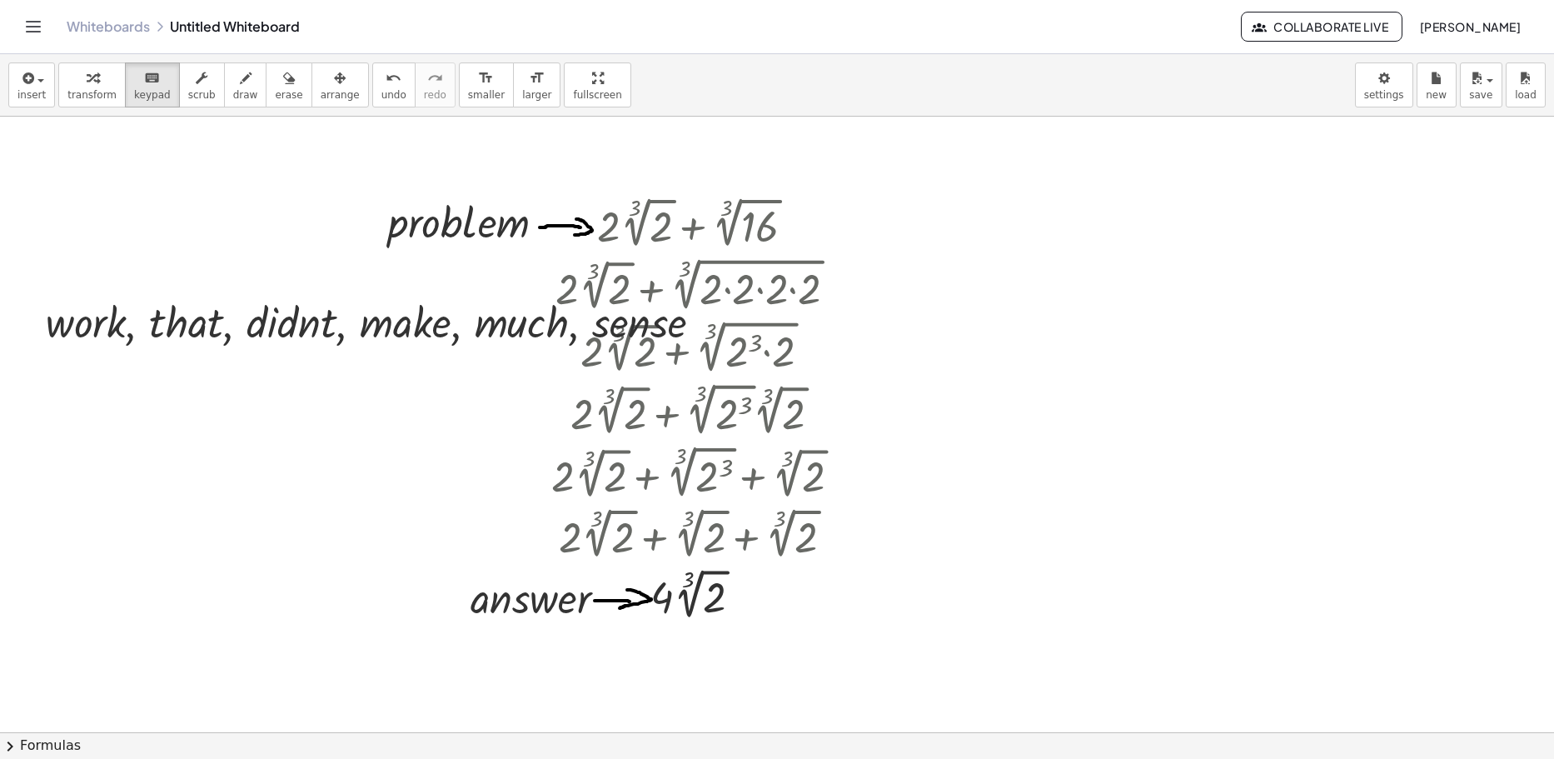
click at [331, 80] on button "arrange" at bounding box center [339, 84] width 57 height 45
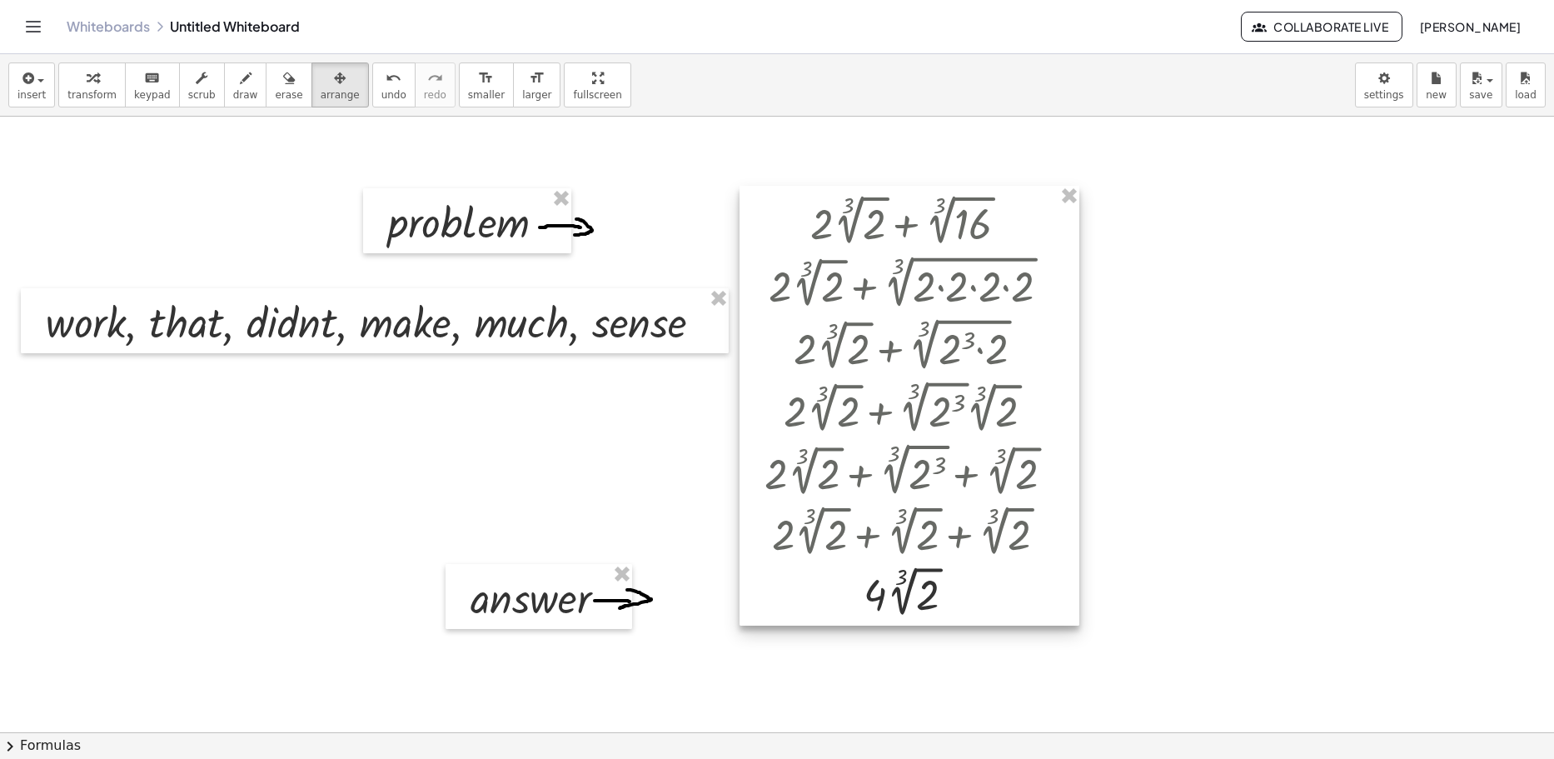
drag, startPoint x: 855, startPoint y: 344, endPoint x: 1068, endPoint y: 341, distance: 213.2
click at [747, 341] on div at bounding box center [910, 406] width 340 height 440
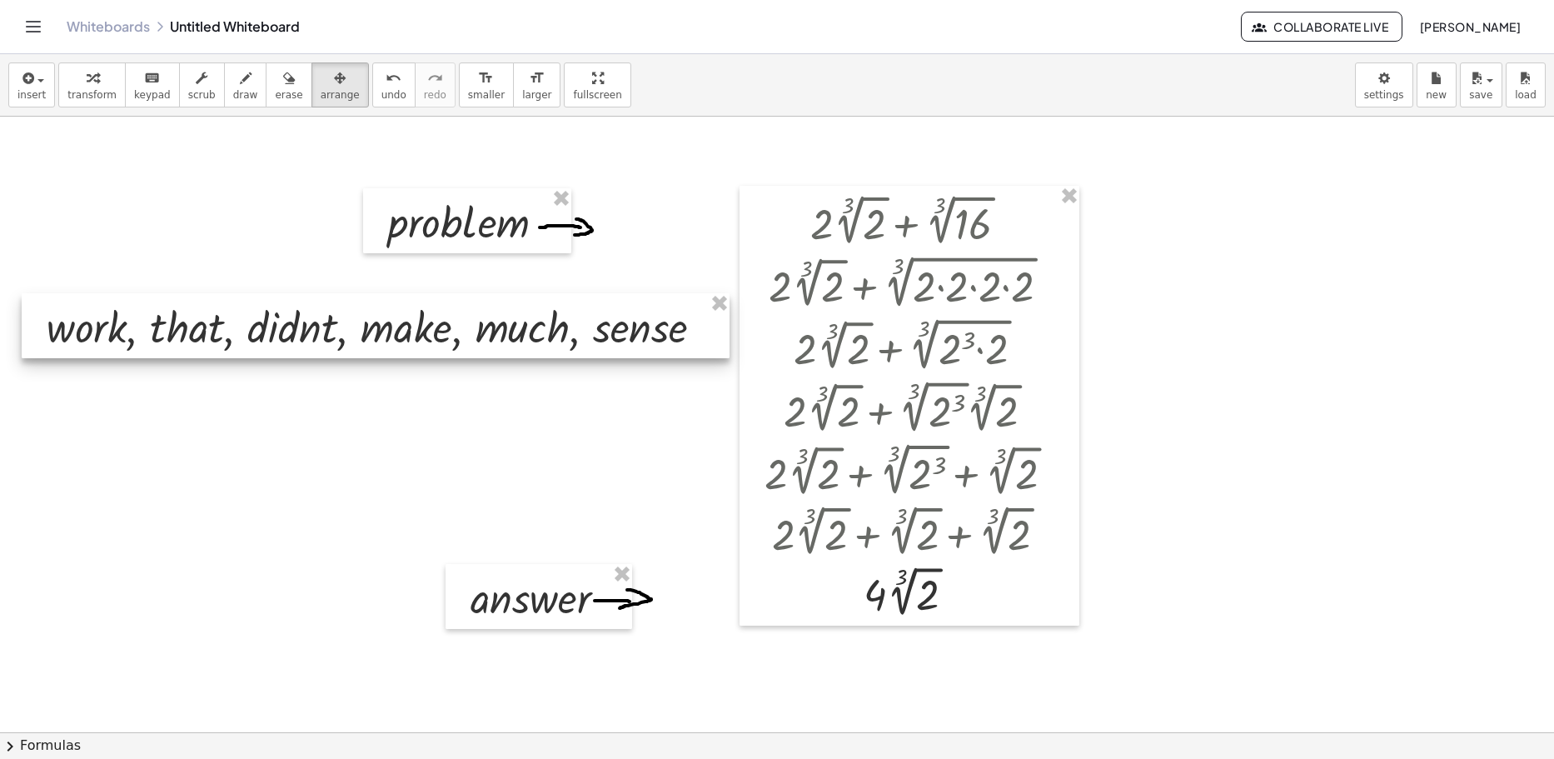
drag, startPoint x: 705, startPoint y: 339, endPoint x: 706, endPoint y: 360, distance: 20.8
click at [706, 358] on div at bounding box center [376, 325] width 708 height 65
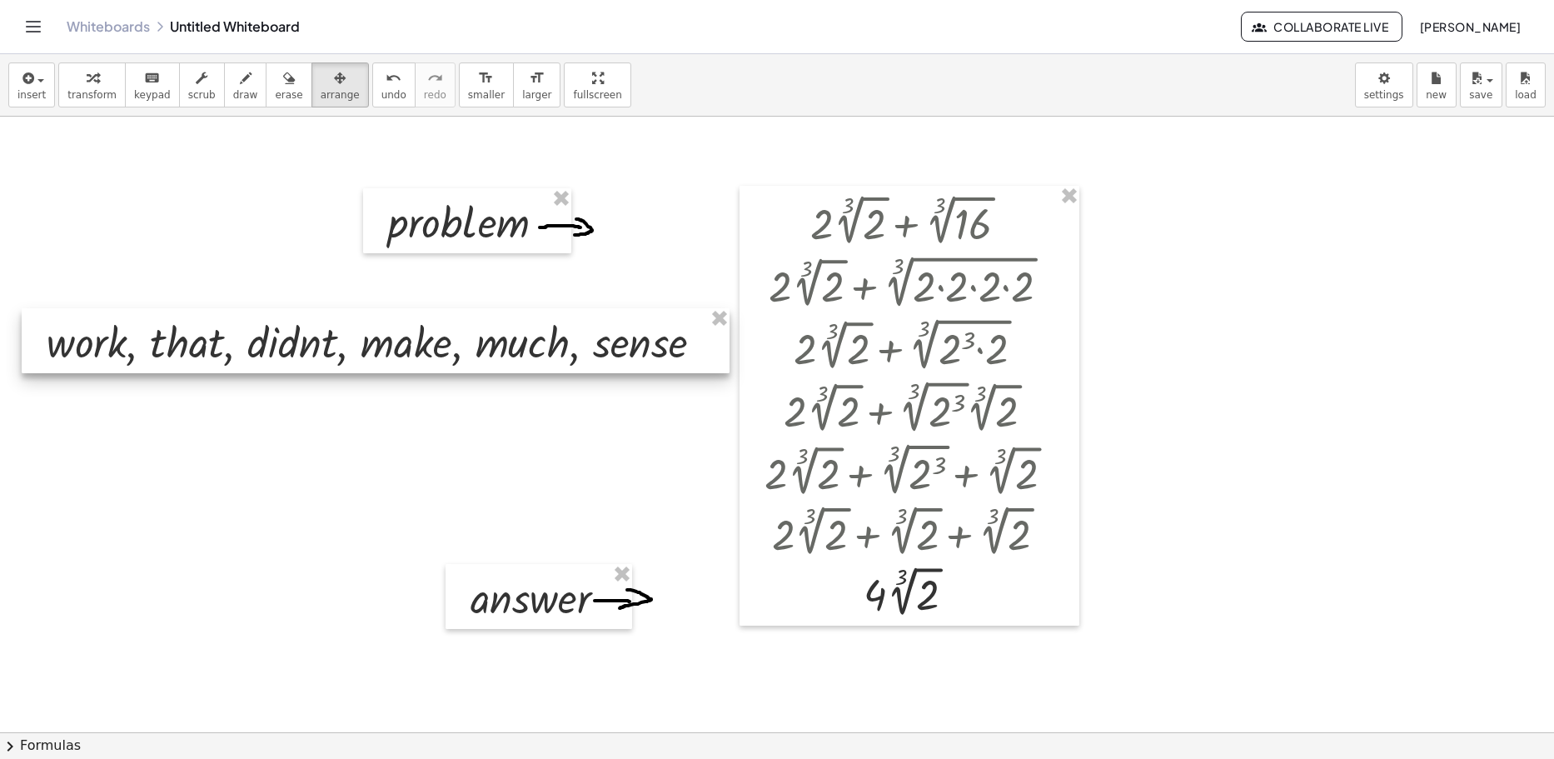
drag, startPoint x: 730, startPoint y: 366, endPoint x: 719, endPoint y: 365, distance: 10.9
click at [719, 365] on div "+ · 2 · 3 √ 2 + 3 √ 16 + · 2 · 3 √ 2 + 3 √ ( · 2 · 2 · 2 · 2 ) + · 2 · 3 √ 2 + …" at bounding box center [777, 736] width 1554 height 1238
click at [718, 365] on div at bounding box center [376, 340] width 708 height 65
drag, startPoint x: 715, startPoint y: 365, endPoint x: 611, endPoint y: 362, distance: 103.3
click at [614, 362] on div at bounding box center [376, 339] width 708 height 65
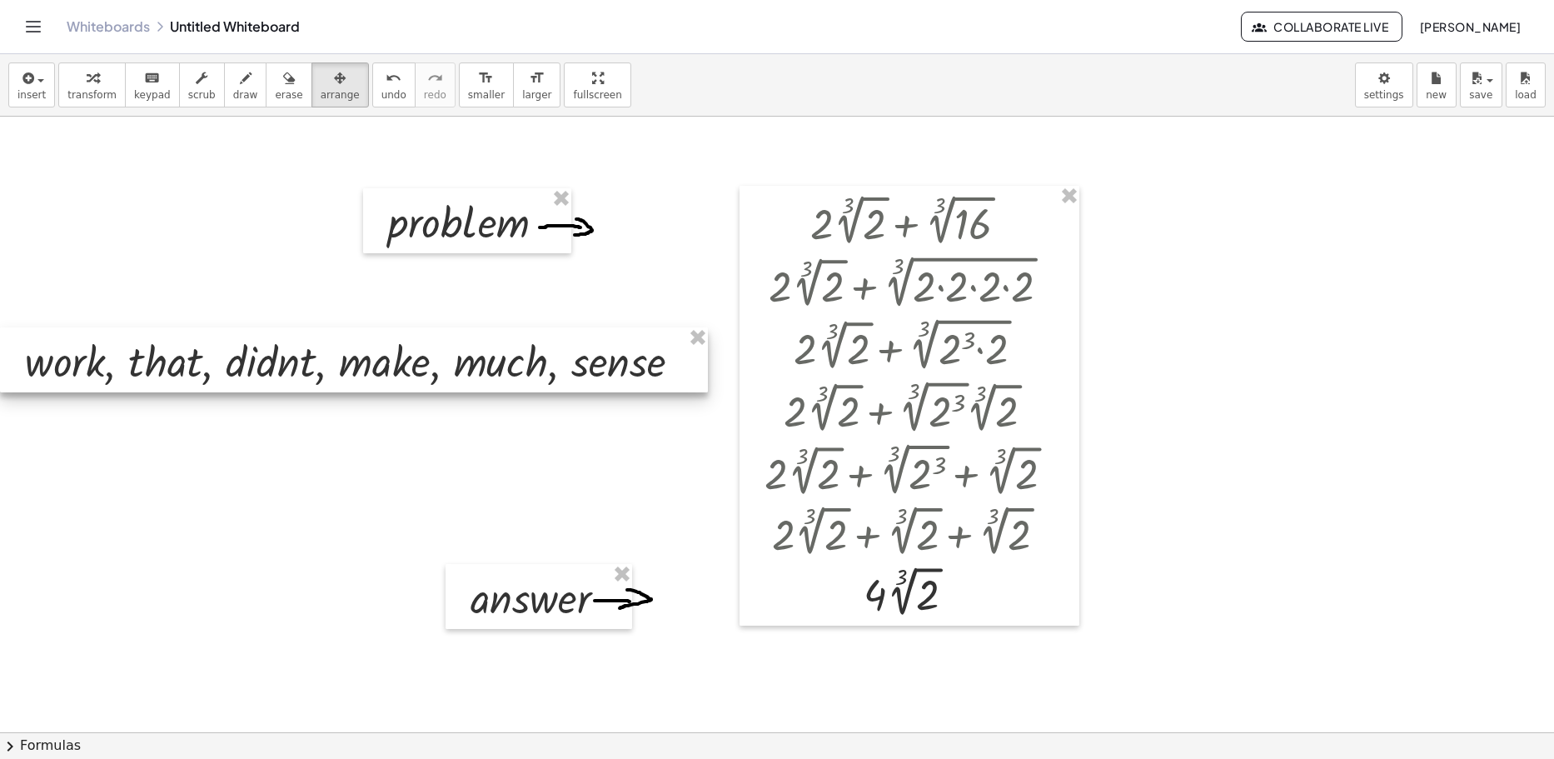
drag, startPoint x: 696, startPoint y: 355, endPoint x: 640, endPoint y: 376, distance: 59.9
click at [640, 376] on div at bounding box center [354, 359] width 708 height 65
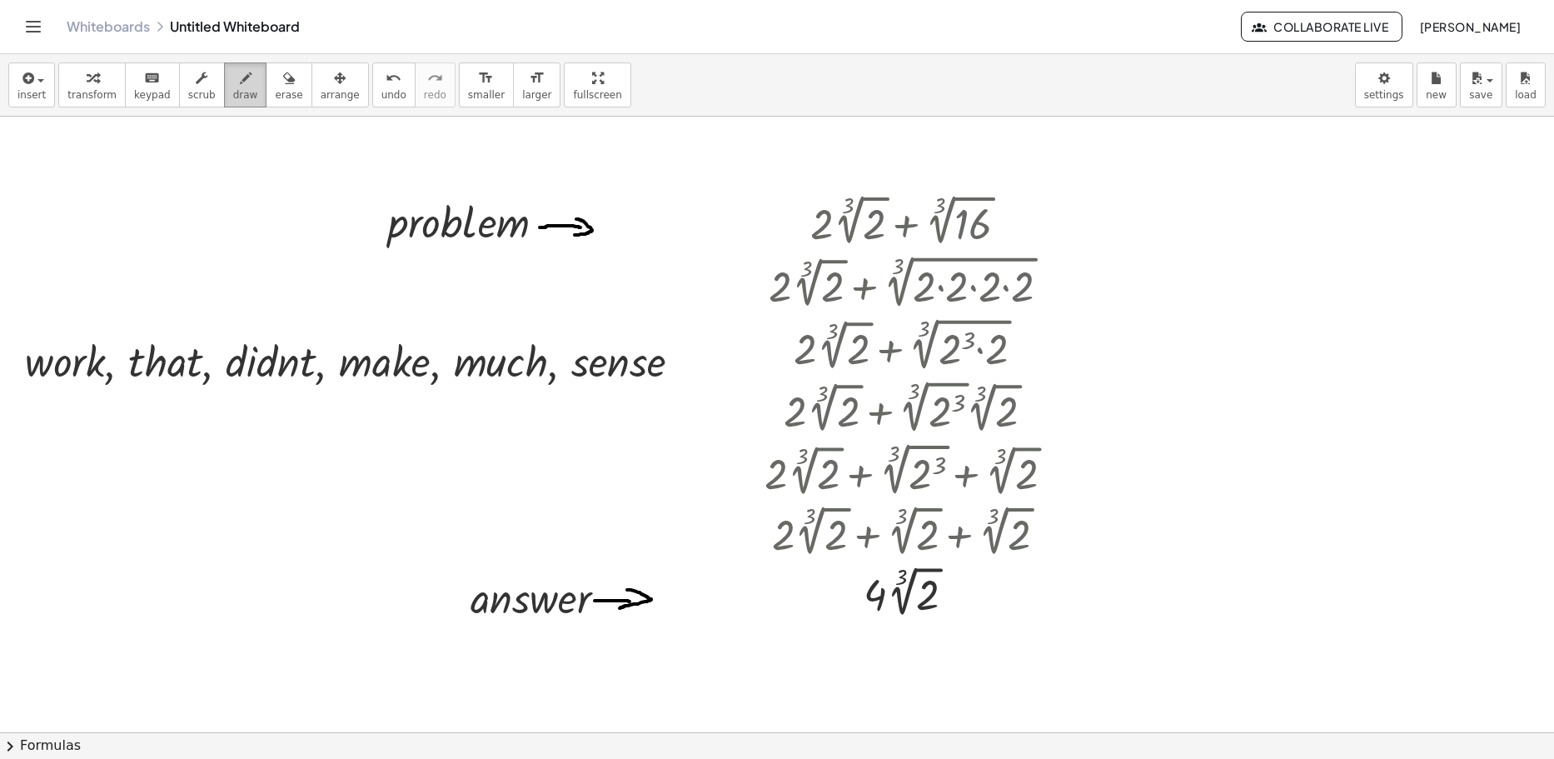
click at [241, 97] on button "draw" at bounding box center [245, 84] width 43 height 45
click at [275, 89] on span "erase" at bounding box center [288, 95] width 27 height 12
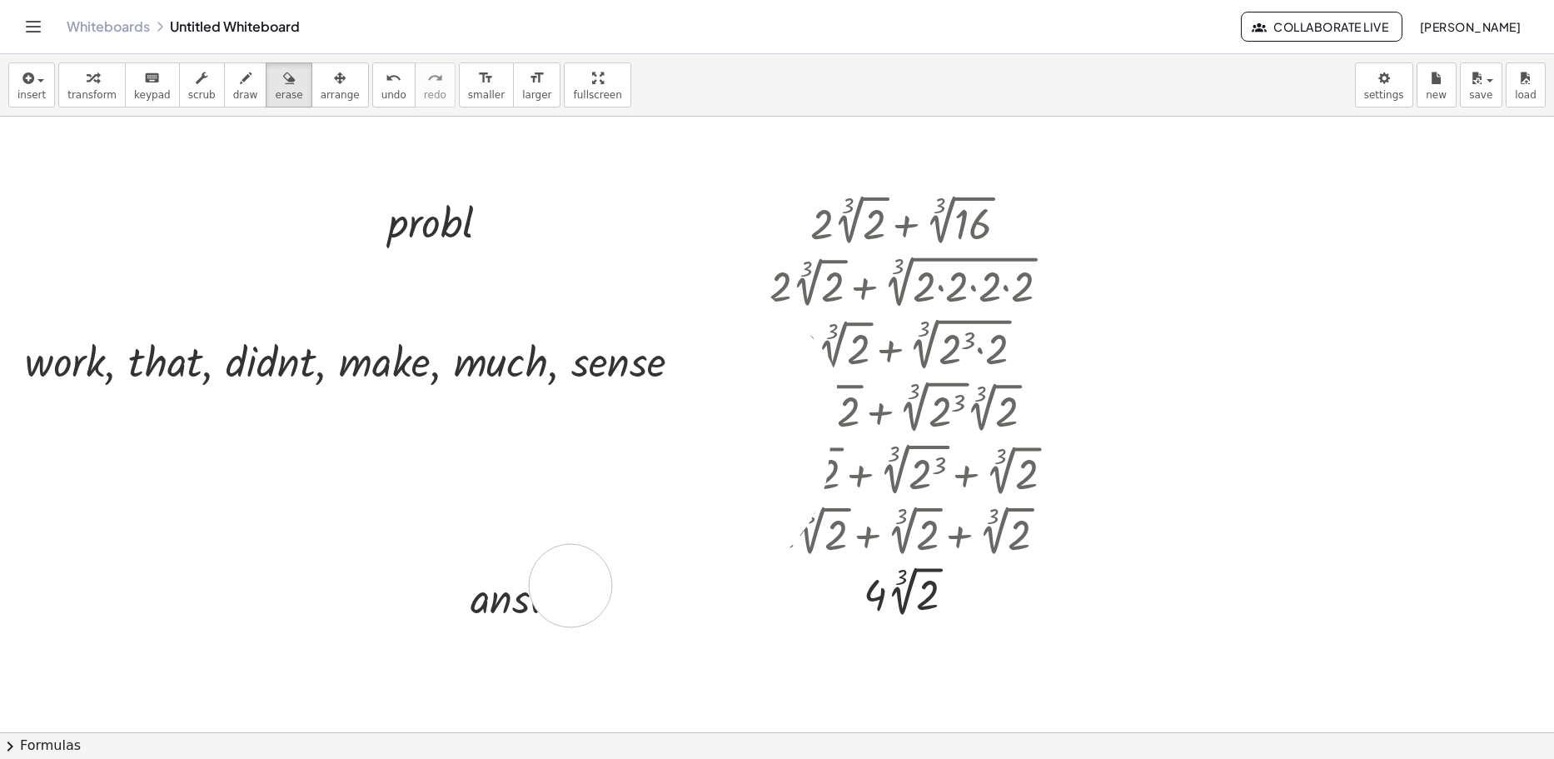
drag, startPoint x: 631, startPoint y: 212, endPoint x: 626, endPoint y: 549, distance: 337.3
click at [583, 577] on div at bounding box center [777, 736] width 1554 height 1238
click at [240, 85] on icon "button" at bounding box center [246, 78] width 12 height 20
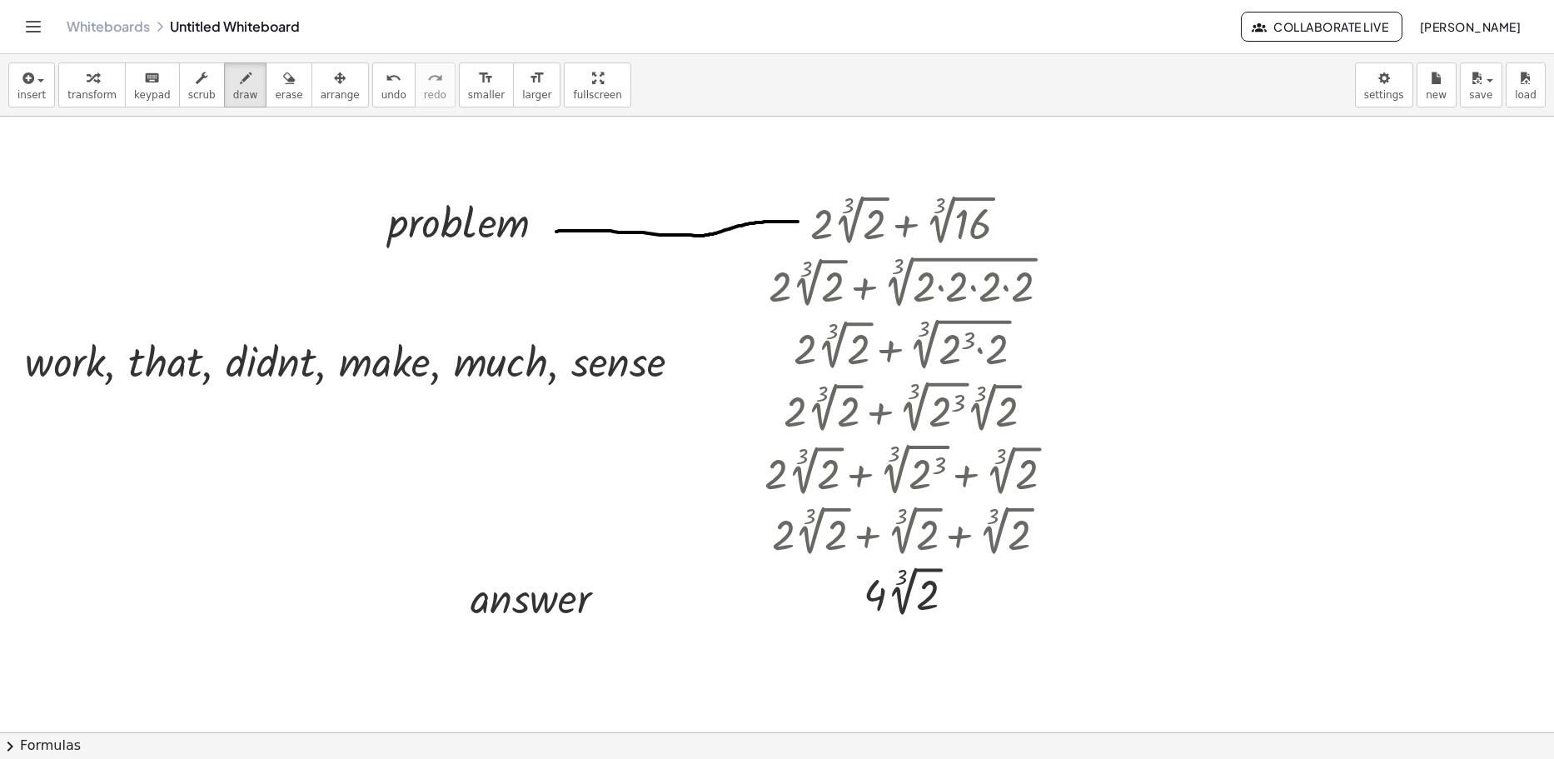
drag, startPoint x: 557, startPoint y: 232, endPoint x: 805, endPoint y: 222, distance: 248.4
click at [747, 222] on div at bounding box center [777, 736] width 1554 height 1238
drag, startPoint x: 615, startPoint y: 602, endPoint x: 860, endPoint y: 600, distance: 244.0
click at [747, 600] on div at bounding box center [777, 736] width 1554 height 1238
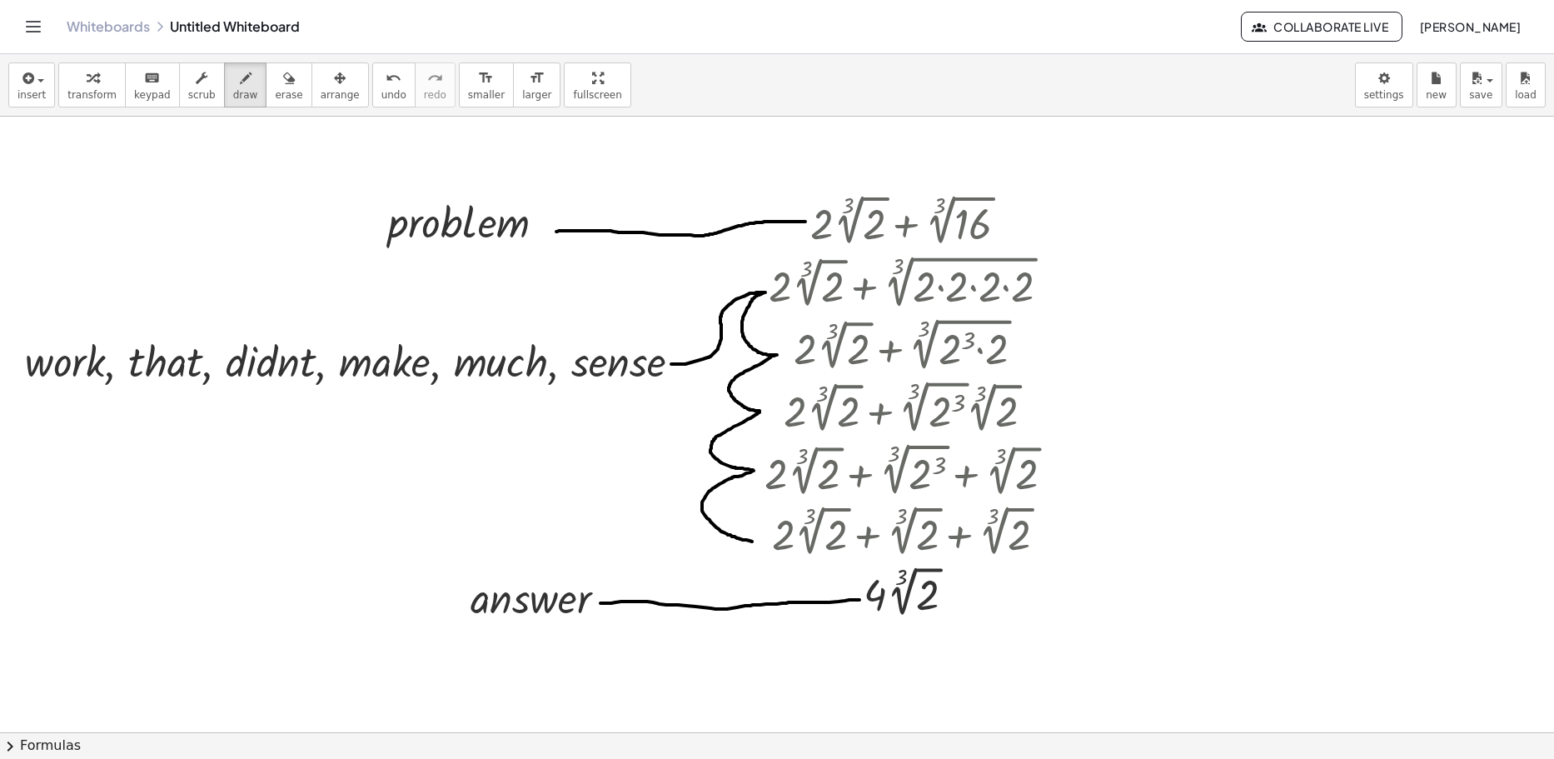
drag, startPoint x: 671, startPoint y: 364, endPoint x: 755, endPoint y: 541, distance: 196.0
click at [747, 541] on div at bounding box center [777, 736] width 1554 height 1238
click at [76, 72] on div "button" at bounding box center [91, 77] width 49 height 20
drag, startPoint x: 351, startPoint y: 581, endPoint x: 374, endPoint y: 582, distance: 22.5
click at [351, 582] on div at bounding box center [777, 736] width 1554 height 1238
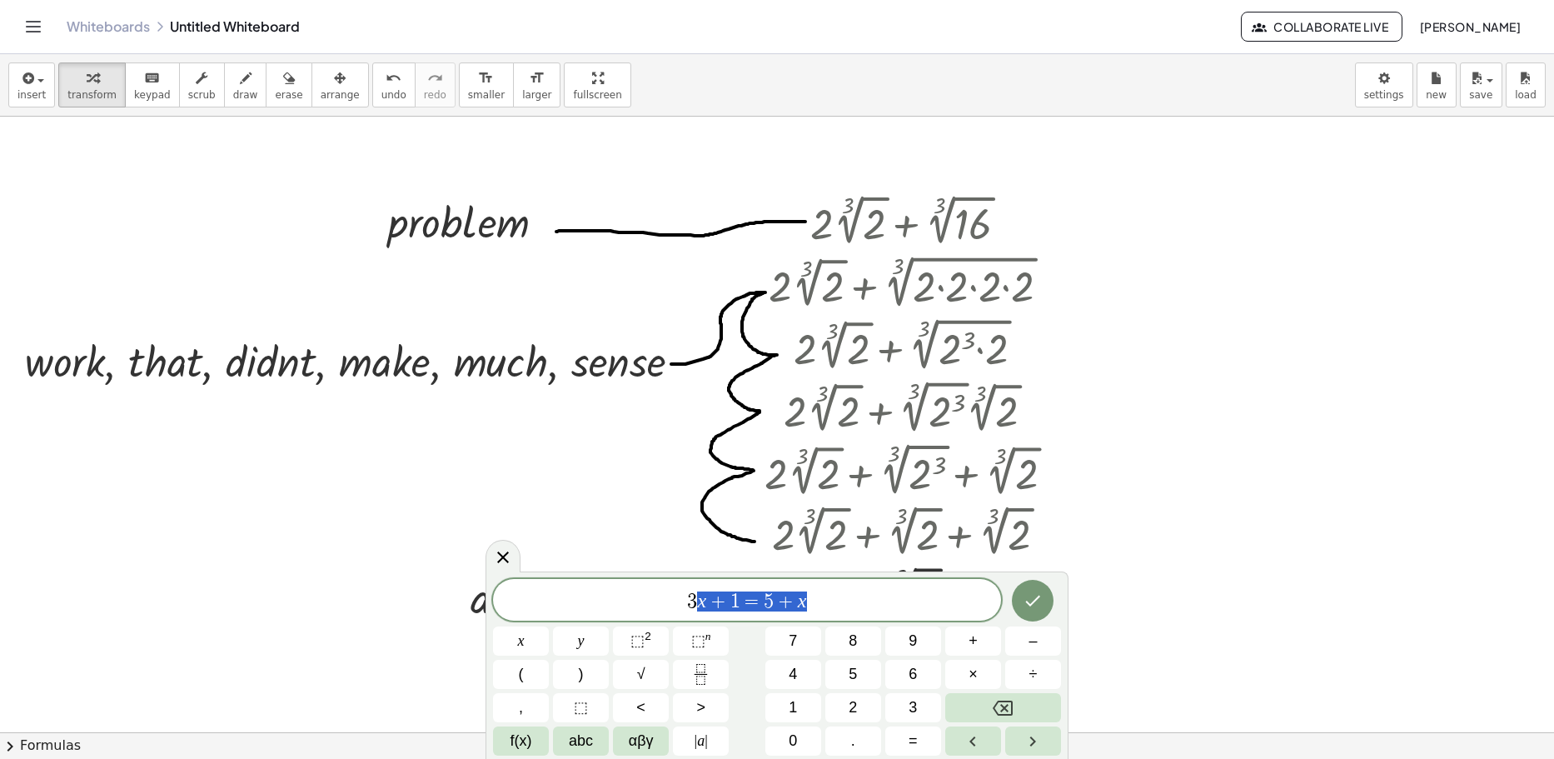
drag, startPoint x: 840, startPoint y: 610, endPoint x: 682, endPoint y: 588, distance: 158.9
click at [583, 592] on span "3 x + 1 = 5 + x" at bounding box center [747, 601] width 508 height 23
click at [747, 602] on icon "Done" at bounding box center [1033, 600] width 15 height 11
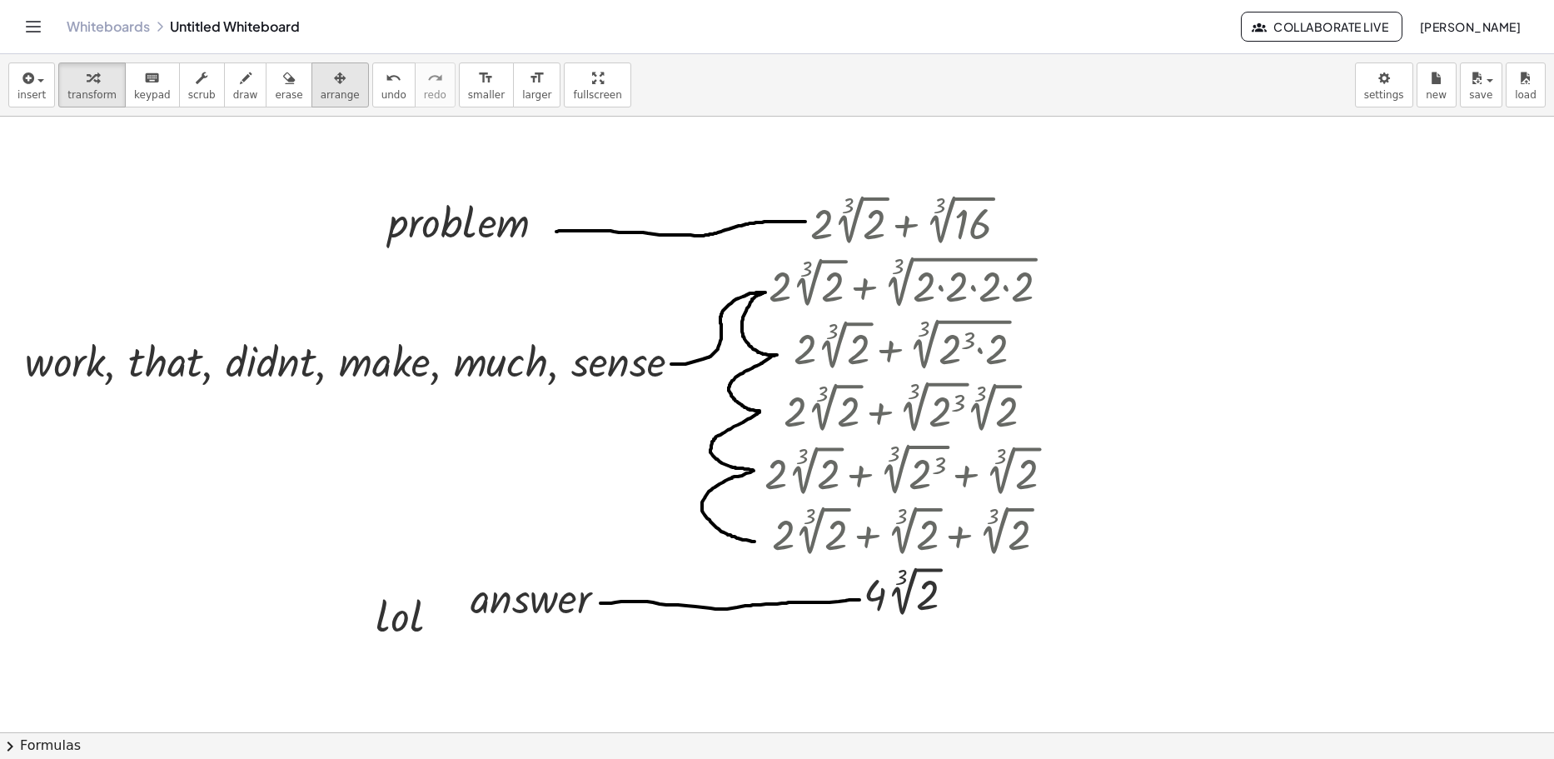
click at [321, 92] on span "arrange" at bounding box center [340, 95] width 39 height 12
drag, startPoint x: 421, startPoint y: 608, endPoint x: 1203, endPoint y: 331, distance: 829.5
click at [747, 331] on div at bounding box center [1186, 338] width 116 height 65
click at [747, 460] on div at bounding box center [777, 736] width 1554 height 1238
click at [87, 83] on icon "button" at bounding box center [93, 78] width 12 height 20
